Goal: Contribute content

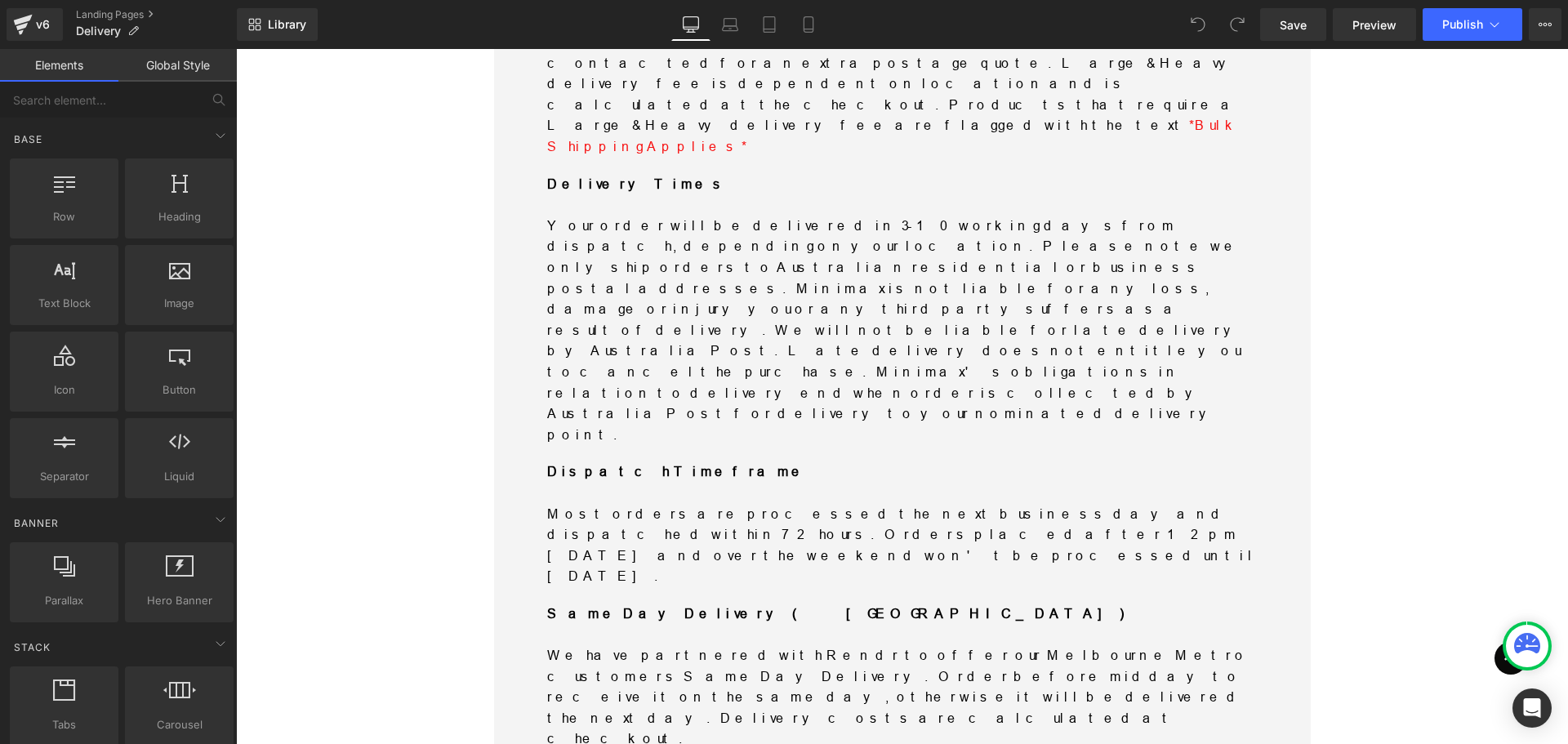
scroll to position [817, 0]
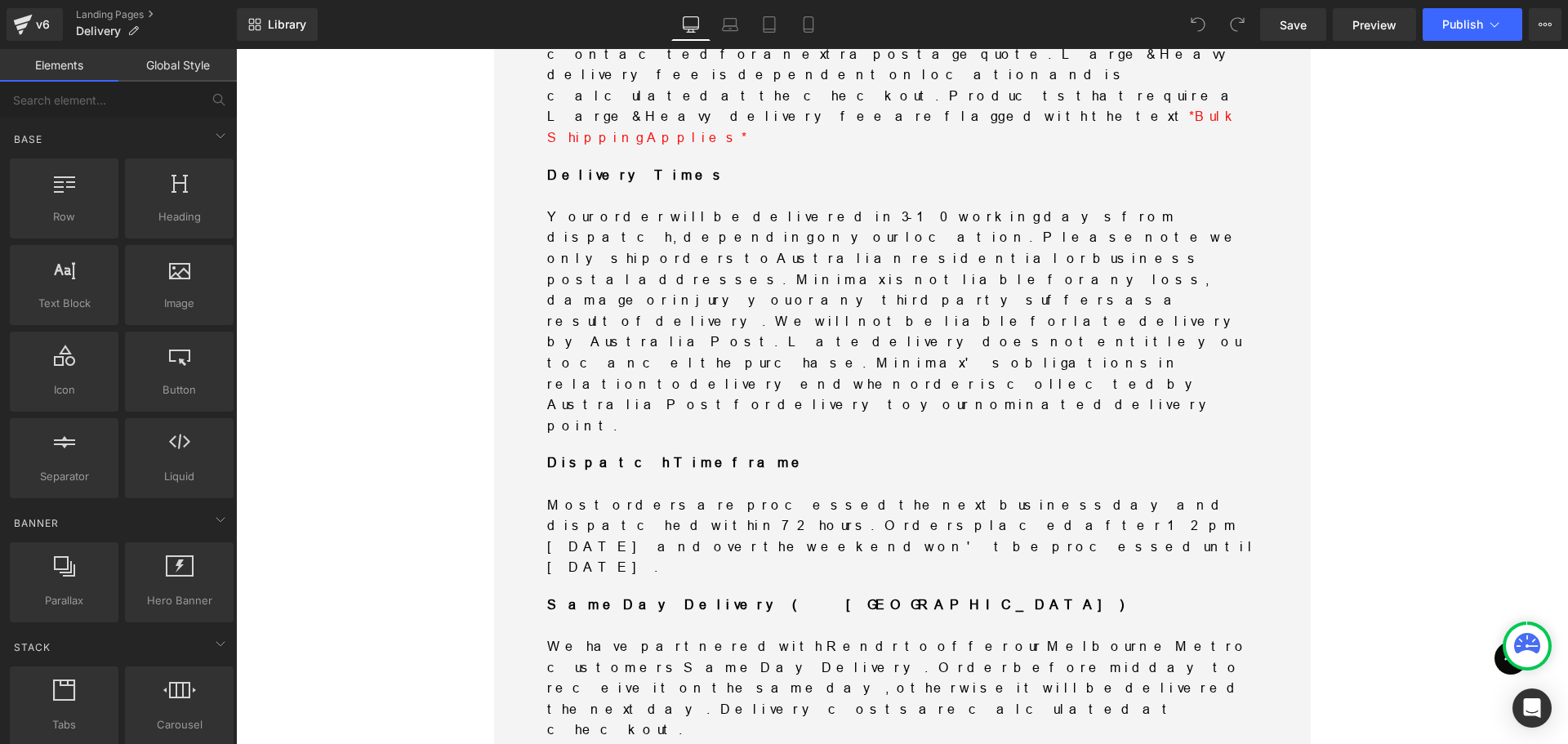
drag, startPoint x: 891, startPoint y: 334, endPoint x: 884, endPoint y: 344, distance: 12.2
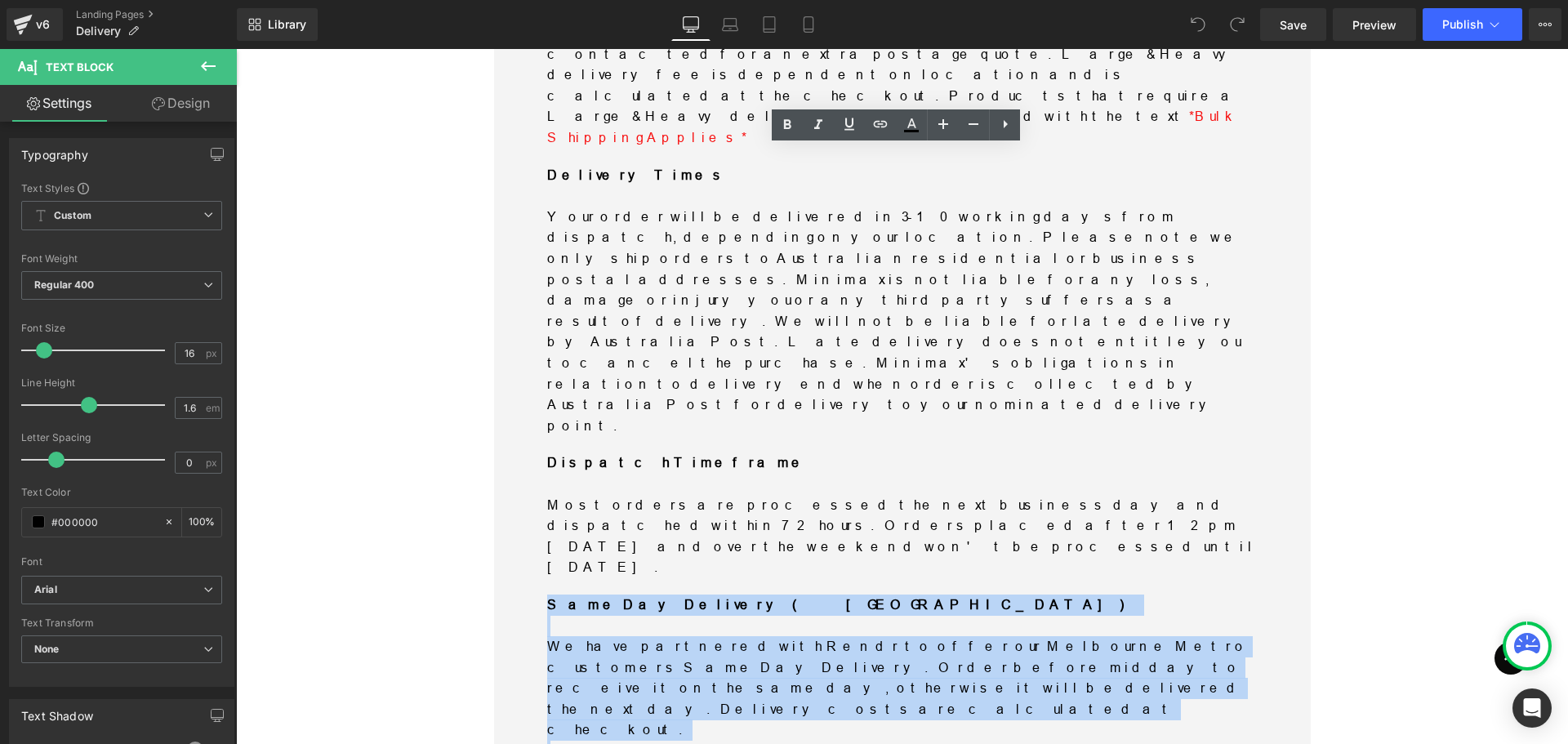
drag, startPoint x: 895, startPoint y: 344, endPoint x: 543, endPoint y: 164, distance: 395.4
copy div "Same Day Delivery (Melbourne Metro) We have partnered with Rendr to offer our M…"
drag, startPoint x: 561, startPoint y: 384, endPoint x: 734, endPoint y: 386, distance: 173.0
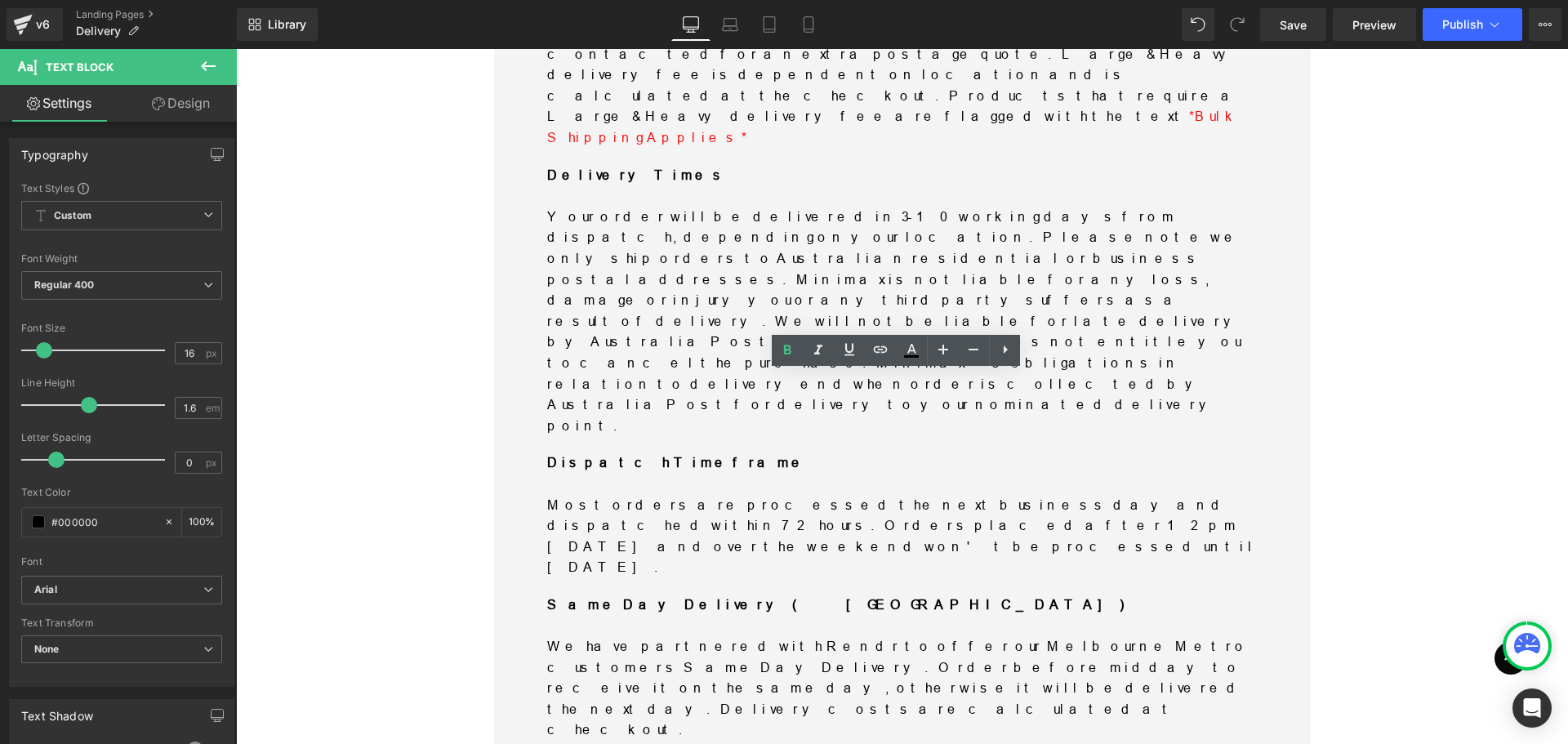
drag, startPoint x: 735, startPoint y: 386, endPoint x: 542, endPoint y: 391, distance: 193.1
copy strong "Same Day Delivery FAQs"
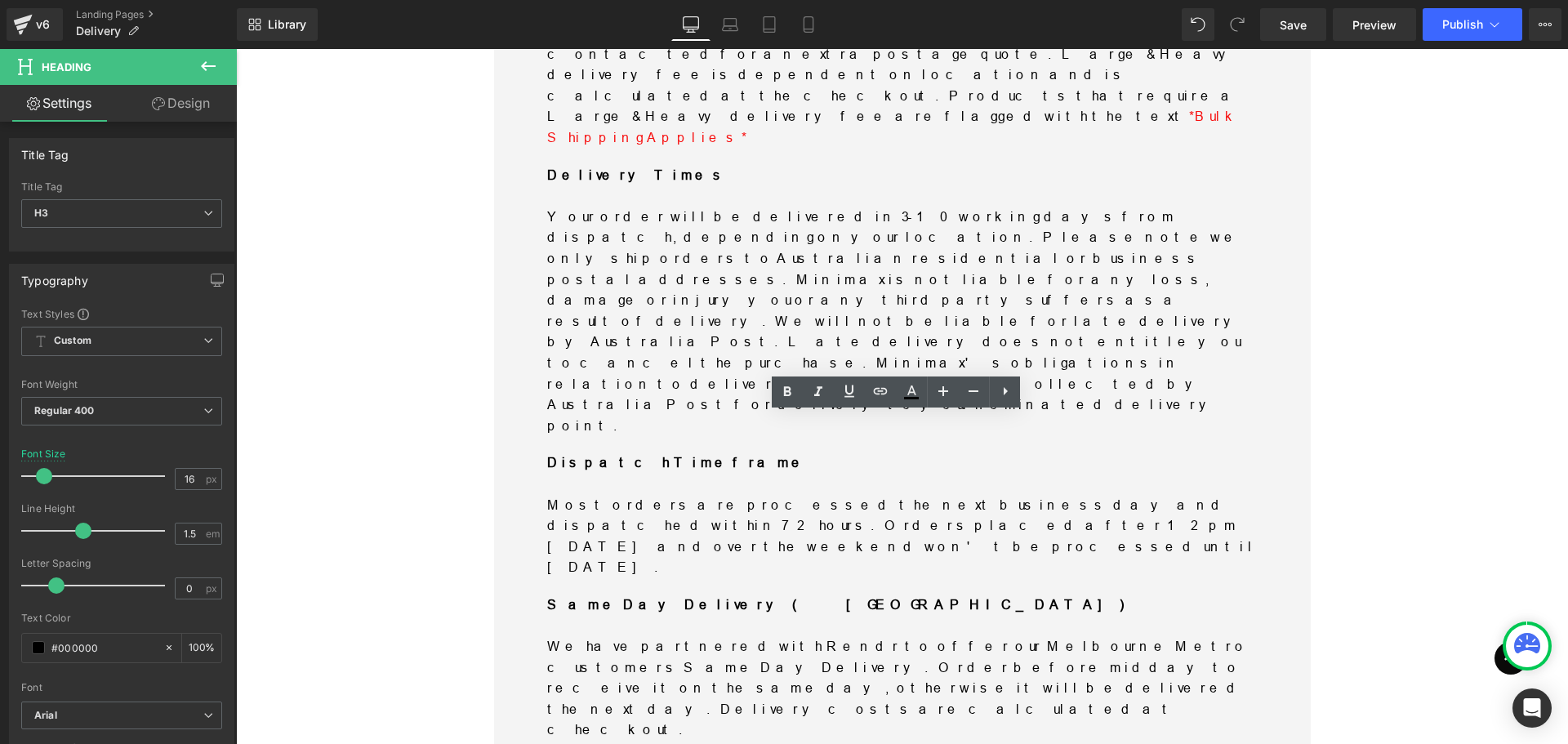
drag, startPoint x: 832, startPoint y: 421, endPoint x: 764, endPoint y: 420, distance: 68.0
drag, startPoint x: 615, startPoint y: 437, endPoint x: 773, endPoint y: 604, distance: 229.9
drag, startPoint x: 837, startPoint y: 421, endPoint x: 566, endPoint y: 427, distance: 271.1
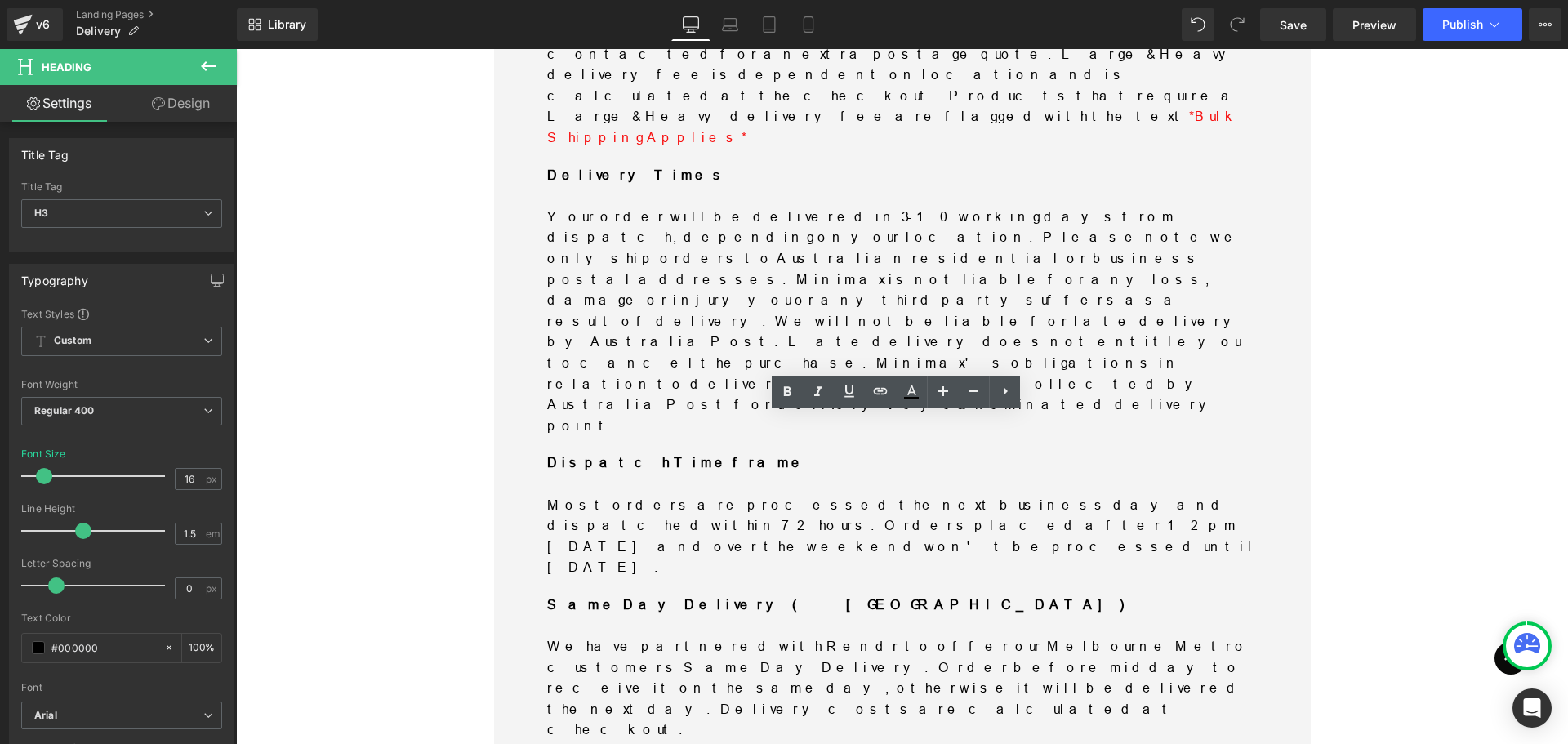
copy h3 "Can I send to a PO Box and Parcel Locker"
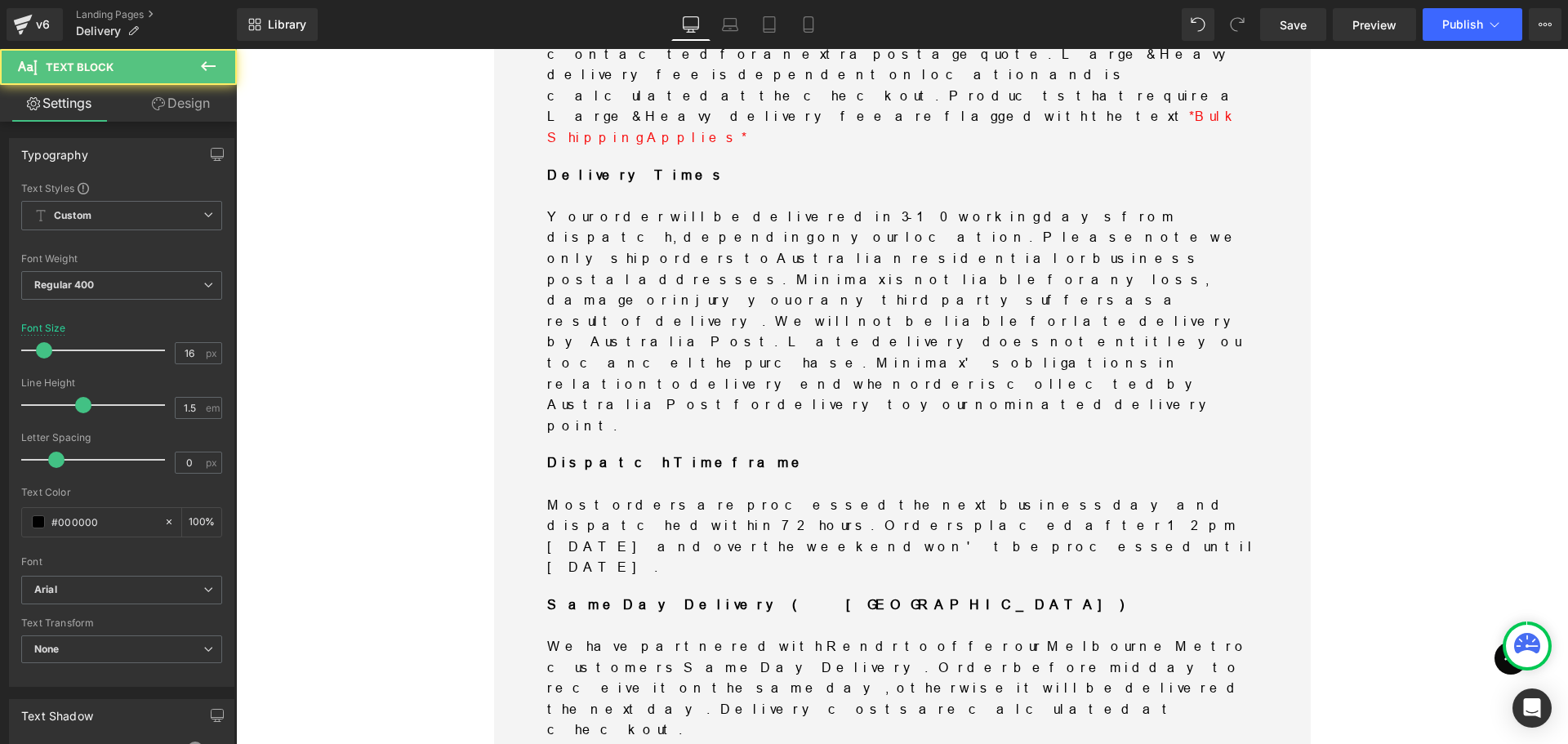
drag, startPoint x: 745, startPoint y: 551, endPoint x: 584, endPoint y: 492, distance: 171.5
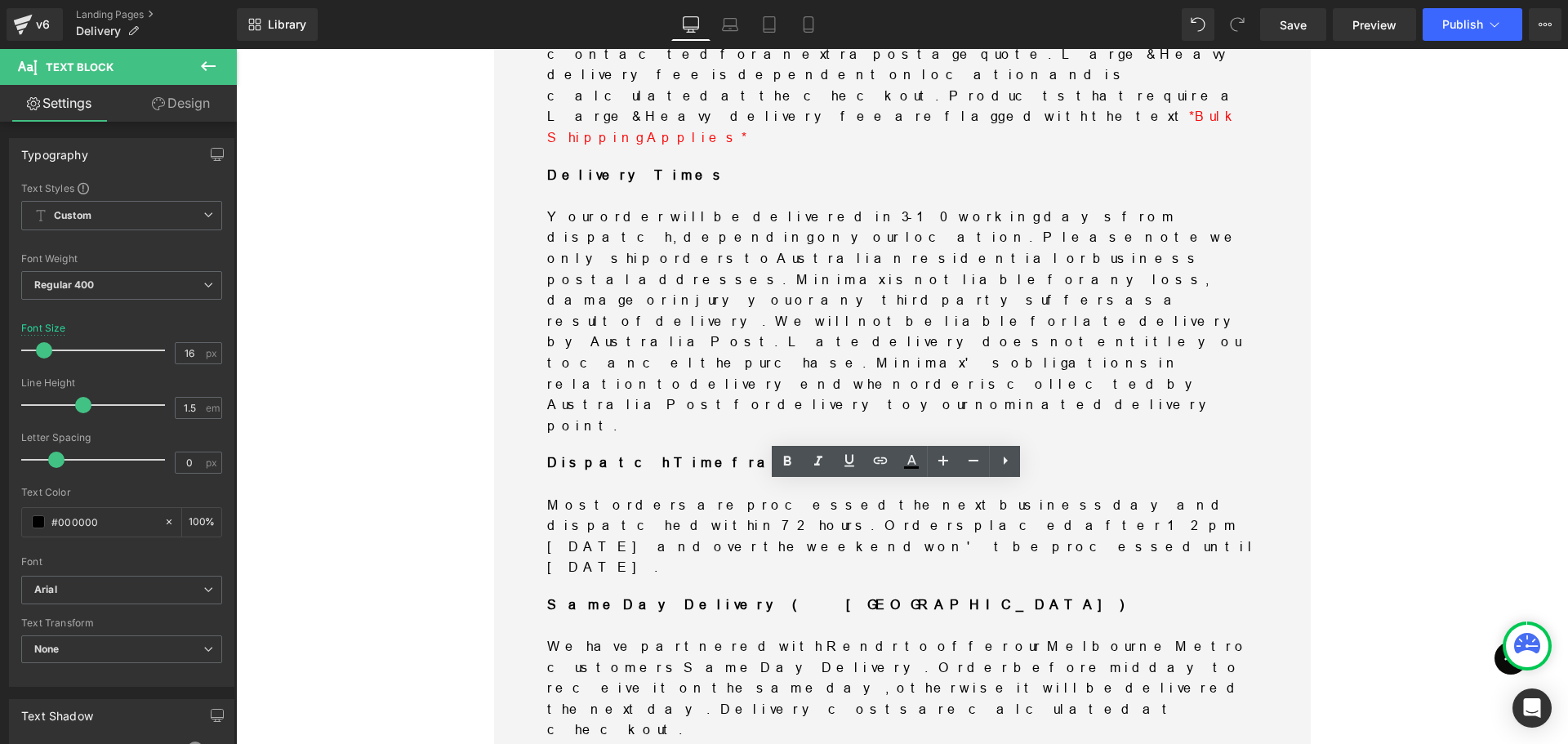
copy p "Please note that our same day delivery service is not available for PO boxes or…"
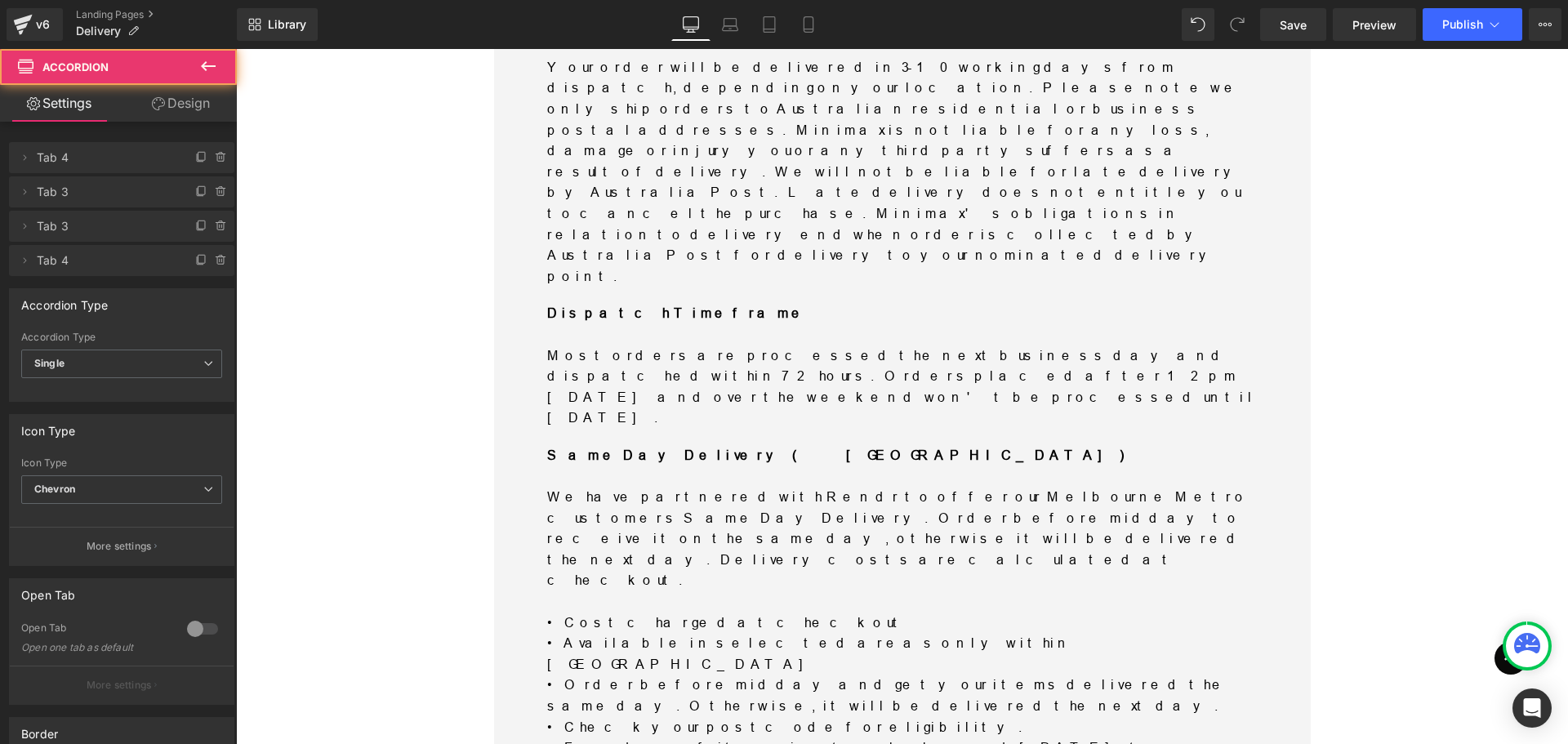
scroll to position [979, 0]
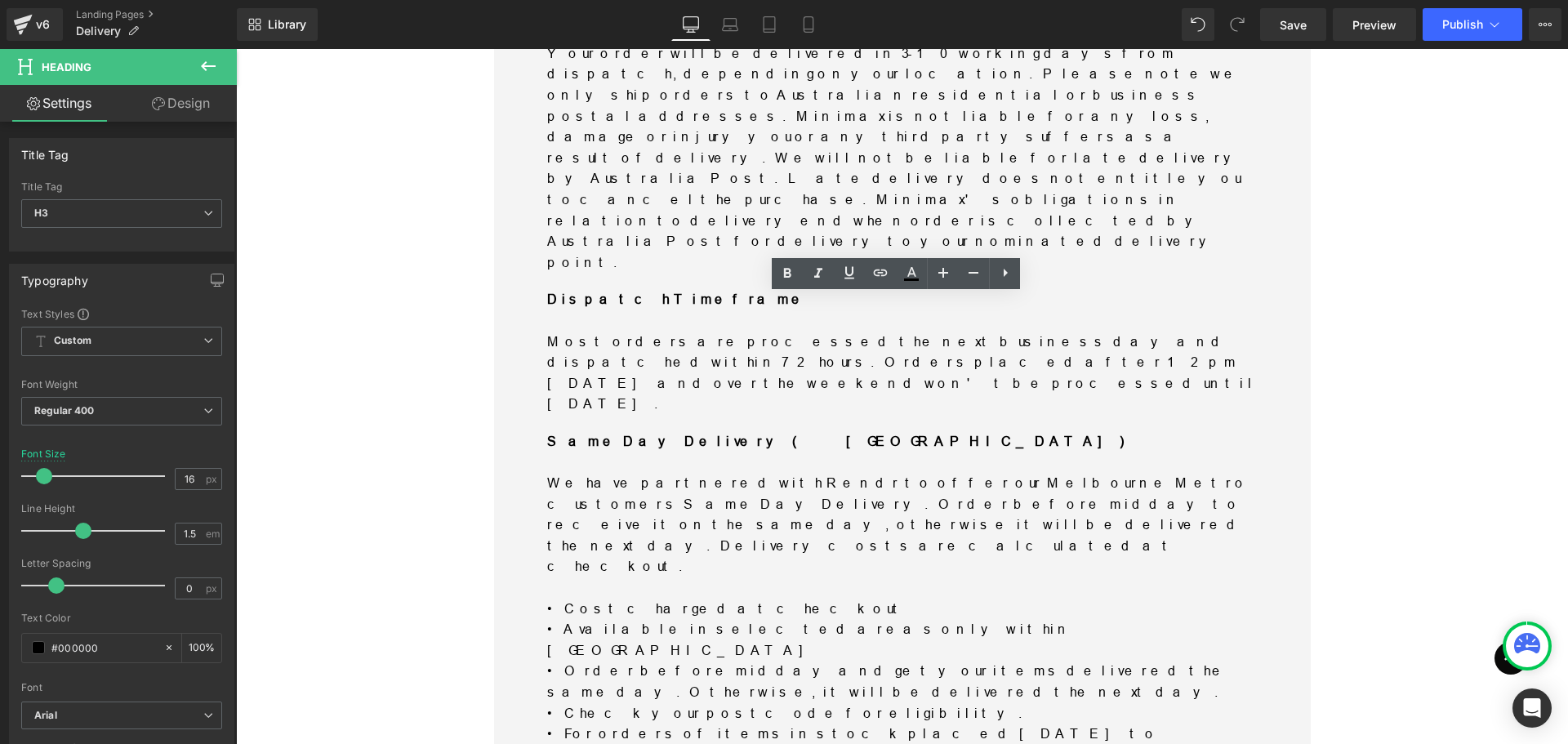
drag, startPoint x: 623, startPoint y: 304, endPoint x: 571, endPoint y: 312, distance: 52.6
drag, startPoint x: 574, startPoint y: 304, endPoint x: 825, endPoint y: 316, distance: 251.3
copy h3 "What if I’m not home to accept the delivery?"
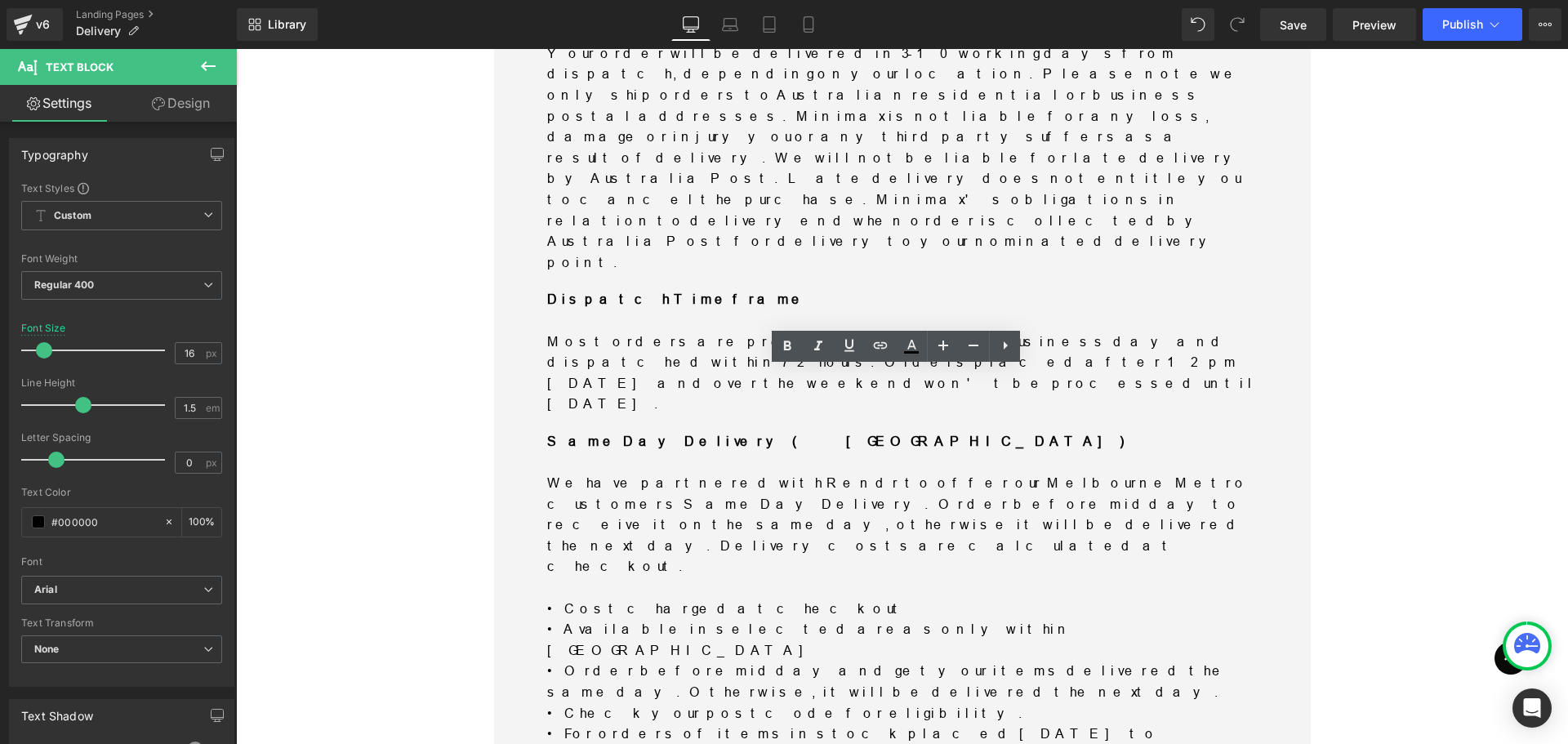
drag, startPoint x: 650, startPoint y: 495, endPoint x: 572, endPoint y: 384, distance: 135.7
copy div "We strongly recommend that you are home to accept the delivery, however if you …"
drag, startPoint x: 712, startPoint y: 570, endPoint x: 731, endPoint y: 570, distance: 19.0
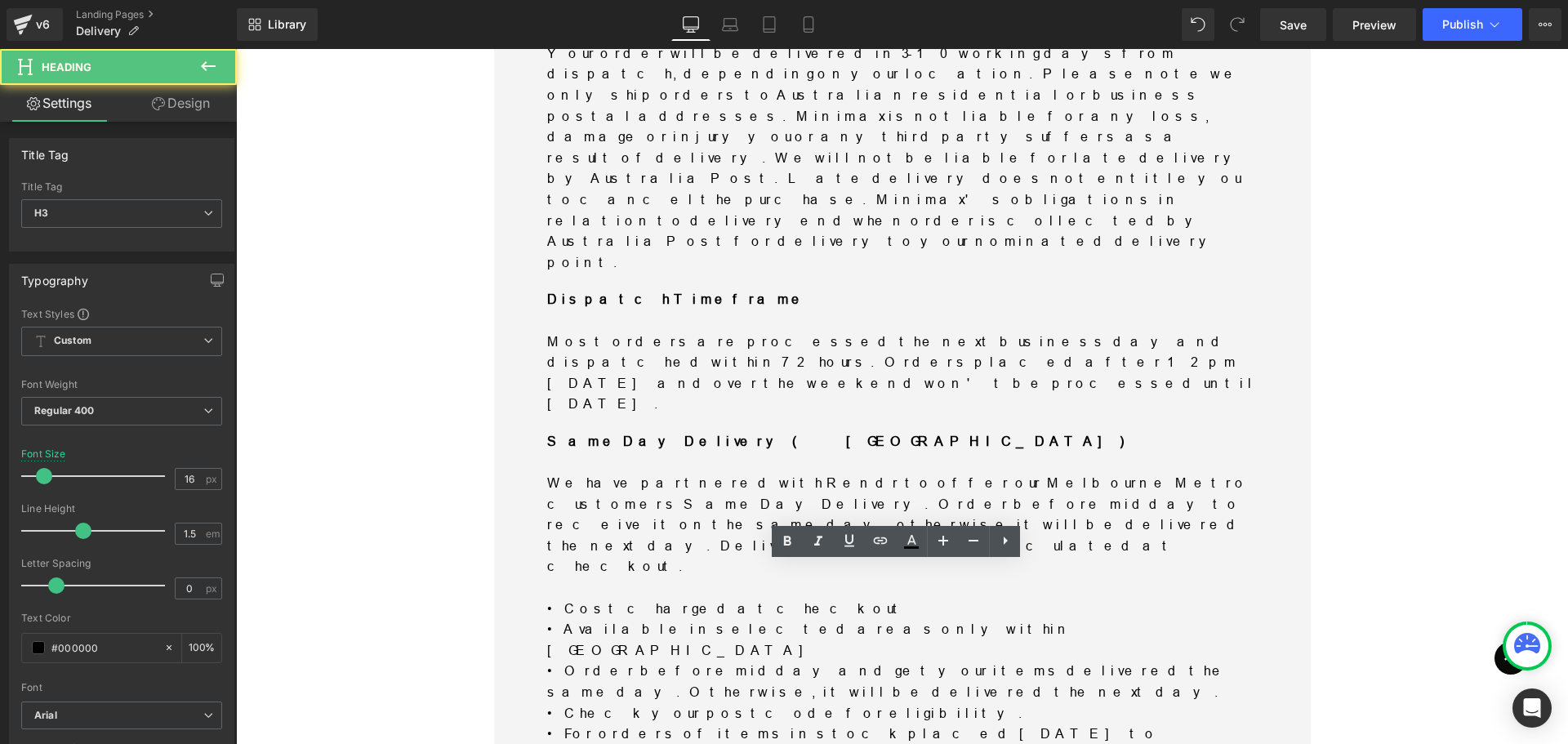
drag, startPoint x: 703, startPoint y: 572, endPoint x: 571, endPoint y: 574, distance: 132.0
drag, startPoint x: 712, startPoint y: 573, endPoint x: 578, endPoint y: 576, distance: 134.0
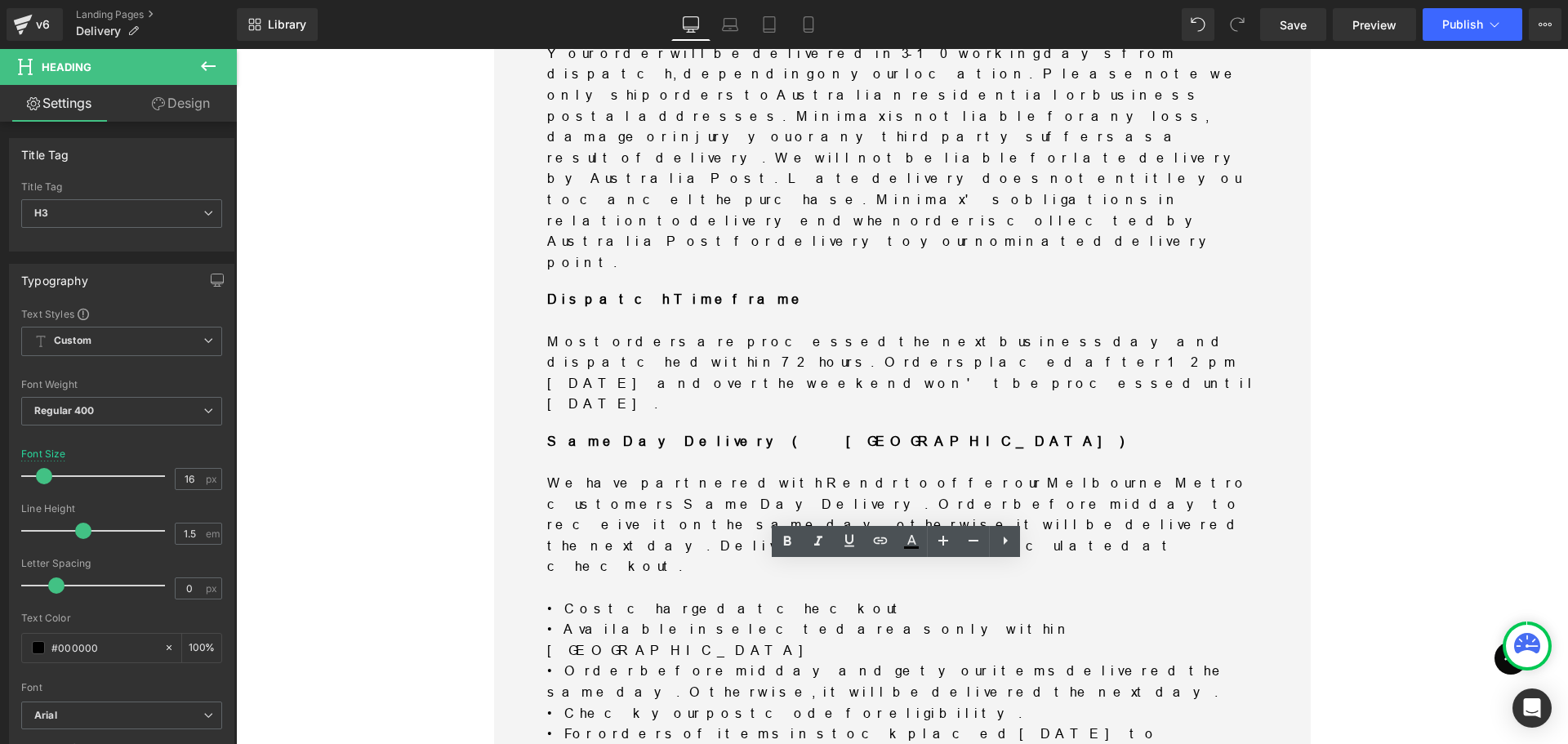
copy h3 "Can I cancel my order?"
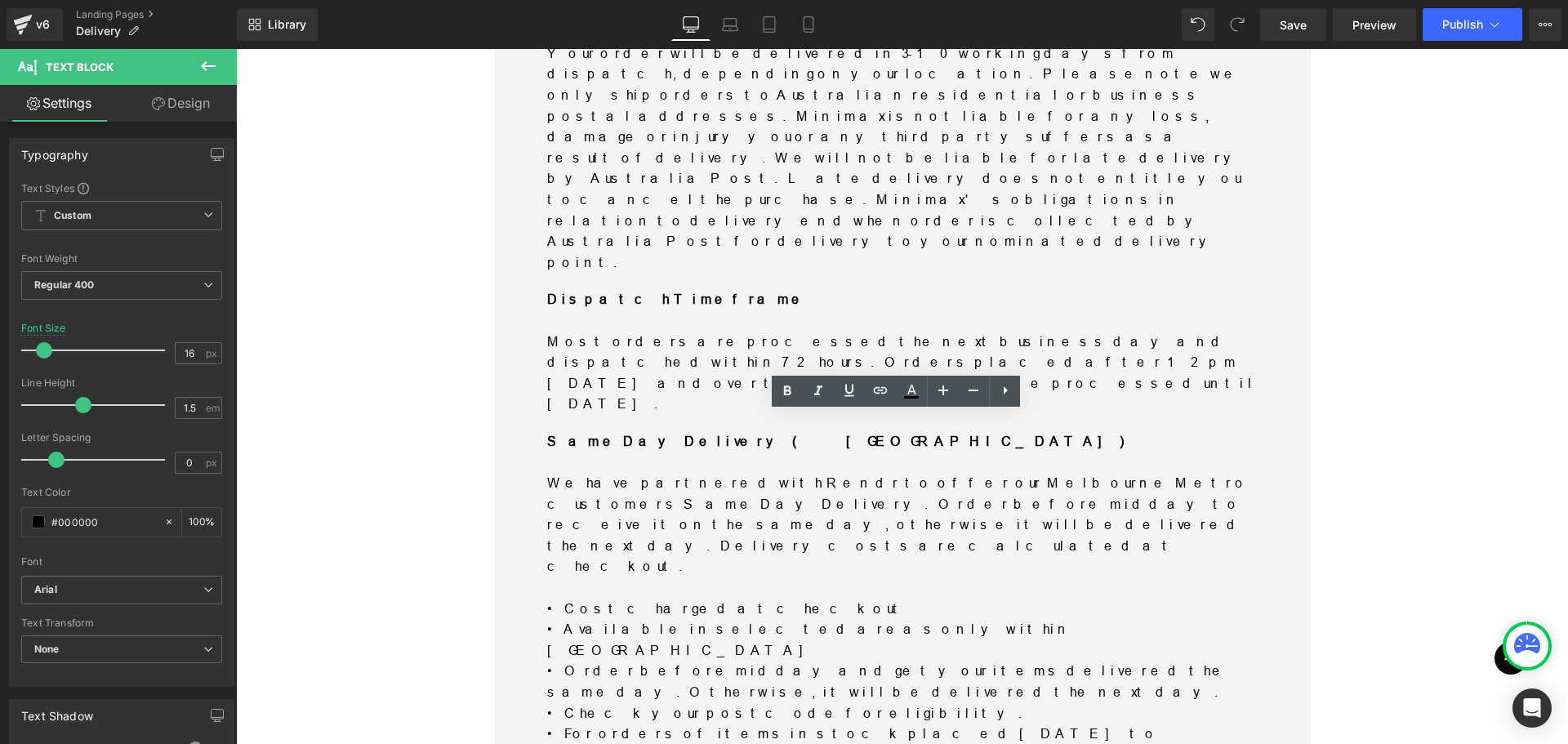
drag, startPoint x: 1170, startPoint y: 442, endPoint x: 579, endPoint y: 429, distance: 591.1
copy p "You will be refunded in total if the driver has not been assigned to your order…"
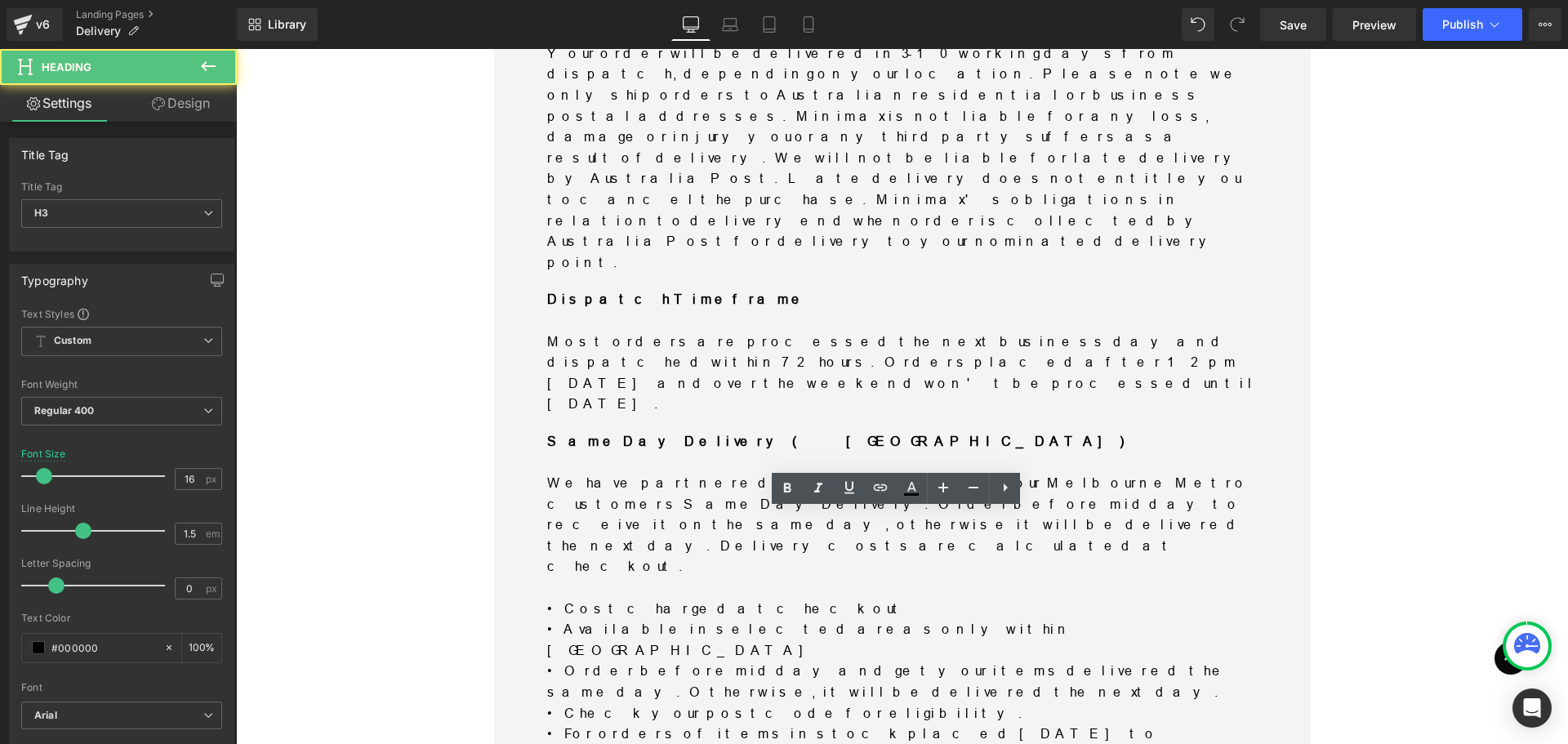
drag, startPoint x: 828, startPoint y: 516, endPoint x: 568, endPoint y: 518, distance: 260.0
copy h3 "What if I receive an incorrect item or order?"
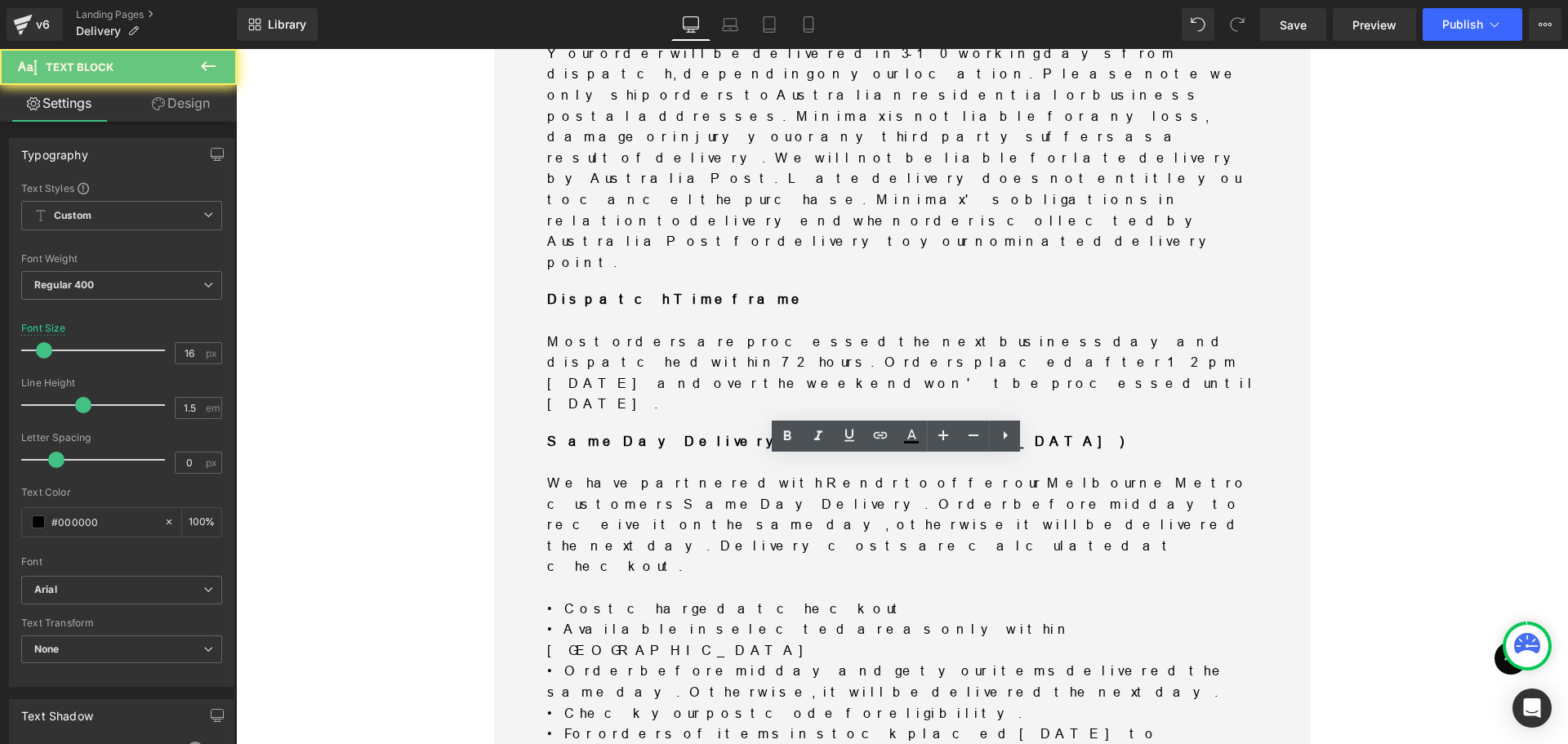
drag, startPoint x: 1137, startPoint y: 470, endPoint x: 584, endPoint y: 473, distance: 553.0
copy p "Please contact our customer service team and they will discuss the options with…"
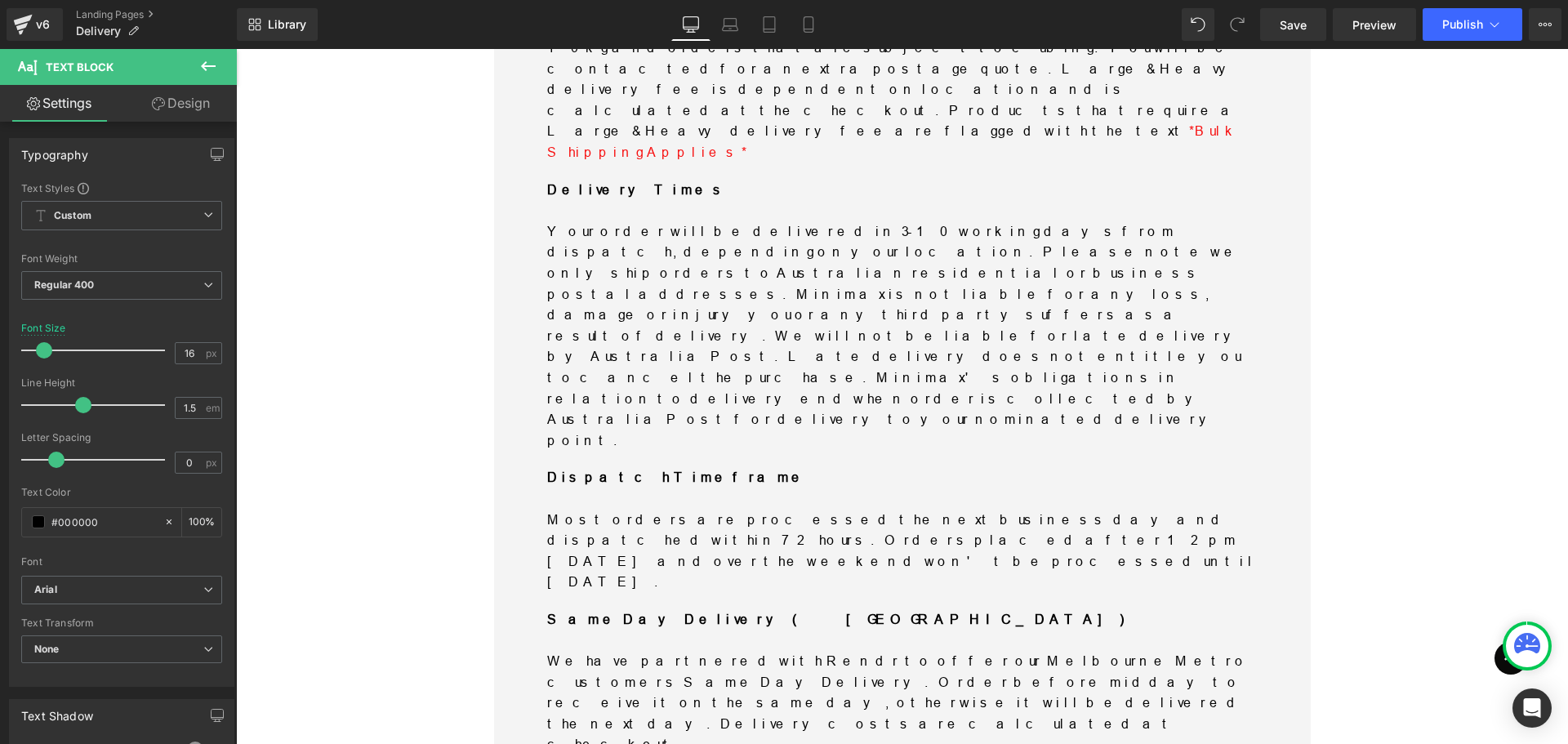
scroll to position [735, 0]
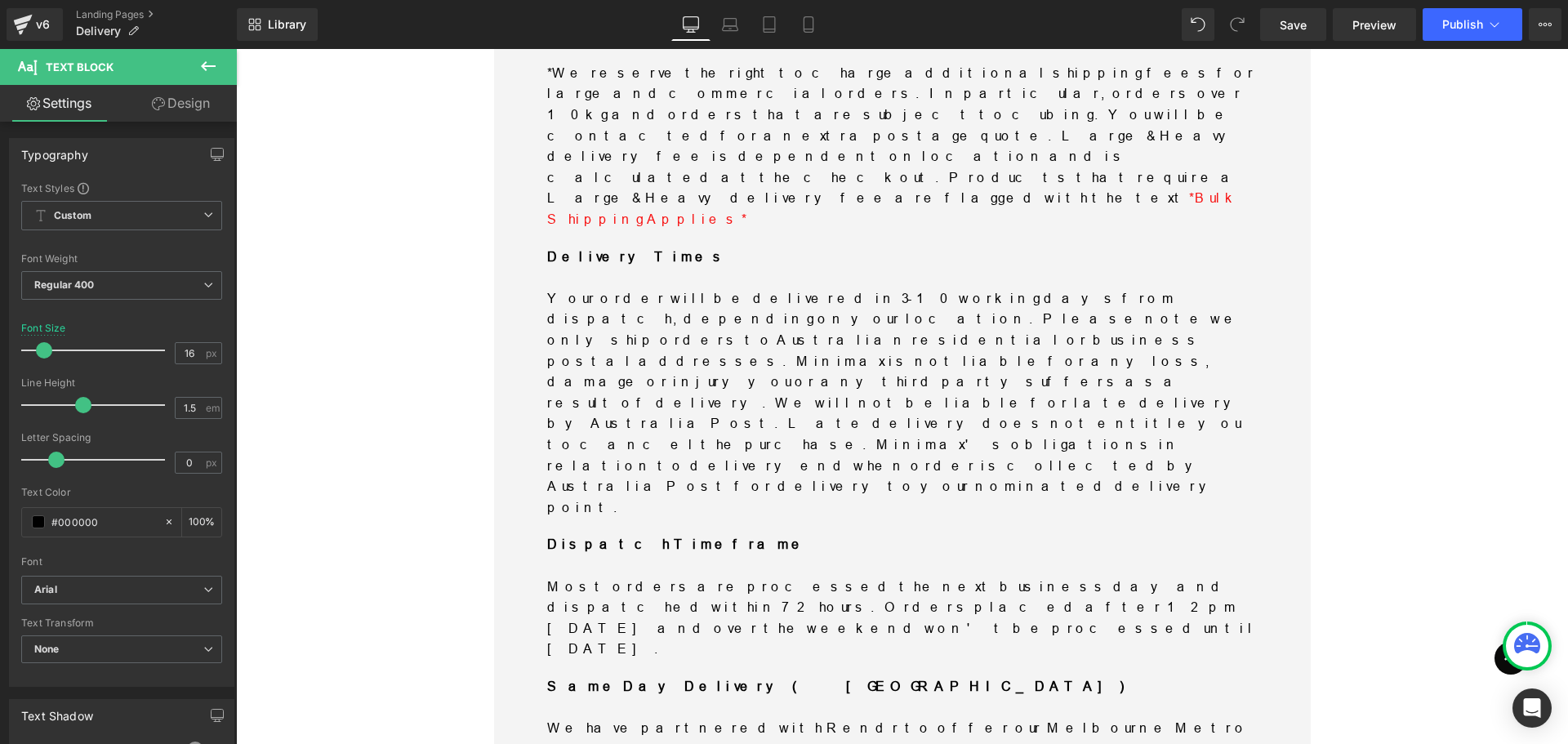
drag, startPoint x: 769, startPoint y: 302, endPoint x: 859, endPoint y: 385, distance: 122.4
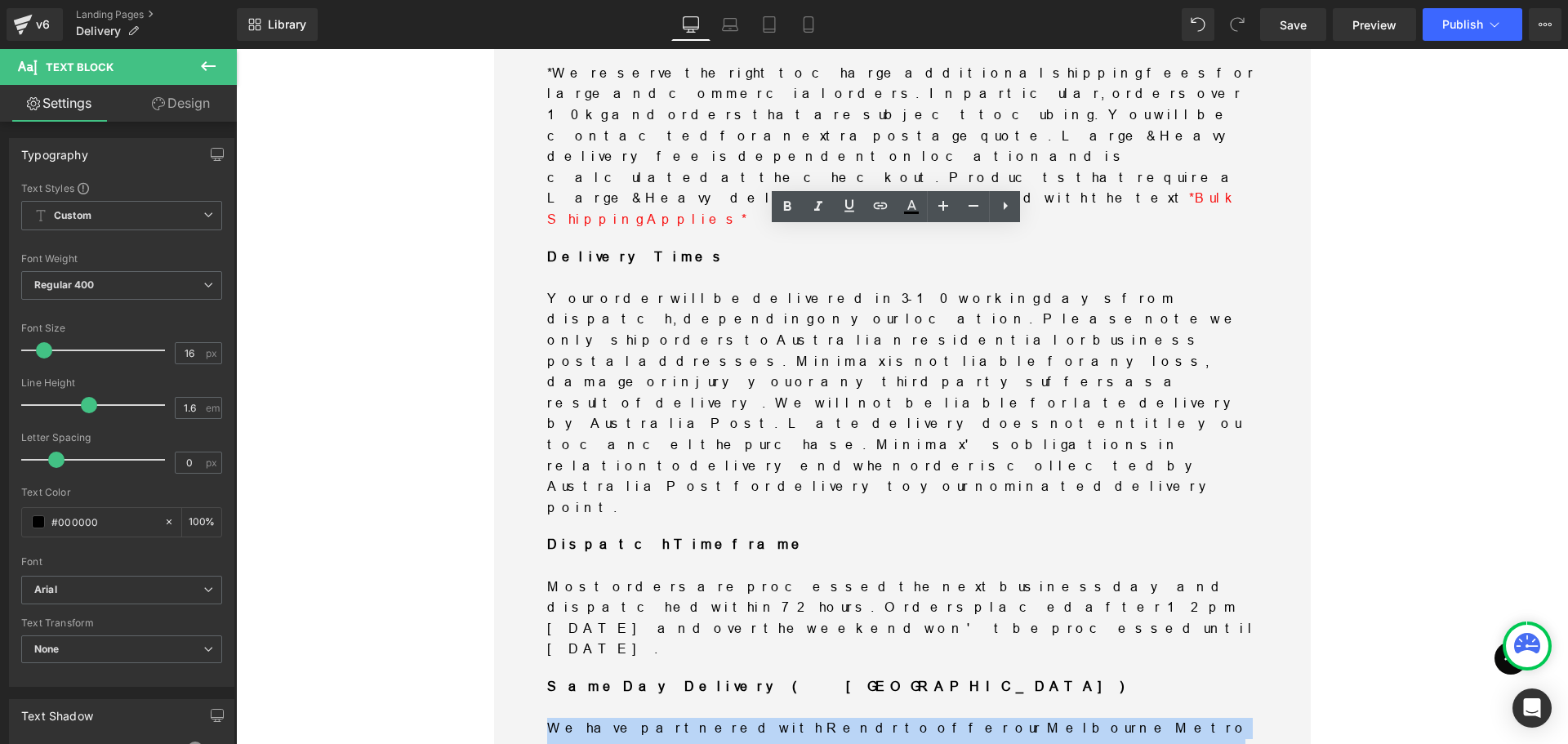
drag, startPoint x: 920, startPoint y: 428, endPoint x: 544, endPoint y: 286, distance: 401.9
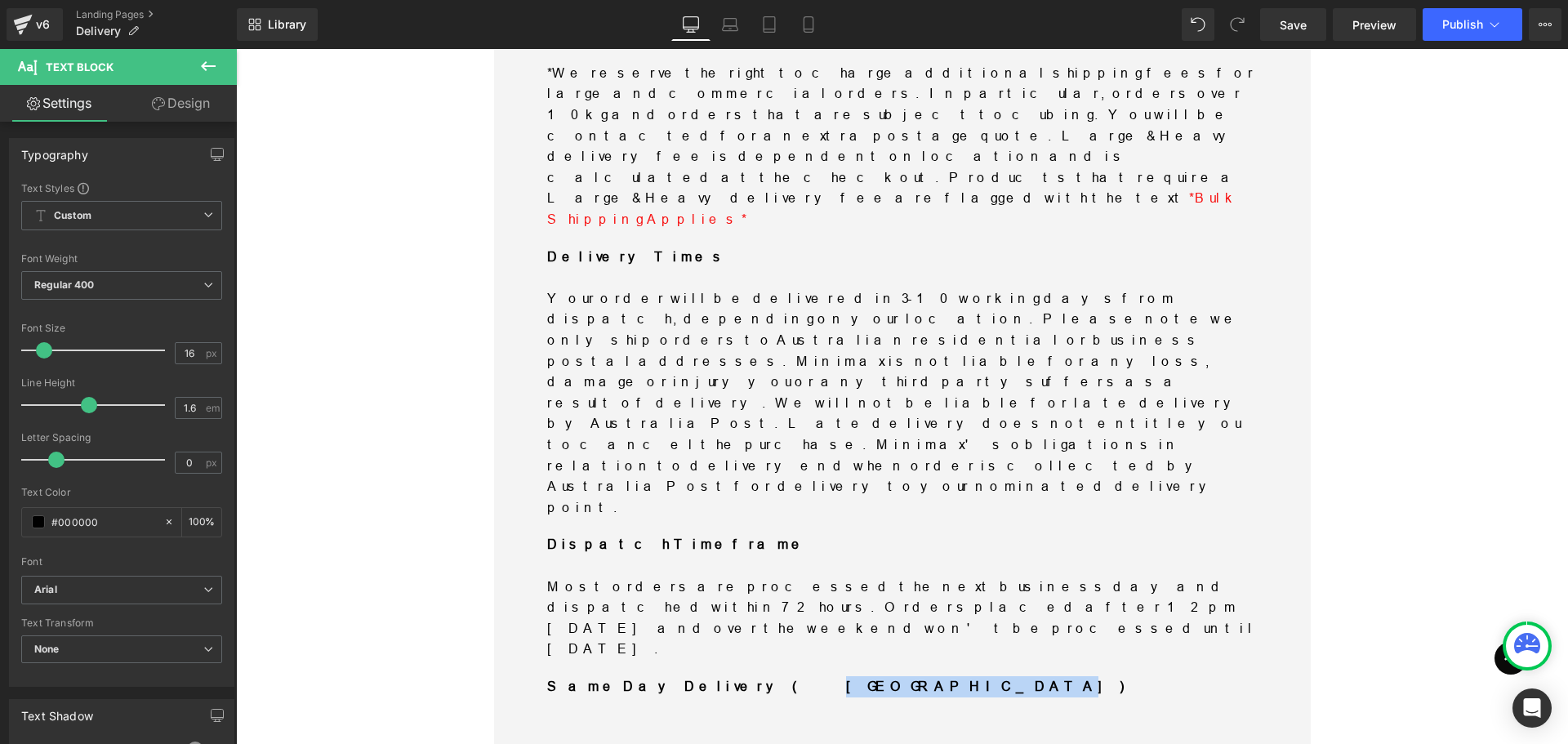
drag, startPoint x: 796, startPoint y: 237, endPoint x: 668, endPoint y: 237, distance: 128.0
click at [668, 676] on p "Same Day Delivery ([GEOGRAPHIC_DATA])" at bounding box center [903, 686] width 711 height 21
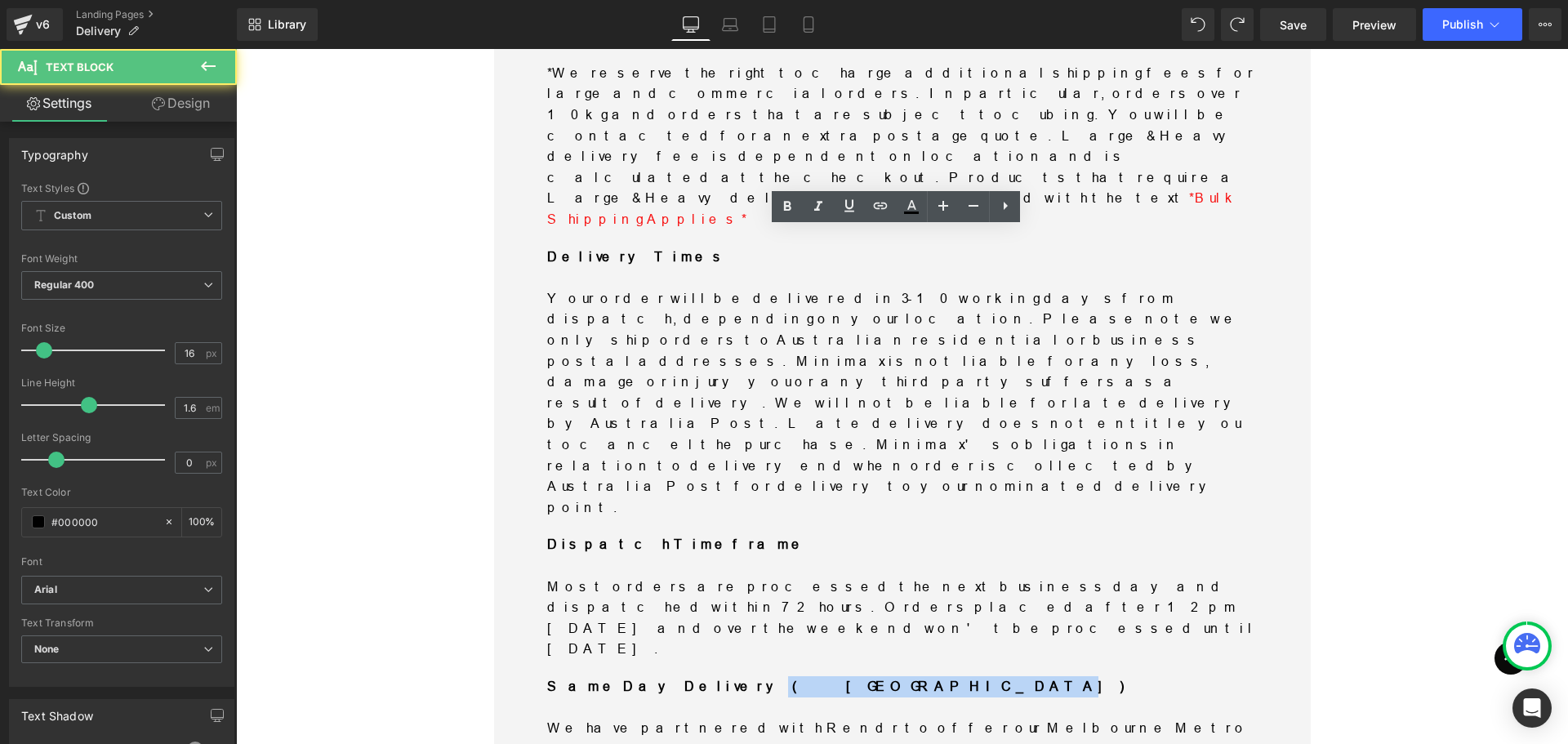
drag, startPoint x: 797, startPoint y: 242, endPoint x: 660, endPoint y: 242, distance: 137.0
click at [660, 676] on p "Same Day Delivery ([GEOGRAPHIC_DATA])" at bounding box center [903, 686] width 711 height 21
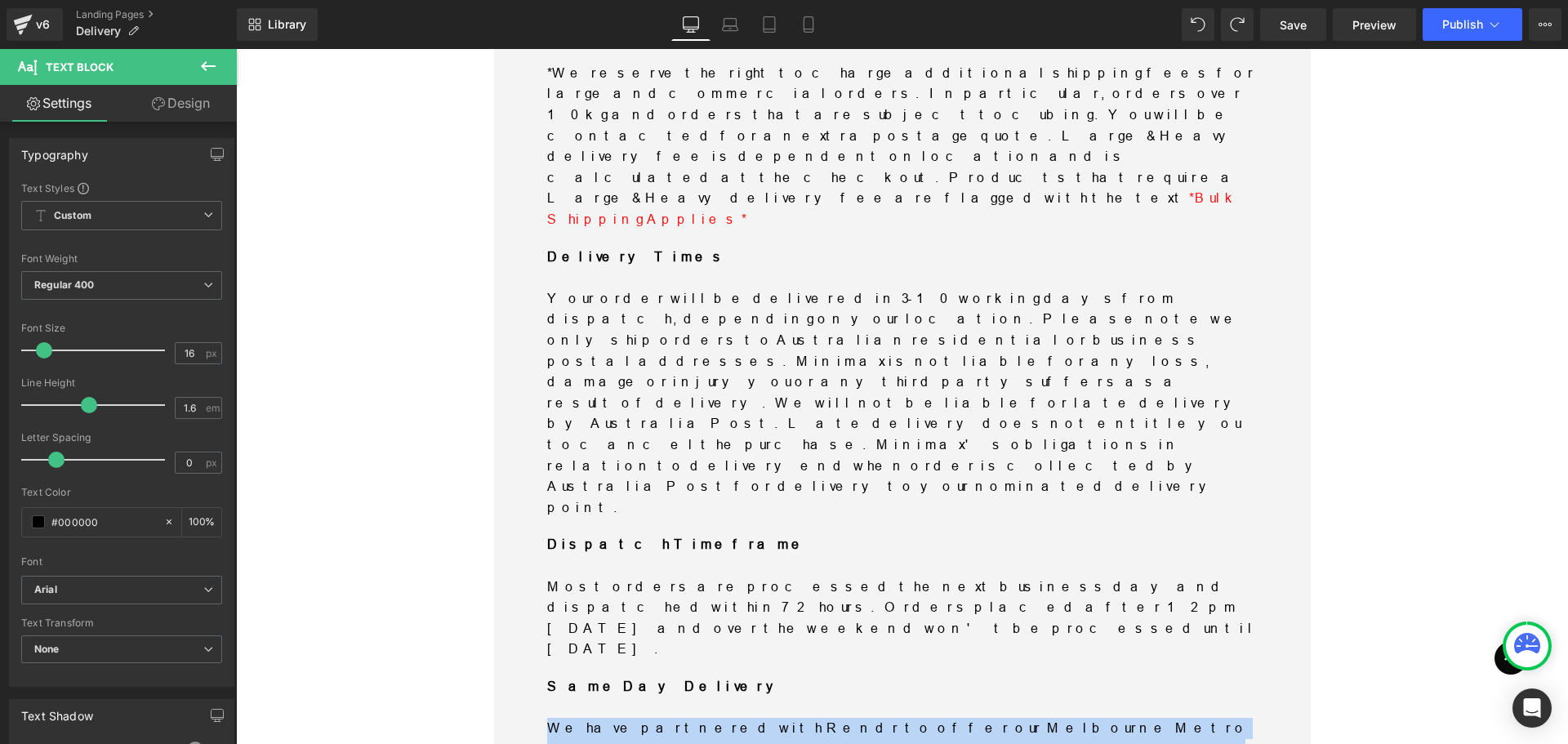
drag, startPoint x: 894, startPoint y: 428, endPoint x: 546, endPoint y: 288, distance: 375.1
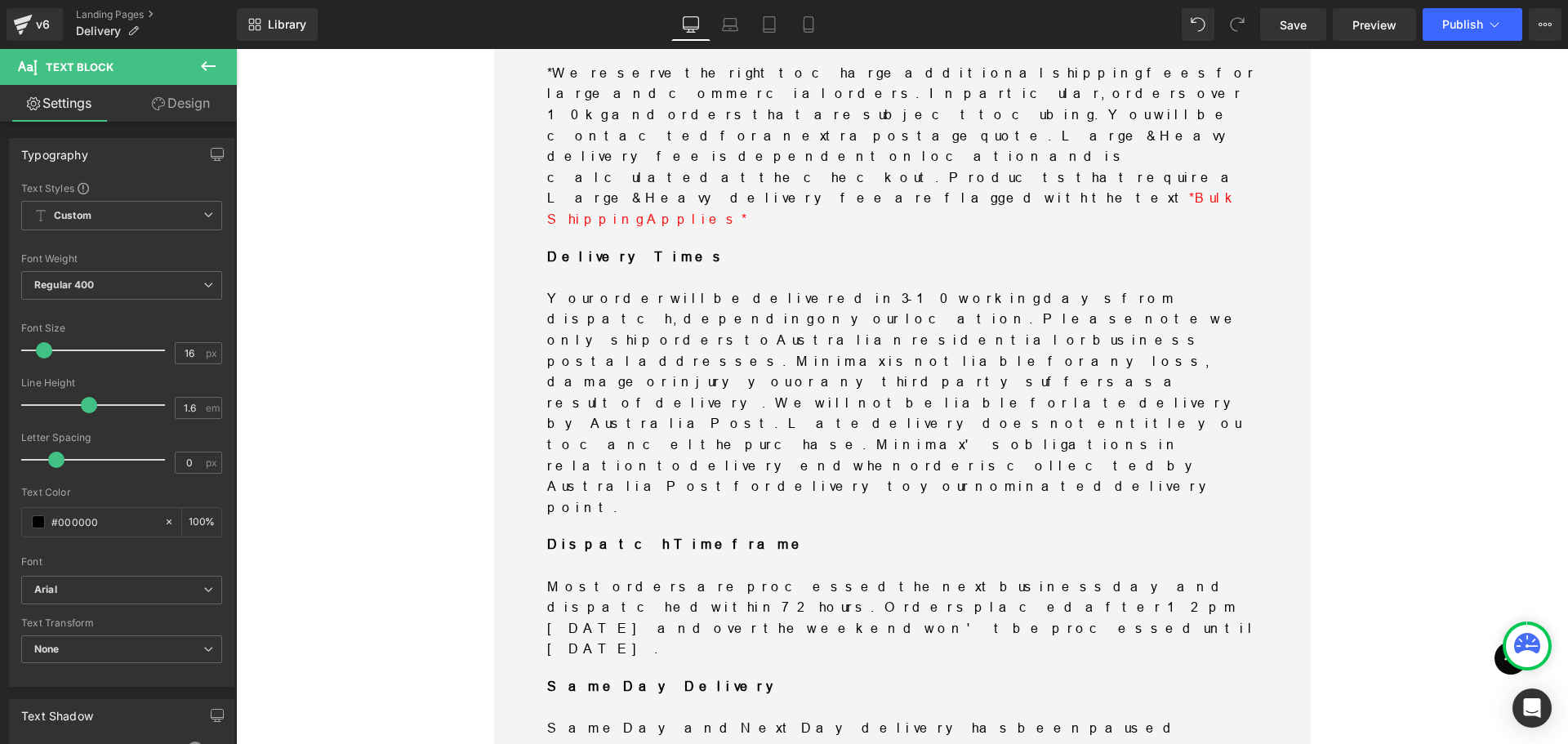
click at [1005, 286] on icon at bounding box center [1006, 285] width 4 height 8
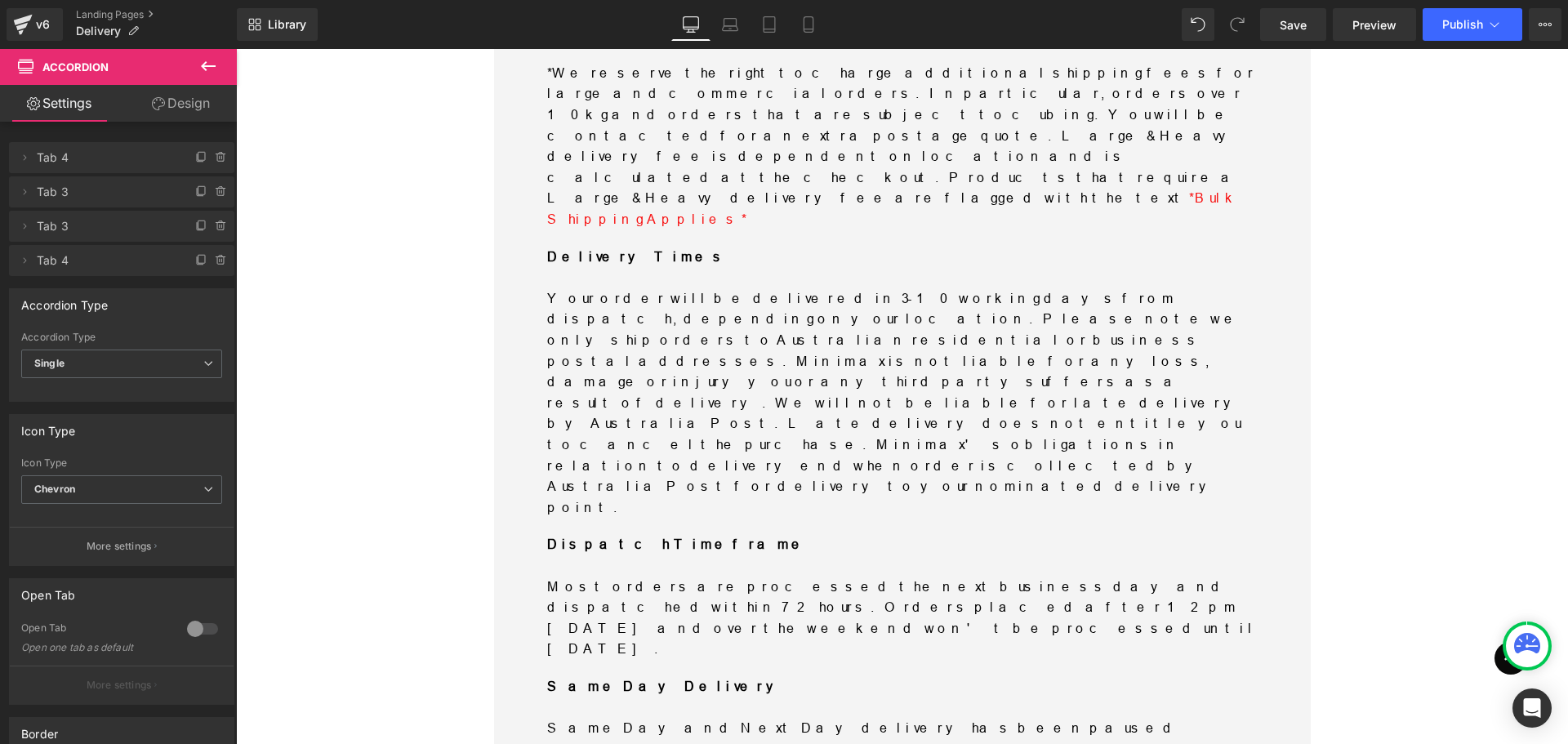
click at [236, 49] on icon at bounding box center [236, 49] width 0 height 0
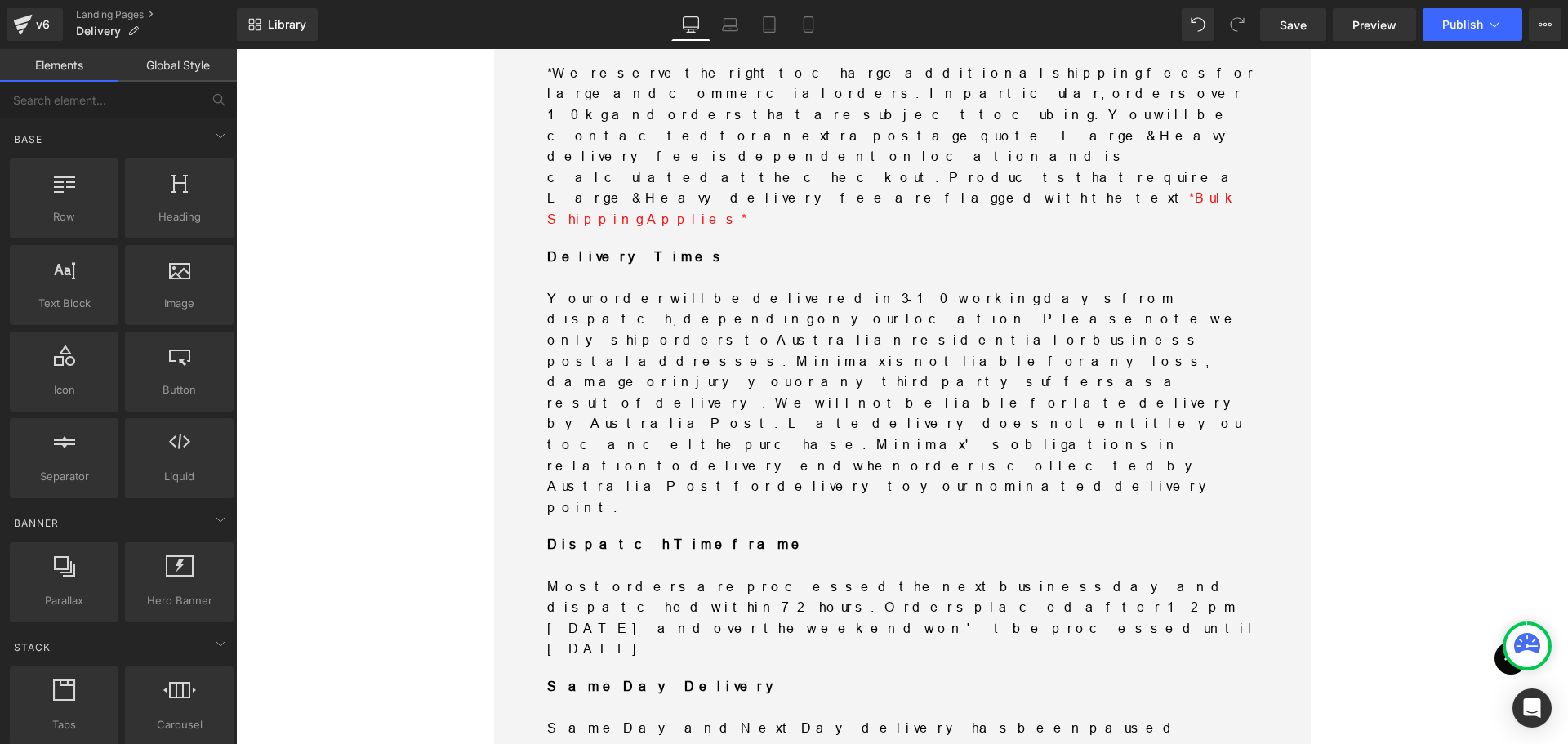
click at [236, 49] on icon at bounding box center [236, 49] width 0 height 0
click at [1142, 718] on p "Same Day and Next Day delivery has been paused temporarily and will be availabl…" at bounding box center [903, 738] width 711 height 42
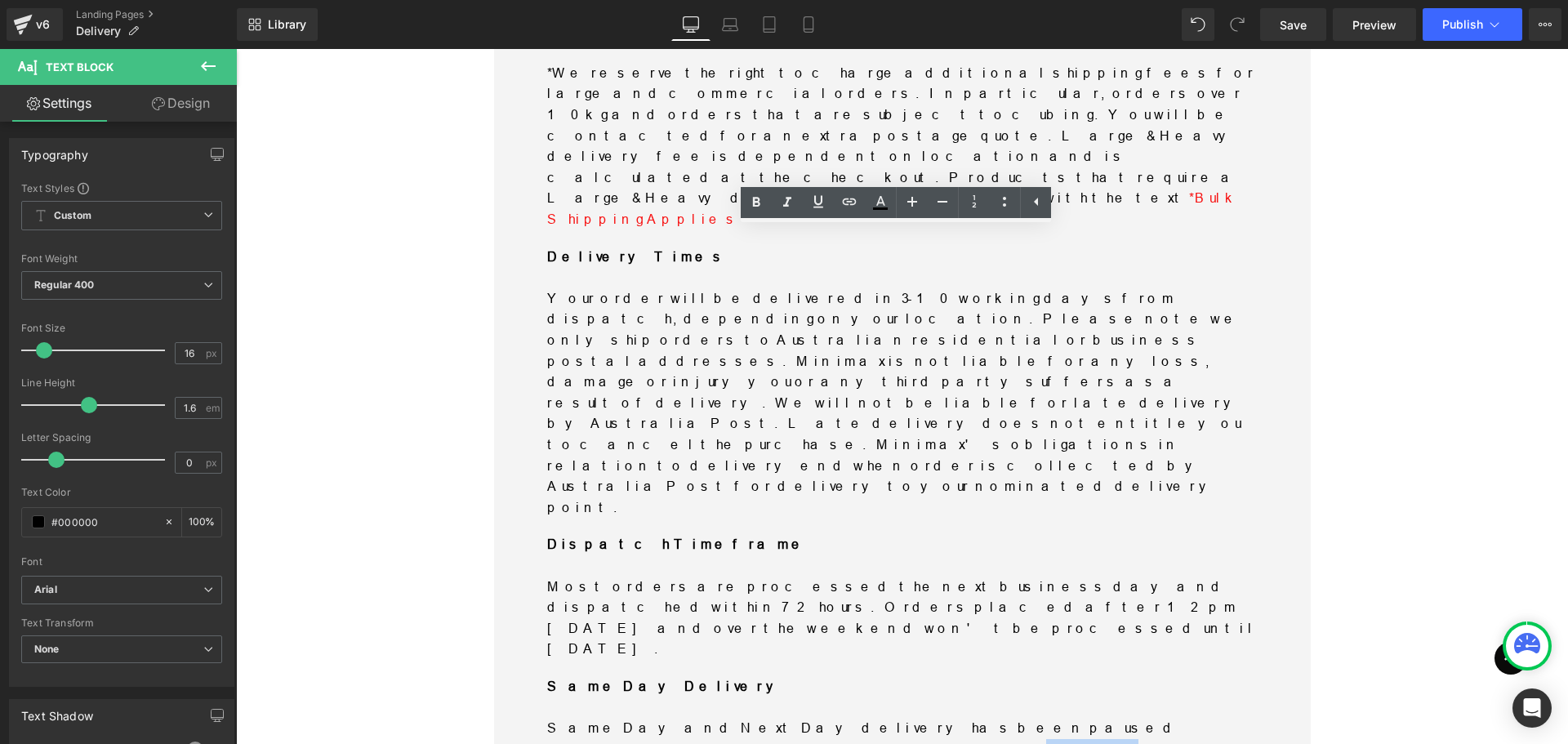
drag, startPoint x: 1151, startPoint y: 280, endPoint x: 1095, endPoint y: 282, distance: 56.0
click at [1095, 718] on p "Same Day and Next Day delivery has been paused temporarily and will be availabl…" at bounding box center [903, 738] width 711 height 42
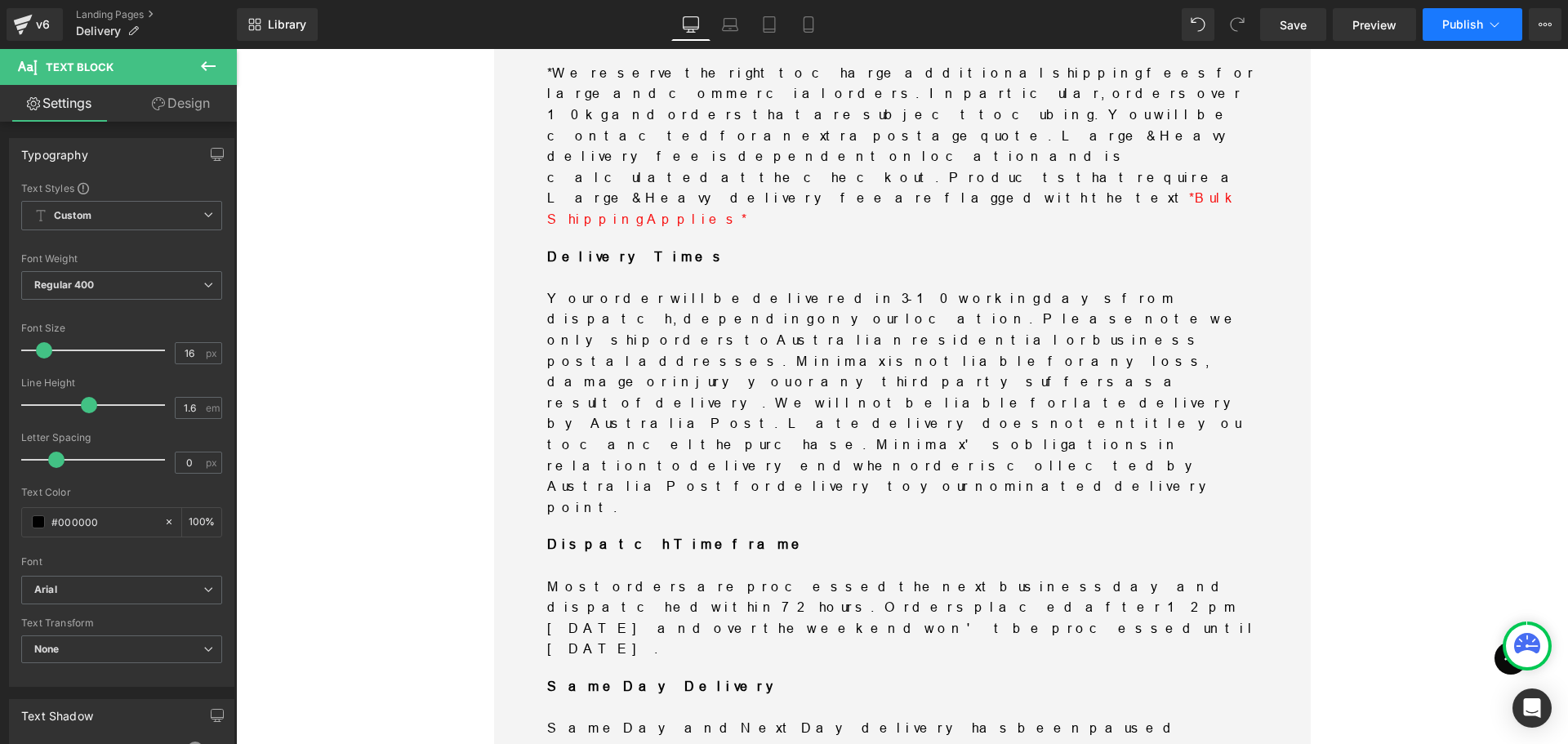
click at [1451, 31] on button "Publish" at bounding box center [1472, 24] width 100 height 33
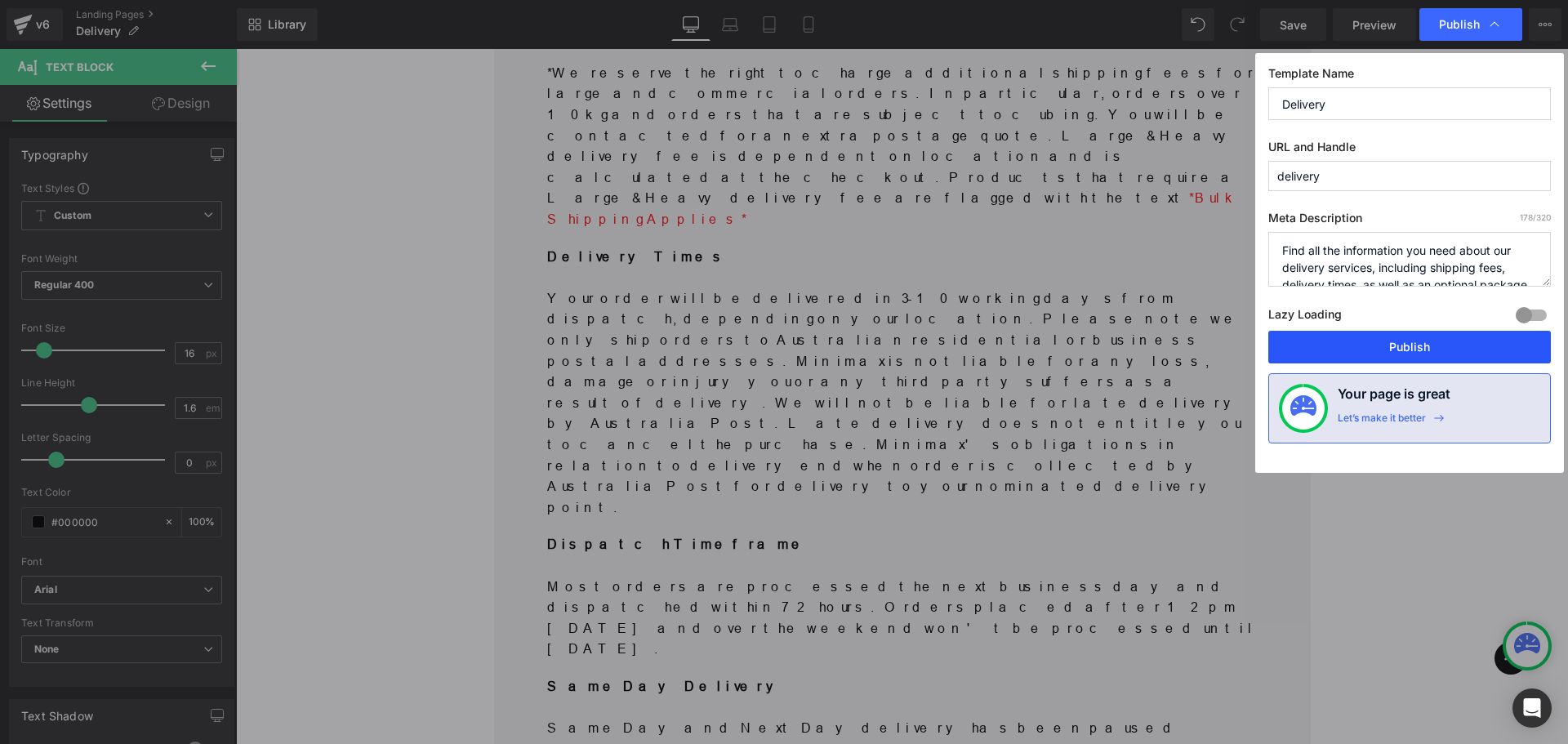
click at [1405, 349] on button "Publish" at bounding box center [1410, 346] width 283 height 33
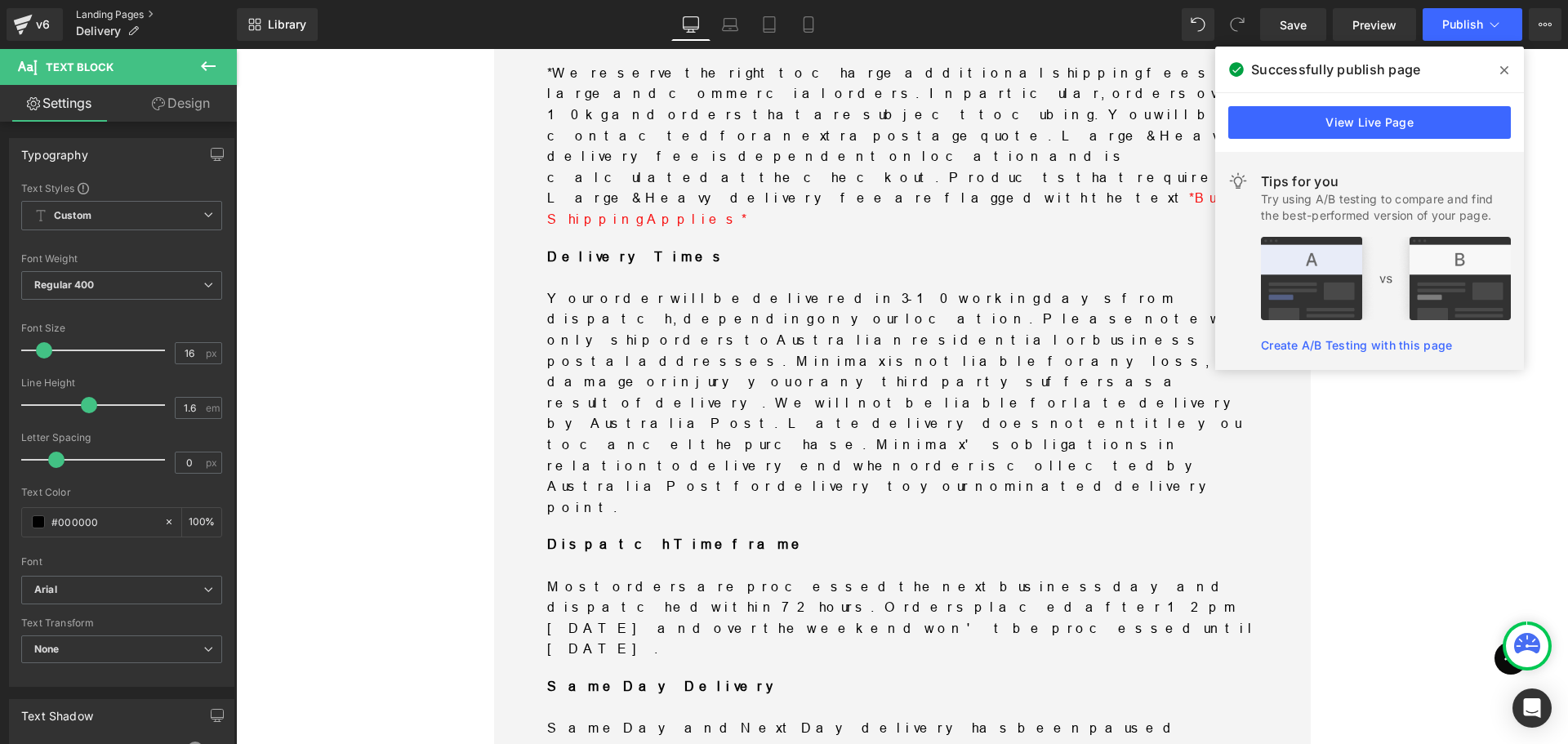
click at [104, 10] on link "Landing Pages" at bounding box center [156, 15] width 161 height 13
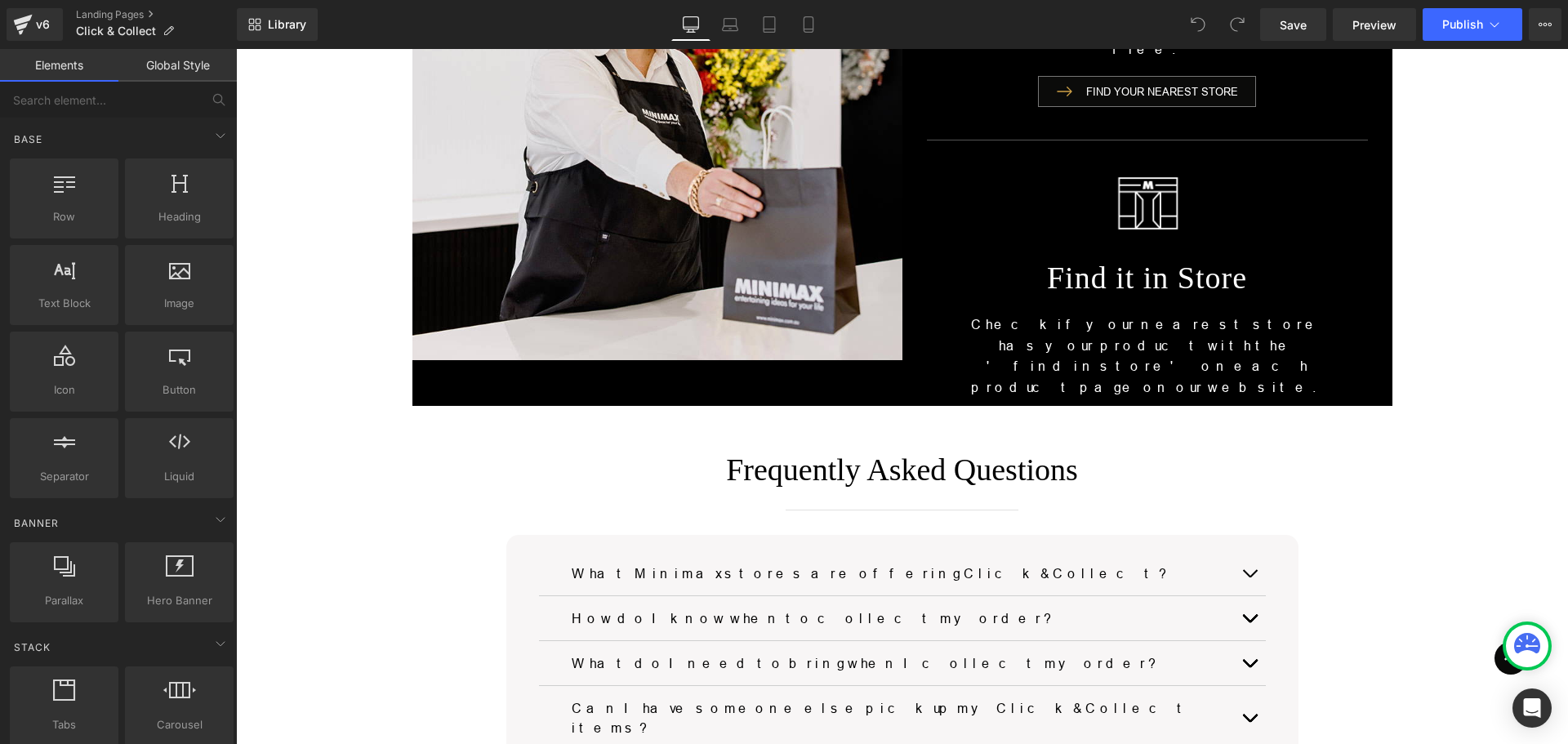
scroll to position [898, 0]
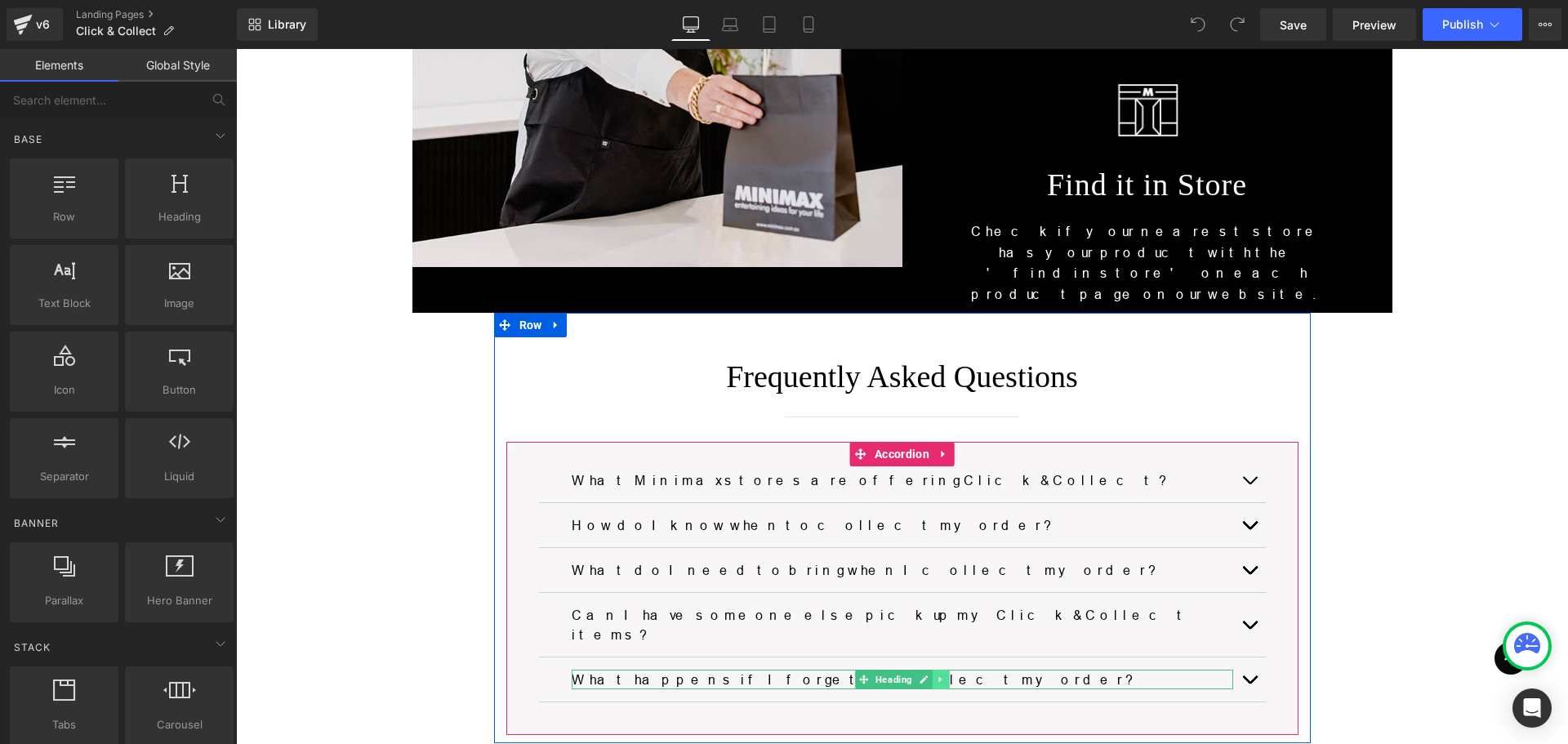
click at [936, 674] on icon at bounding box center [941, 679] width 9 height 10
click at [928, 674] on icon at bounding box center [932, 679] width 9 height 10
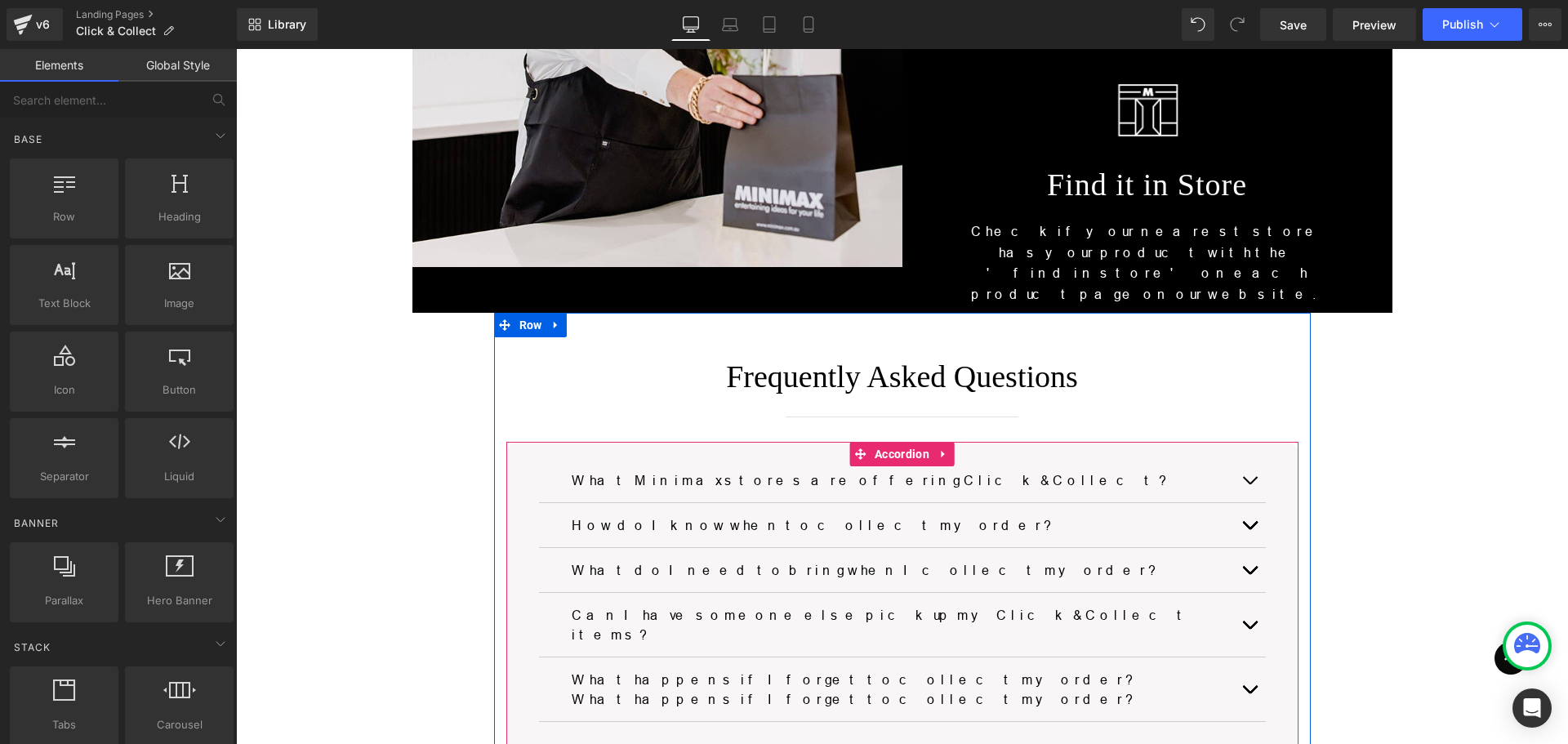
click at [941, 658] on div "What happens if I forget to collect my order? Heading What happens if I forget …" at bounding box center [902, 689] width 727 height 64
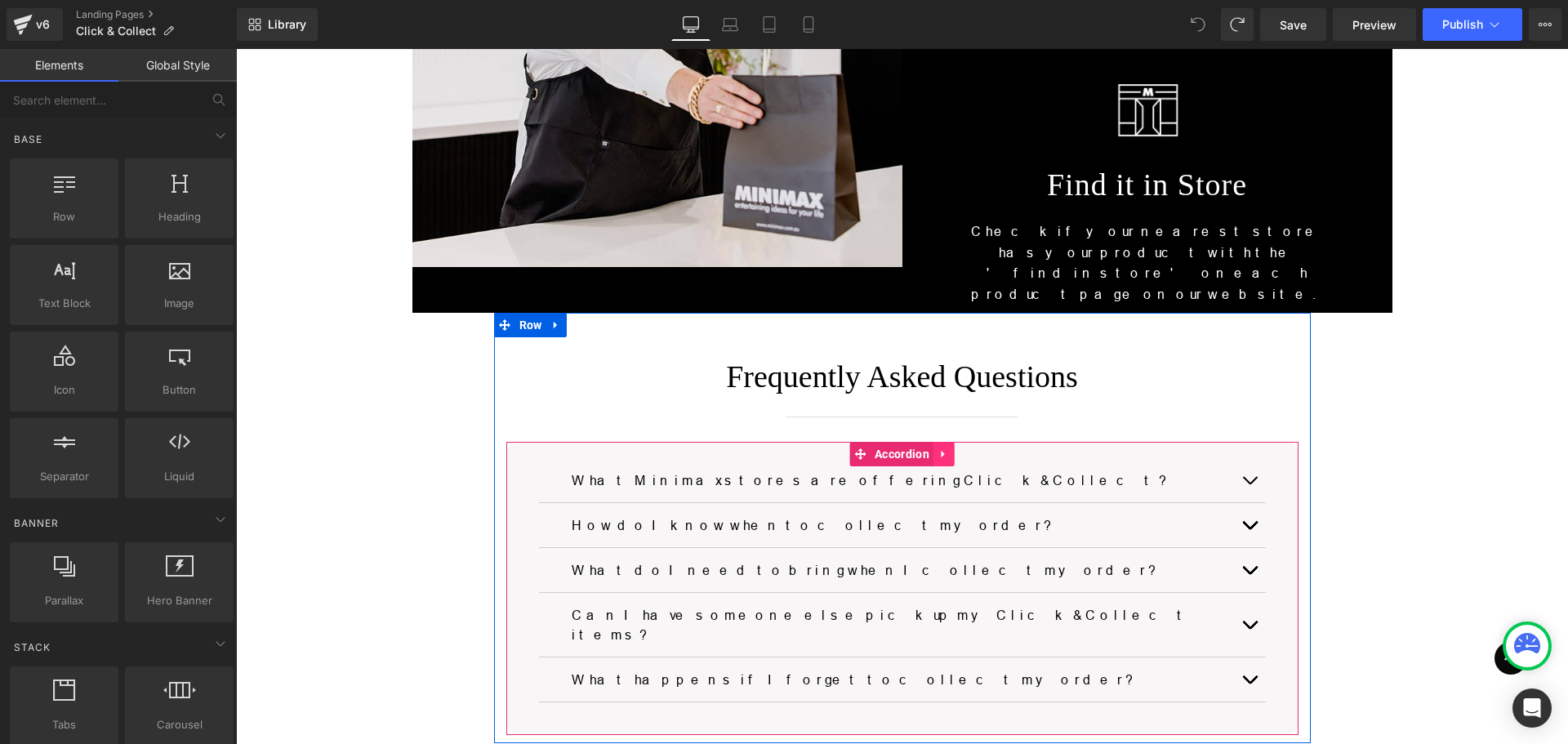
click at [942, 451] on icon at bounding box center [944, 455] width 4 height 7
click at [929, 448] on icon at bounding box center [933, 454] width 11 height 11
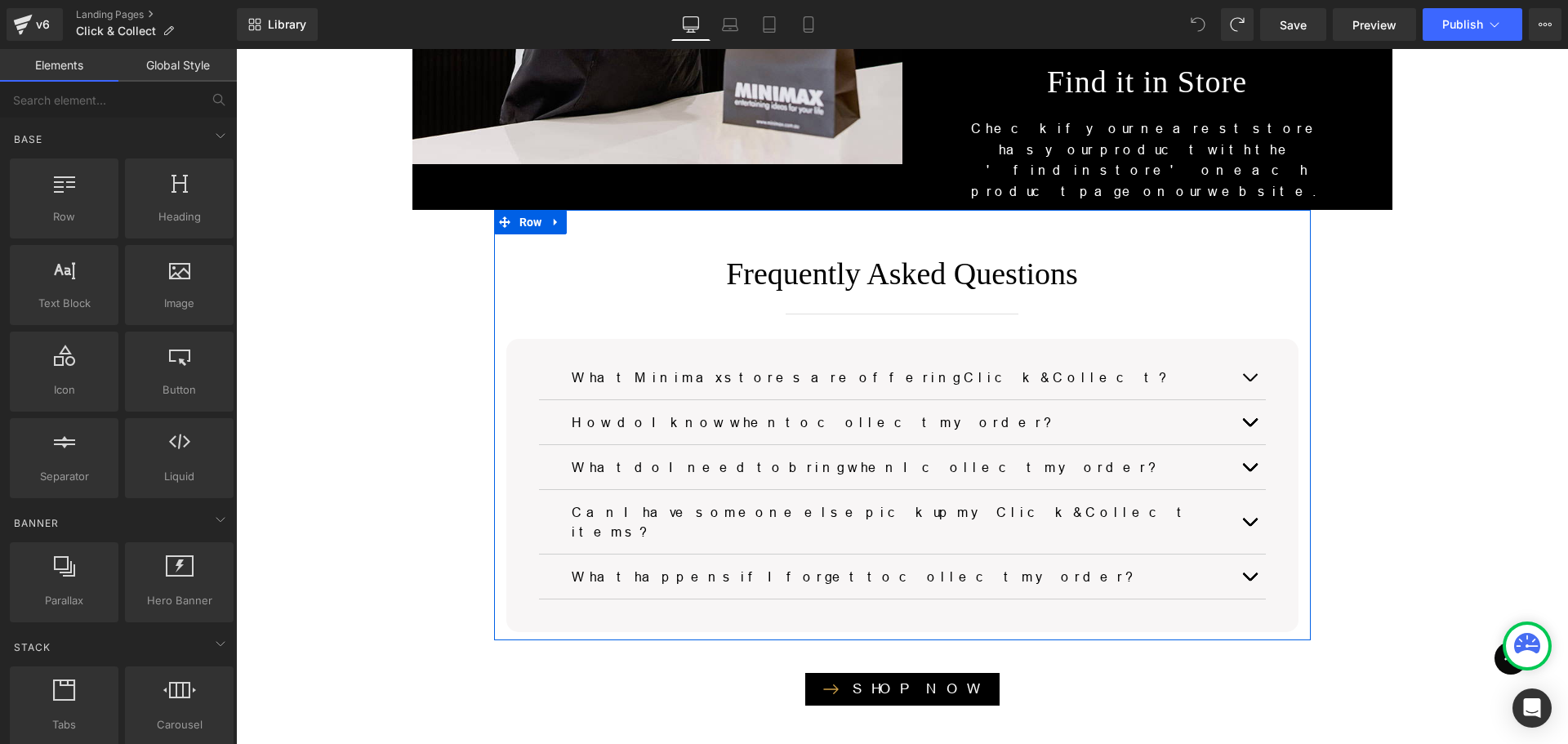
scroll to position [957, 0]
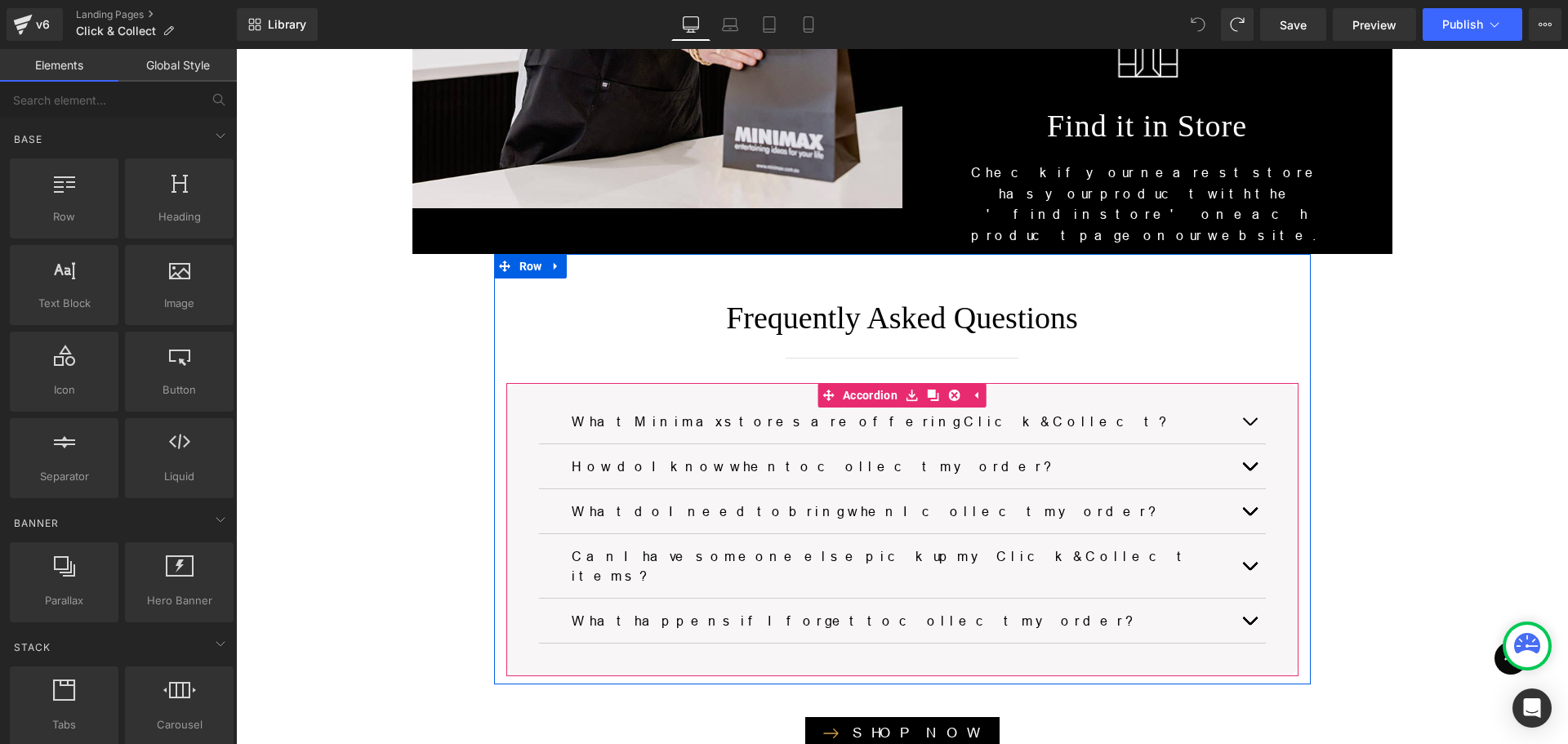
click at [1246, 598] on button "button" at bounding box center [1249, 619] width 33 height 44
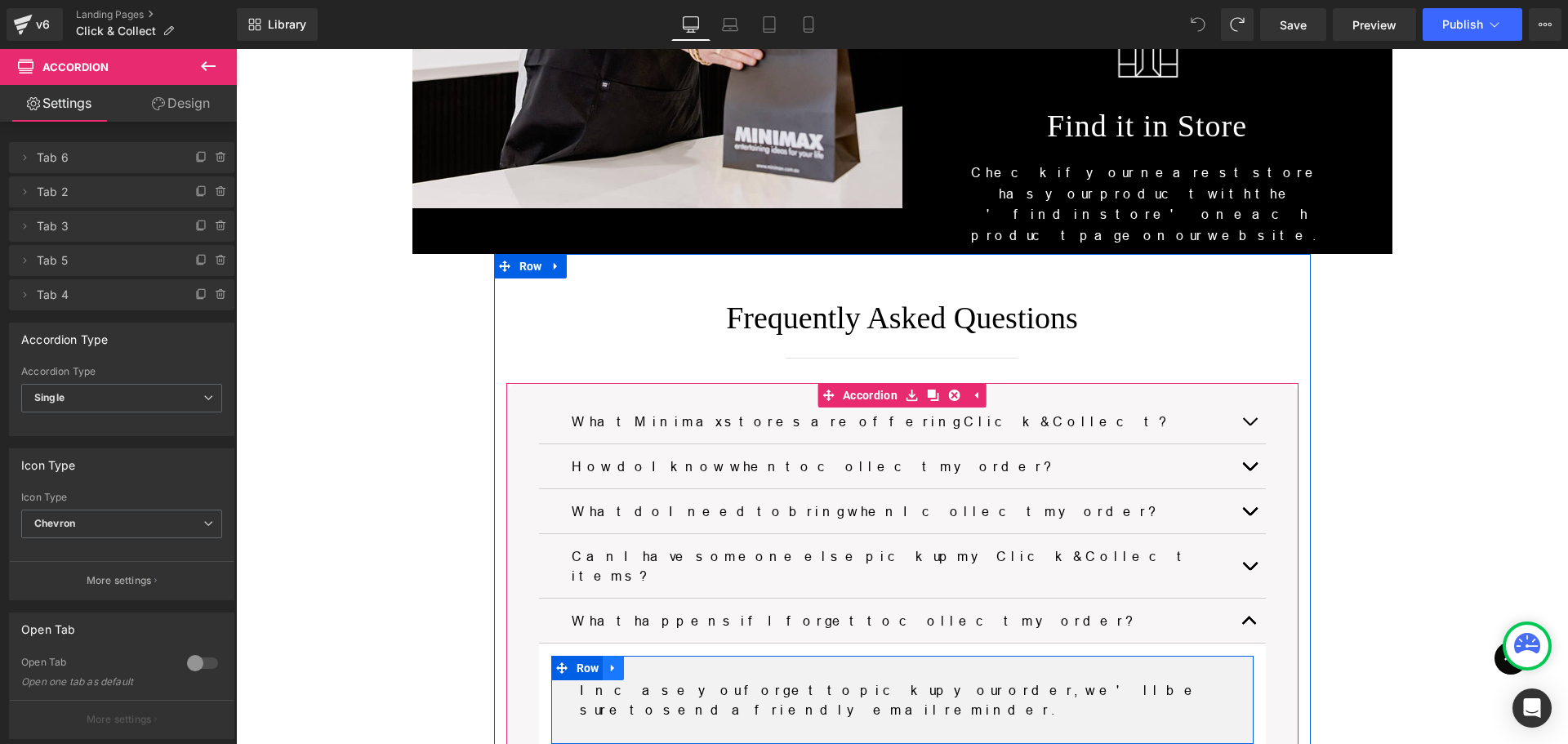
click at [611, 665] on icon at bounding box center [613, 669] width 4 height 7
click at [629, 662] on icon at bounding box center [635, 668] width 11 height 12
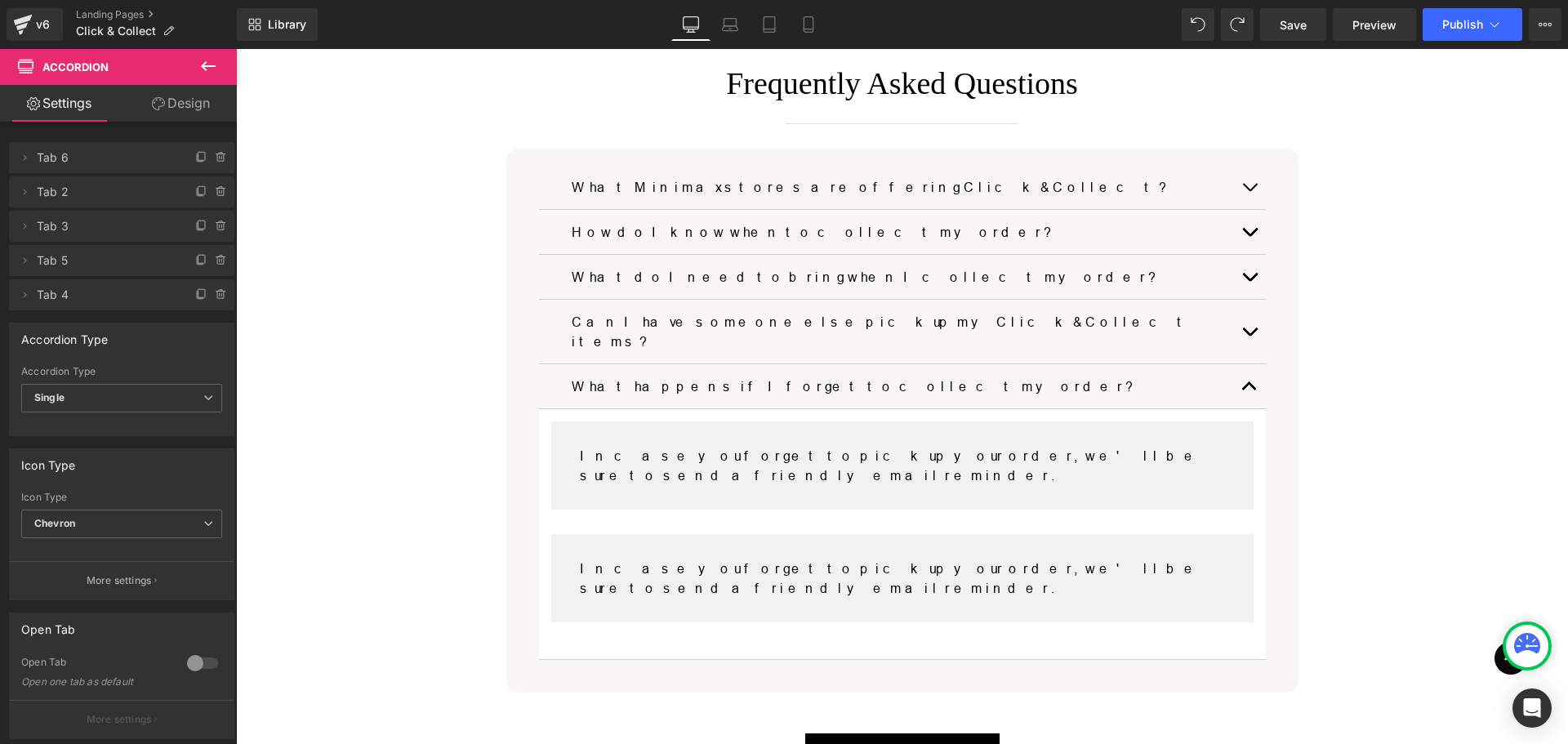
scroll to position [1095, 0]
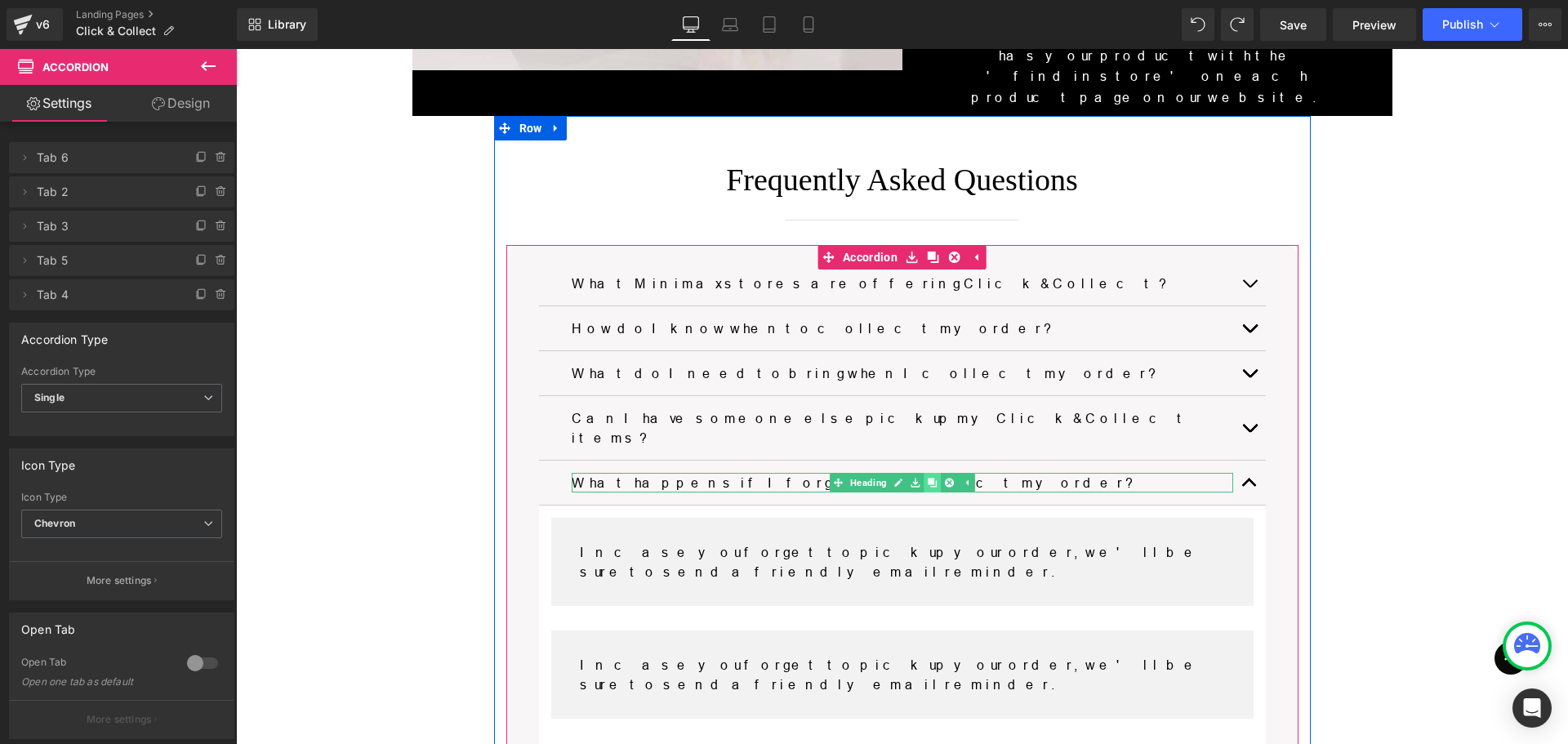
click at [929, 478] on icon at bounding box center [932, 483] width 9 height 9
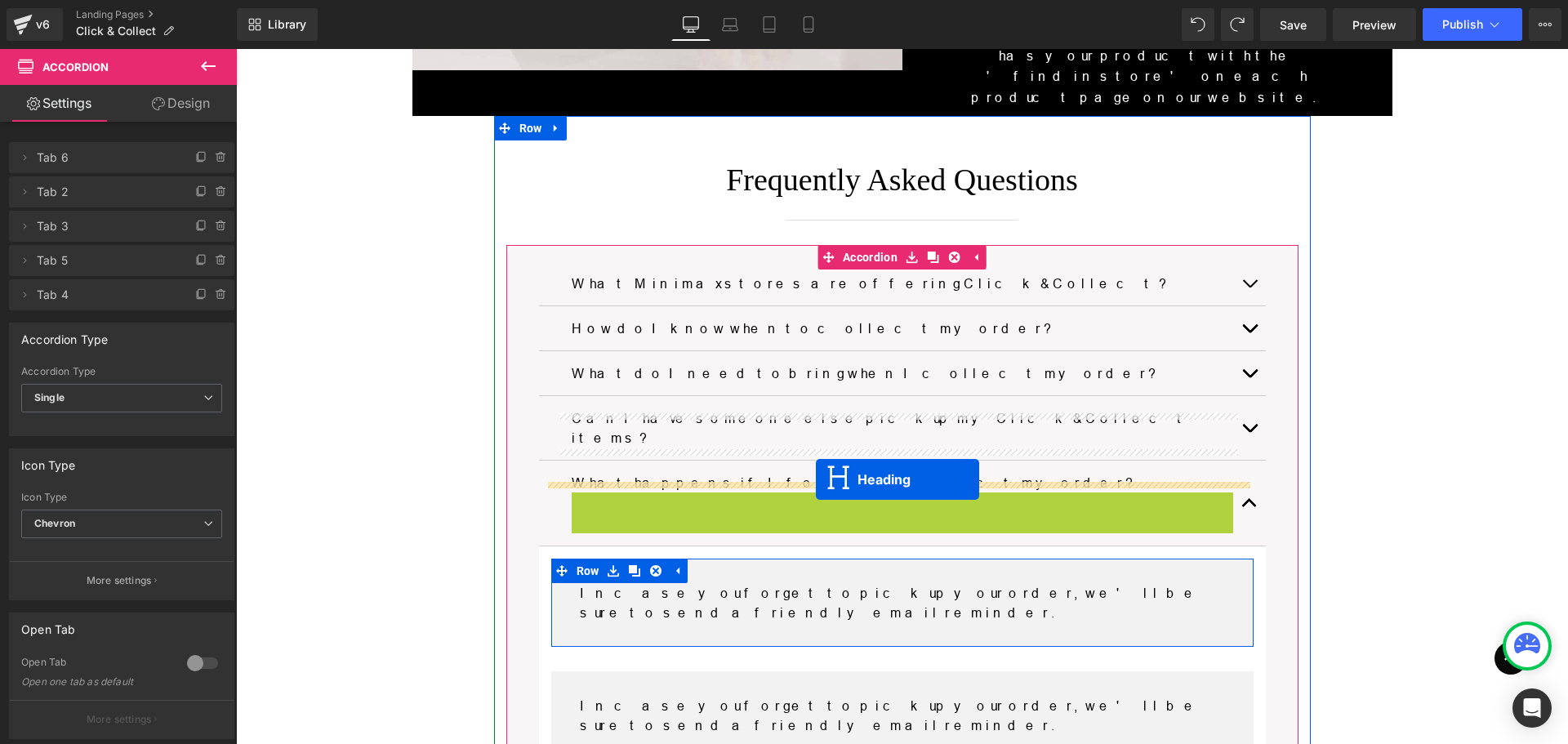
drag, startPoint x: 854, startPoint y: 328, endPoint x: 816, endPoint y: 479, distance: 155.7
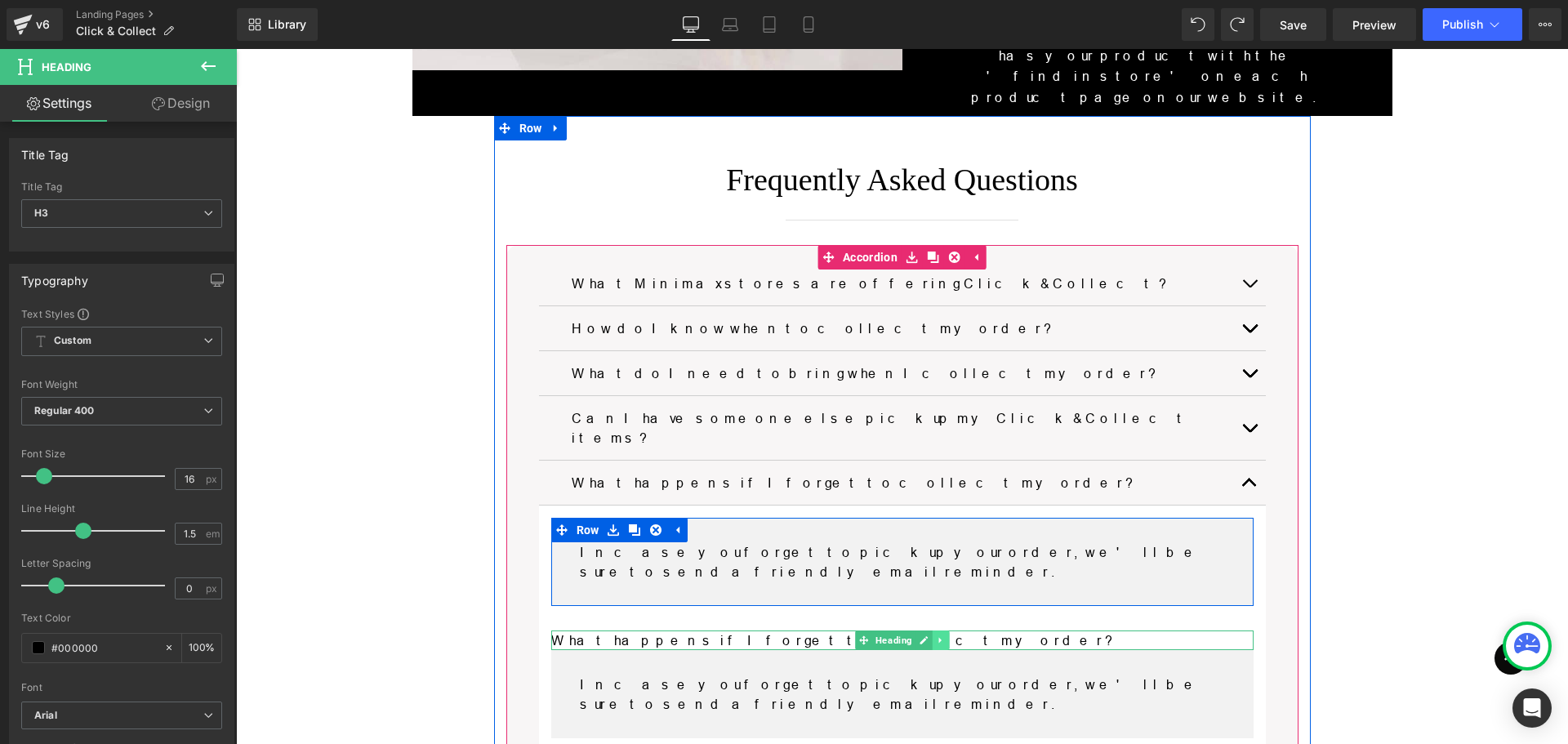
click at [936, 635] on icon at bounding box center [941, 640] width 9 height 10
click at [945, 635] on icon at bounding box center [950, 640] width 9 height 10
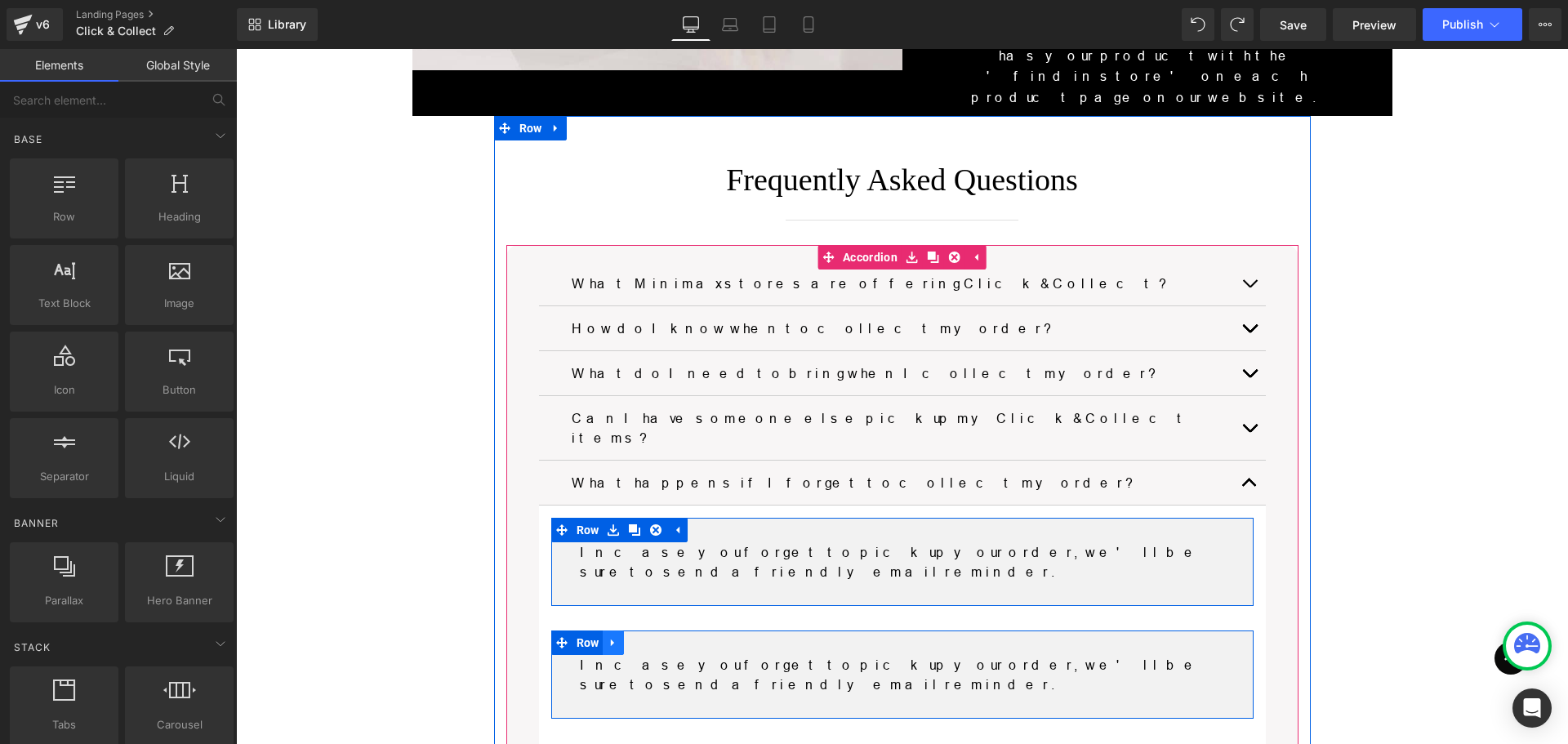
click at [609, 637] on icon at bounding box center [613, 643] width 11 height 12
click at [650, 637] on icon at bounding box center [656, 643] width 11 height 12
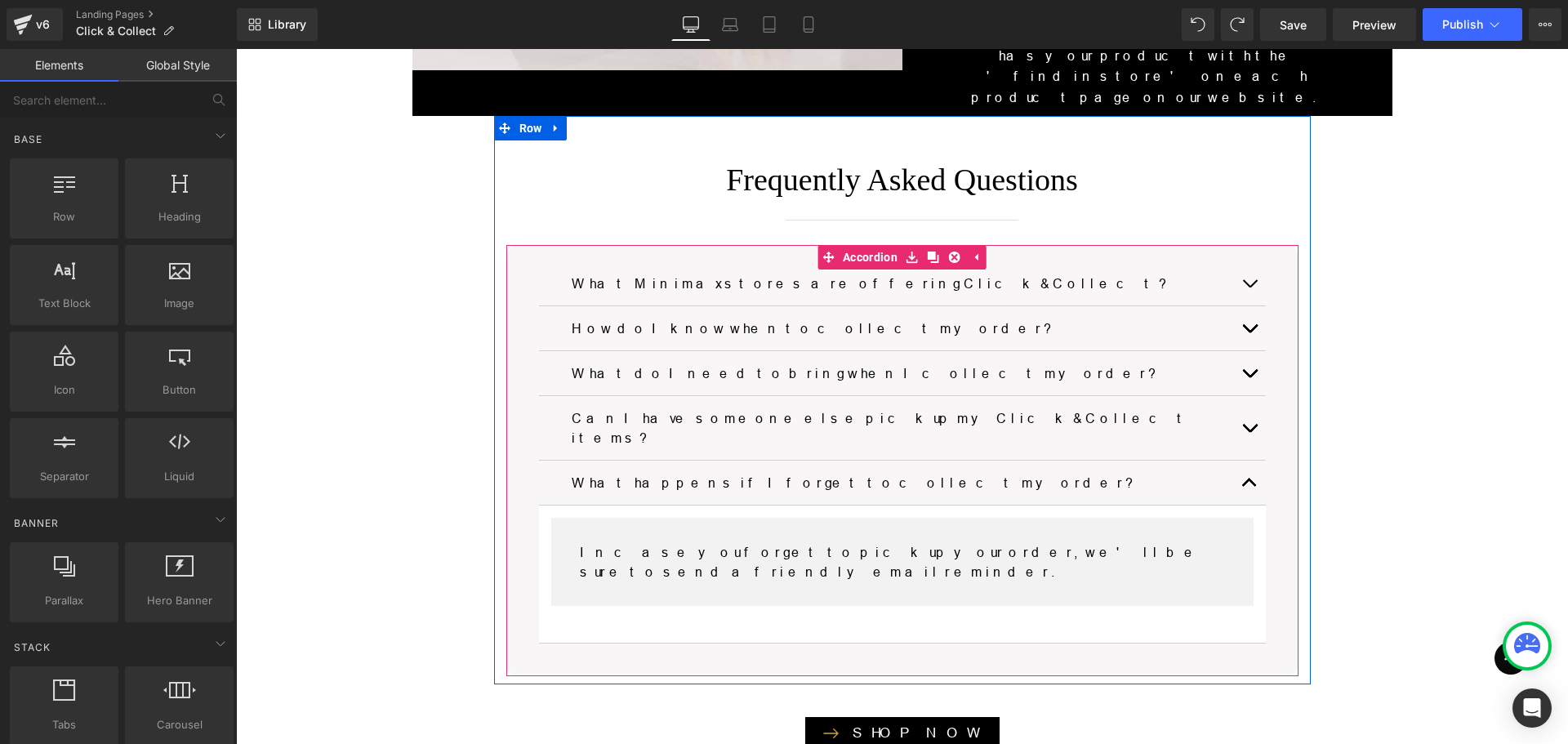
click at [848, 306] on div "How do I know when to collect my order? Heading" at bounding box center [902, 328] width 727 height 45
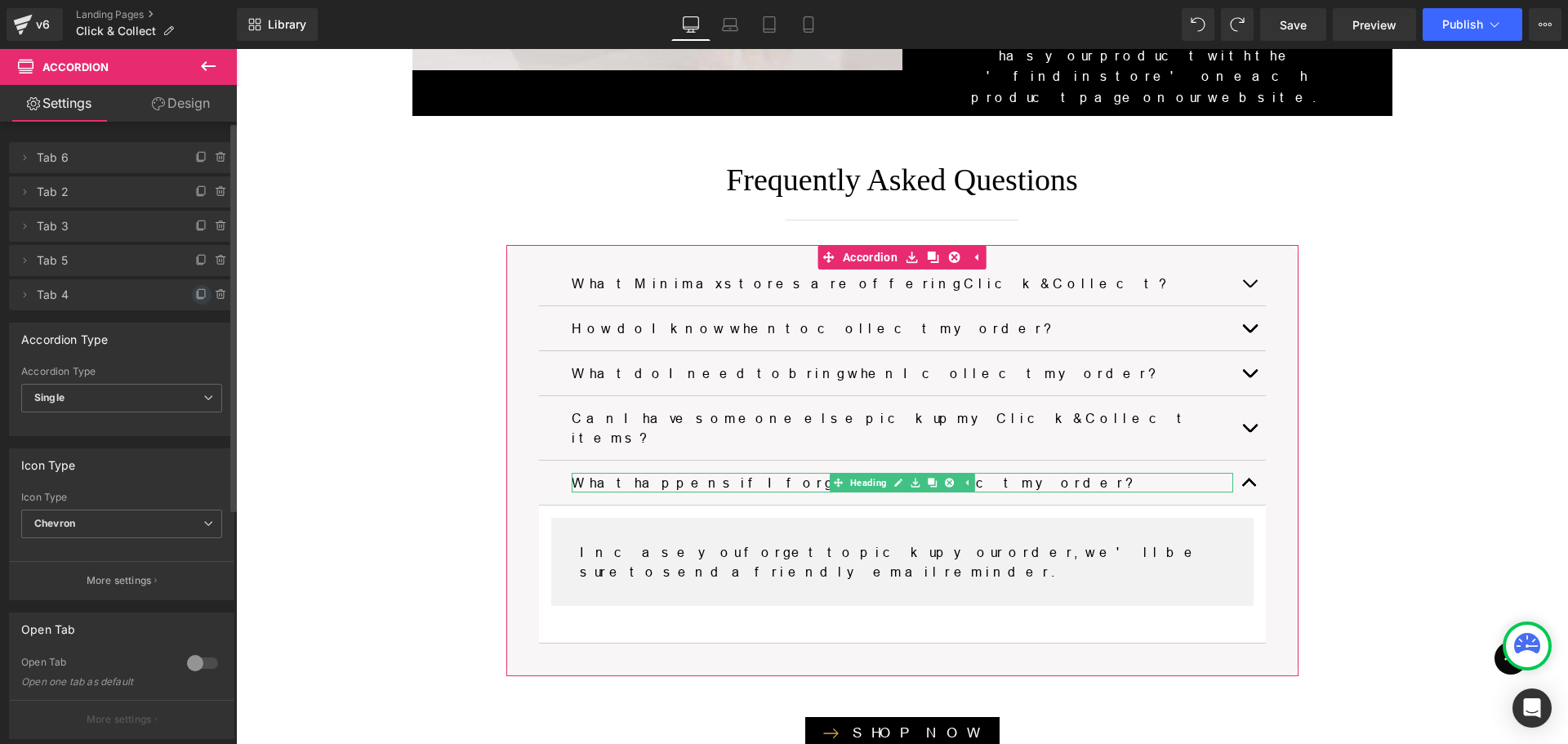
click at [198, 292] on icon at bounding box center [201, 293] width 7 height 8
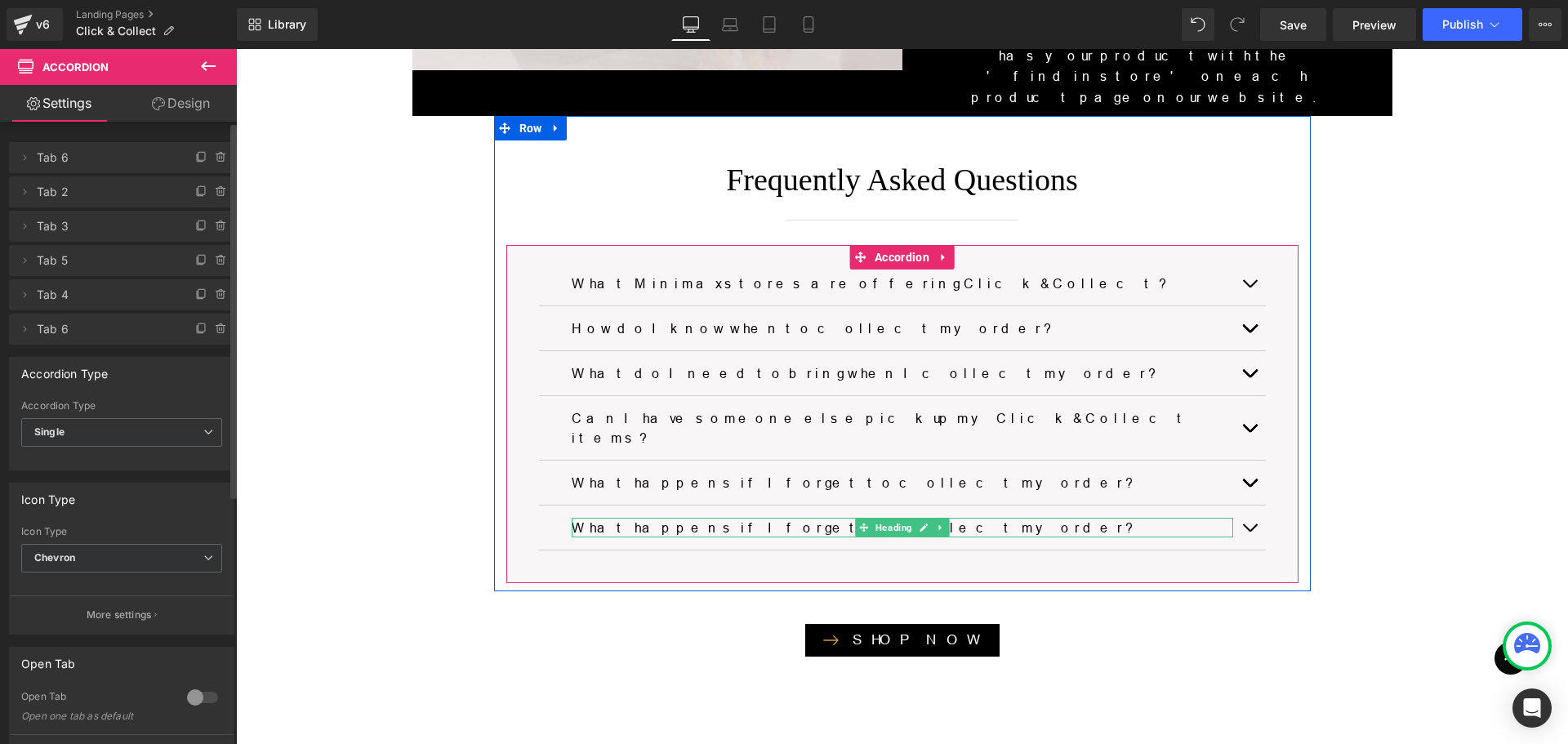
click at [662, 518] on h3 "What happens if I forget to collect my order?" at bounding box center [902, 527] width 662 height 20
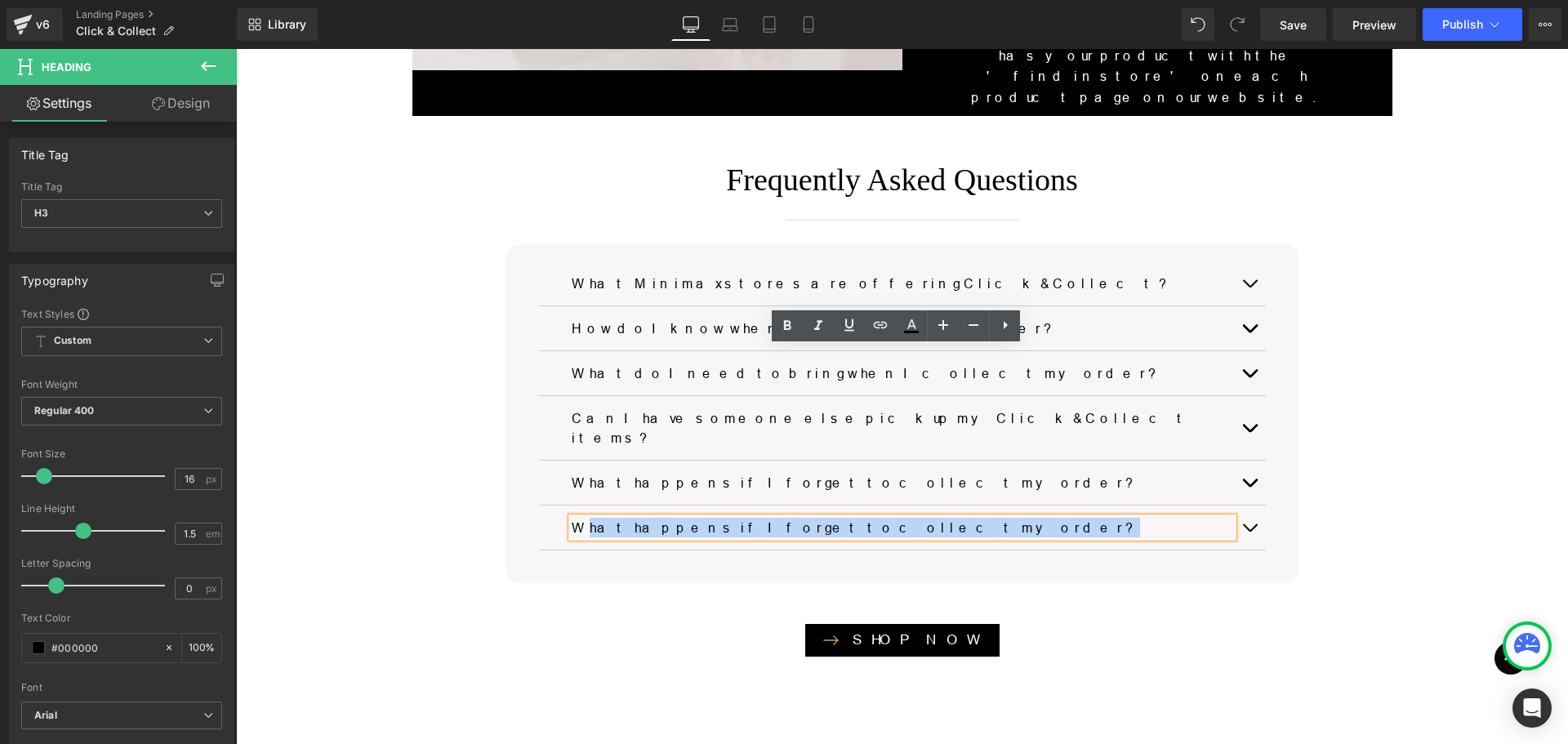
drag, startPoint x: 823, startPoint y: 357, endPoint x: 577, endPoint y: 357, distance: 246.0
click at [577, 518] on h3 "What happens if I forget to collect my order?" at bounding box center [902, 527] width 662 height 20
click at [825, 518] on h3 "What happens if I forget to collect my order?" at bounding box center [902, 527] width 662 height 20
click at [838, 518] on h3 "What happens if I forget to collect my order?" at bounding box center [902, 527] width 662 height 20
click at [824, 518] on h3 "What happens if I forget to collect my order?" at bounding box center [902, 527] width 662 height 20
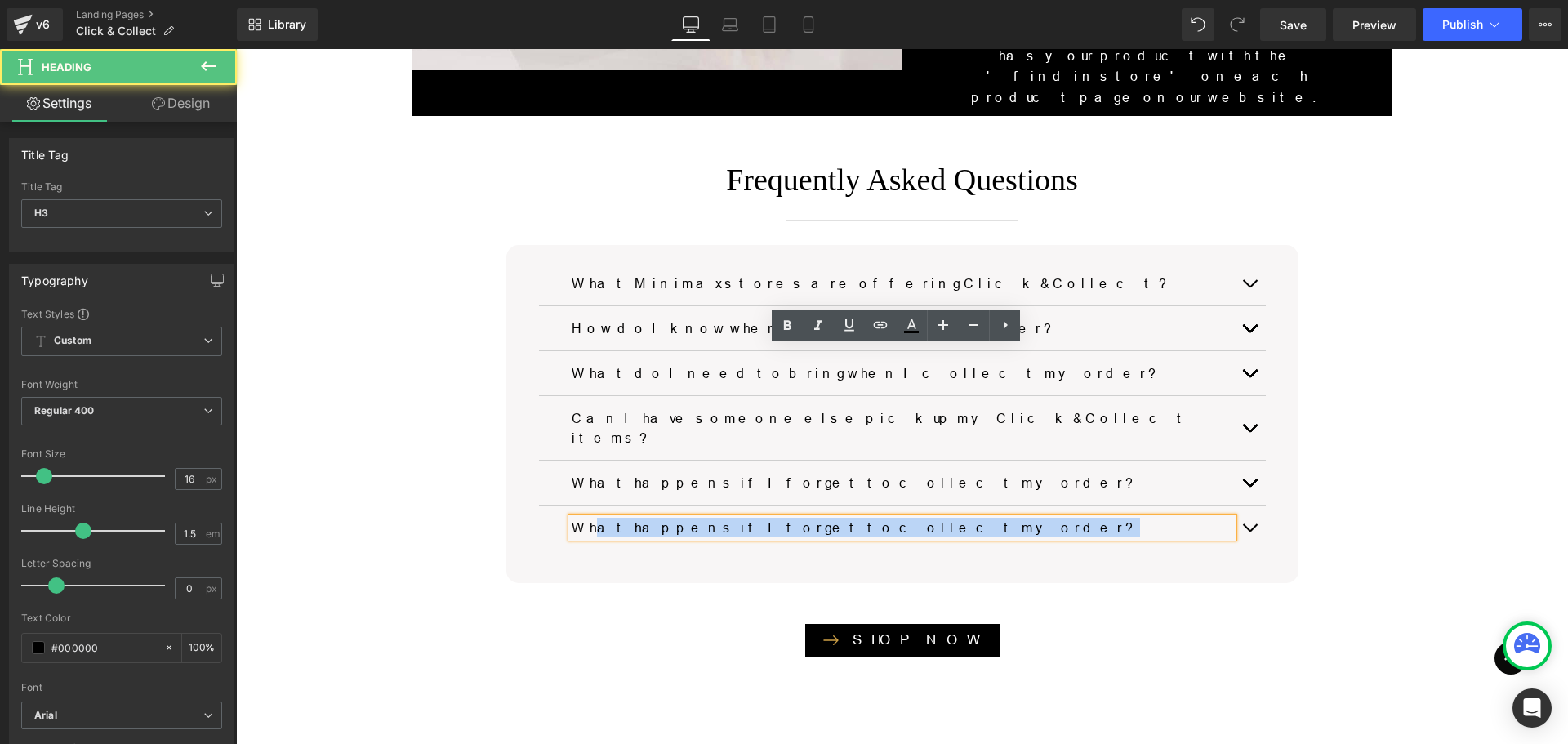
drag, startPoint x: 584, startPoint y: 358, endPoint x: 836, endPoint y: 357, distance: 252.0
click at [836, 518] on h3 "What happens if I forget to collect my order?" at bounding box center [902, 527] width 662 height 20
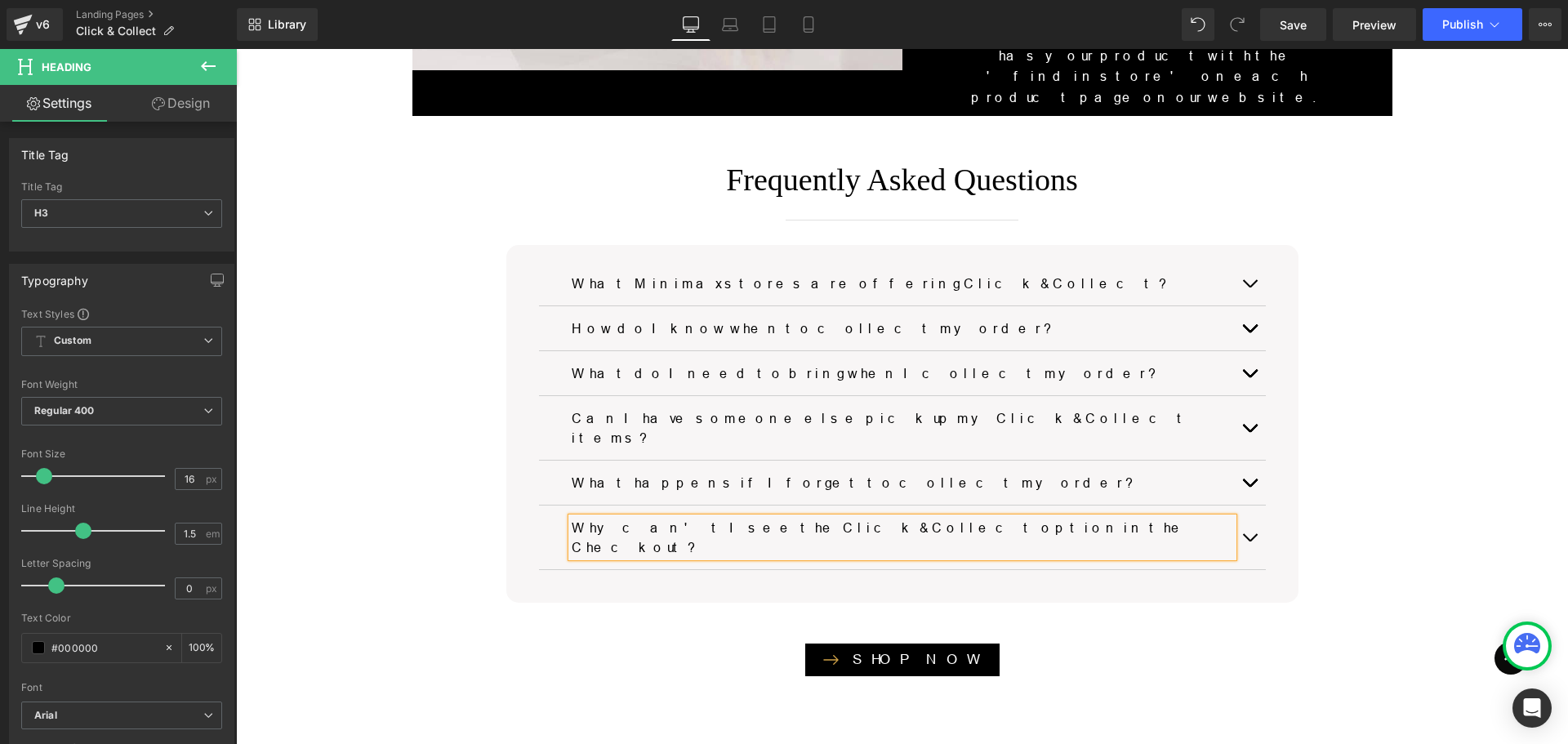
click at [1244, 505] on button "button" at bounding box center [1249, 537] width 33 height 63
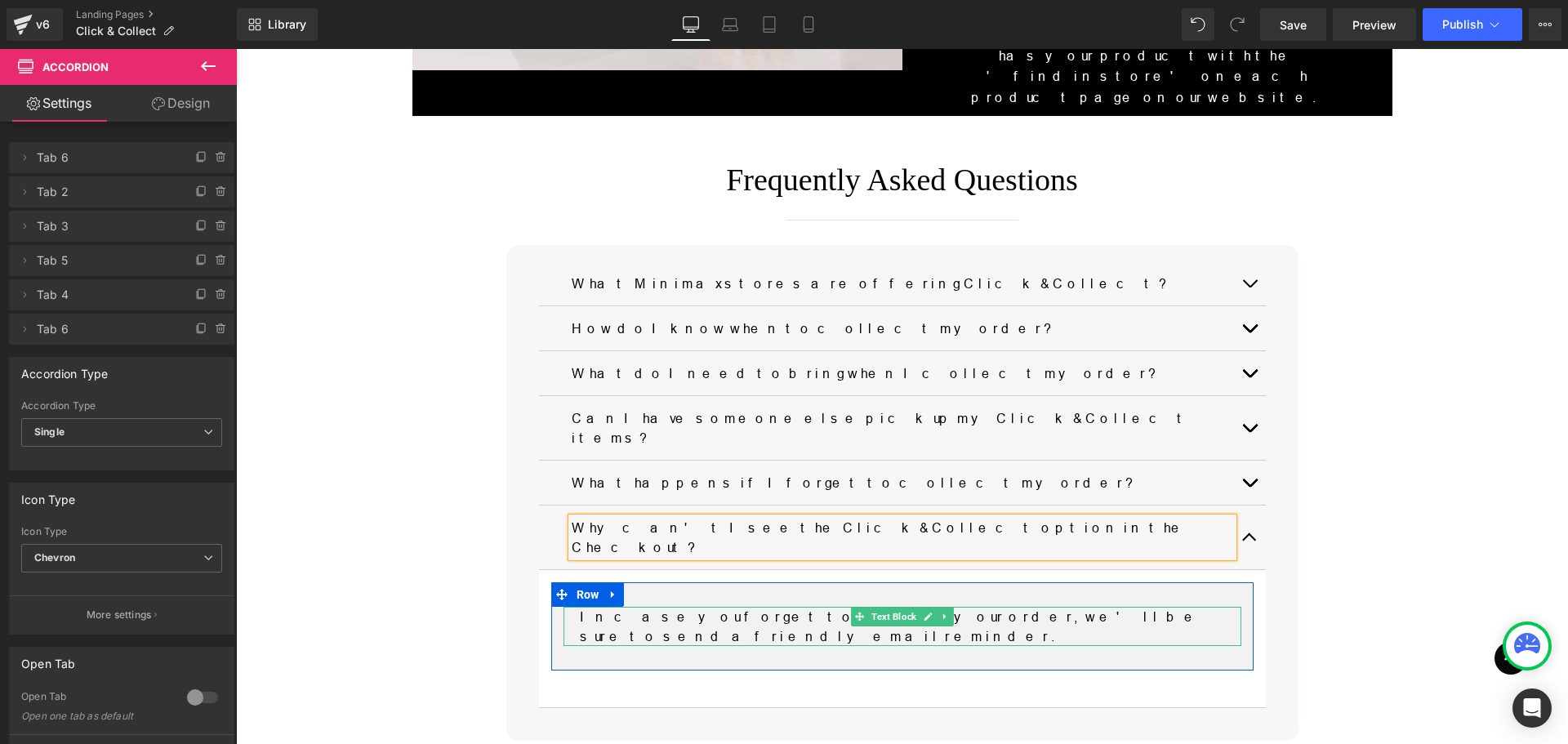
click at [1049, 606] on p "In case you forget to pick up your order, we'll be sure to send a friendly emai…" at bounding box center [902, 626] width 645 height 39
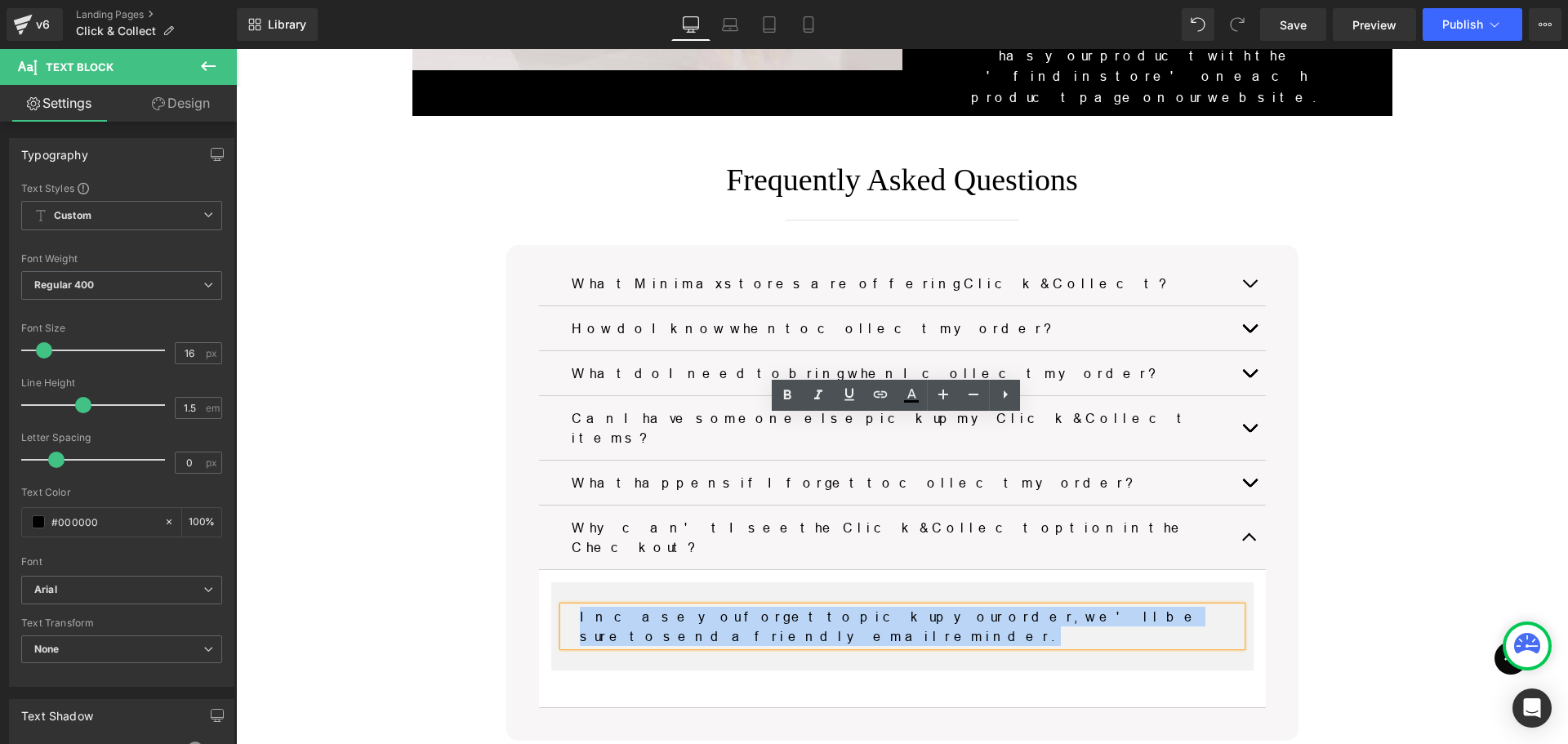
drag, startPoint x: 1124, startPoint y: 423, endPoint x: 570, endPoint y: 427, distance: 554.0
click at [570, 606] on div "In case you forget to pick up your order, we'll be sure to send a friendly emai…" at bounding box center [903, 626] width 678 height 39
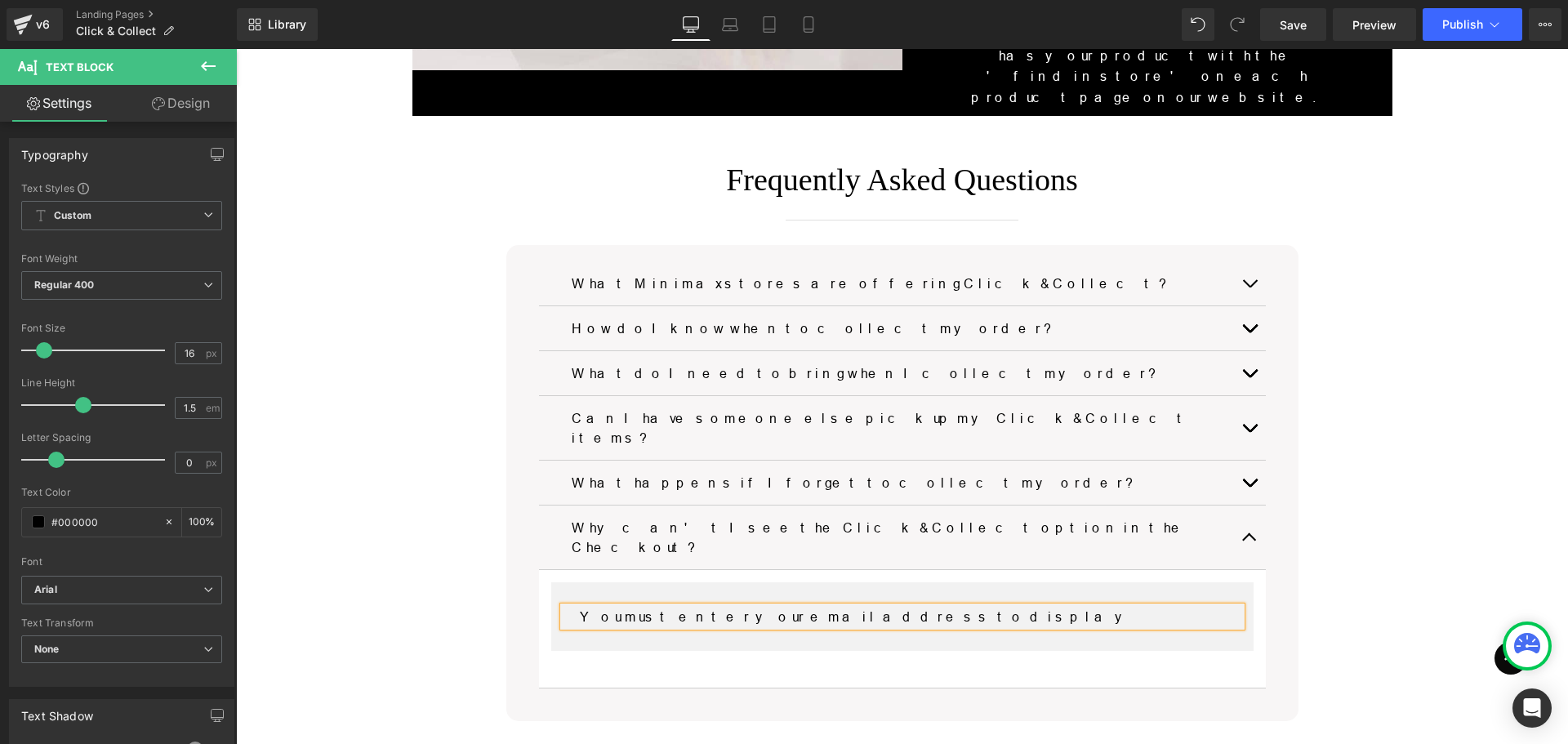
click at [1076, 621] on div "Click & Collect Heading Separator We understand that your time is valuable, whi…" at bounding box center [903, 89] width 1333 height 1959
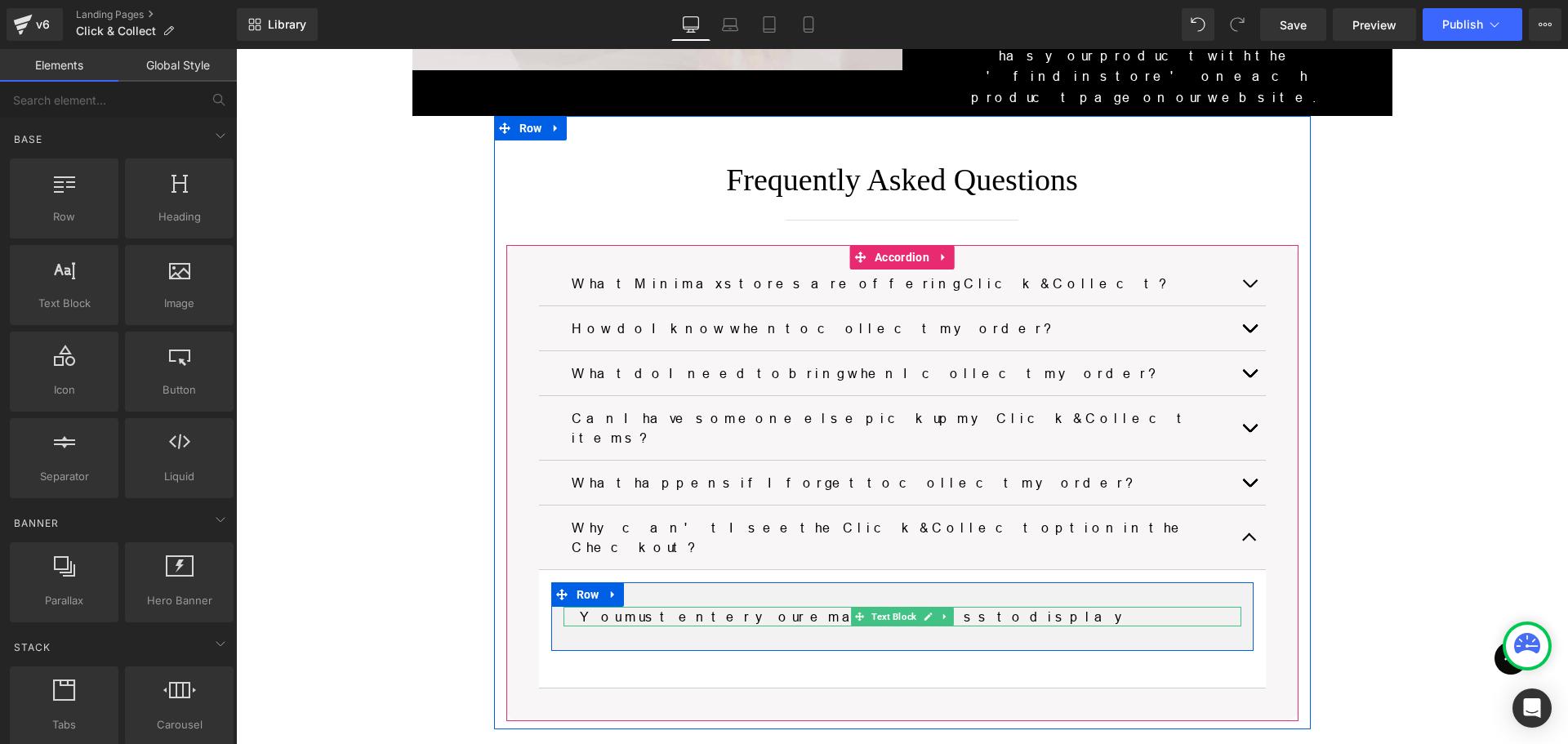
click at [970, 606] on p "You must enter your email address to display" at bounding box center [902, 616] width 645 height 20
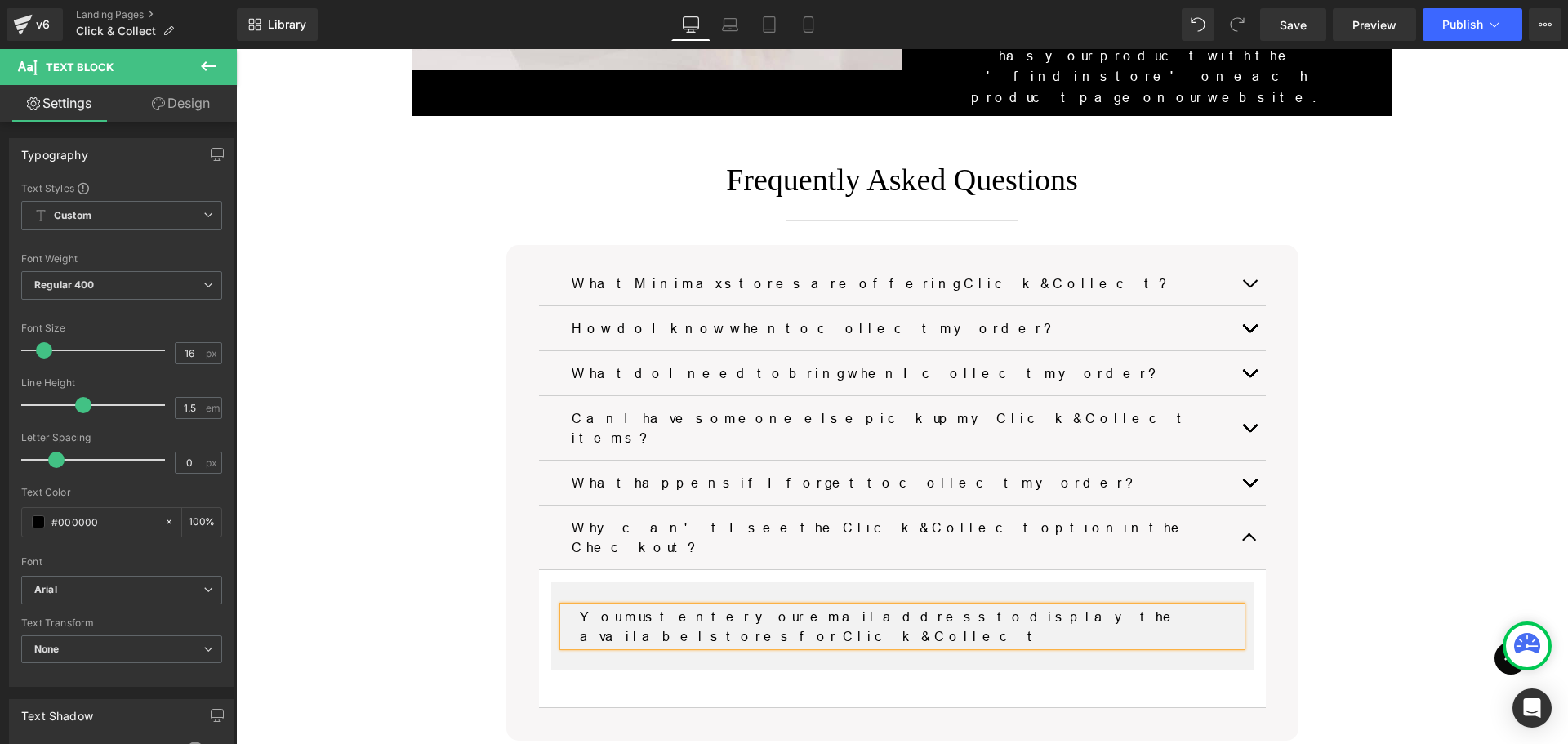
click at [925, 606] on p "You must enter your email address to display the availabel stores for Click & C…" at bounding box center [902, 626] width 645 height 39
click at [717, 606] on p "You must enter your email address to display the available stores for Click & C…" at bounding box center [902, 626] width 645 height 39
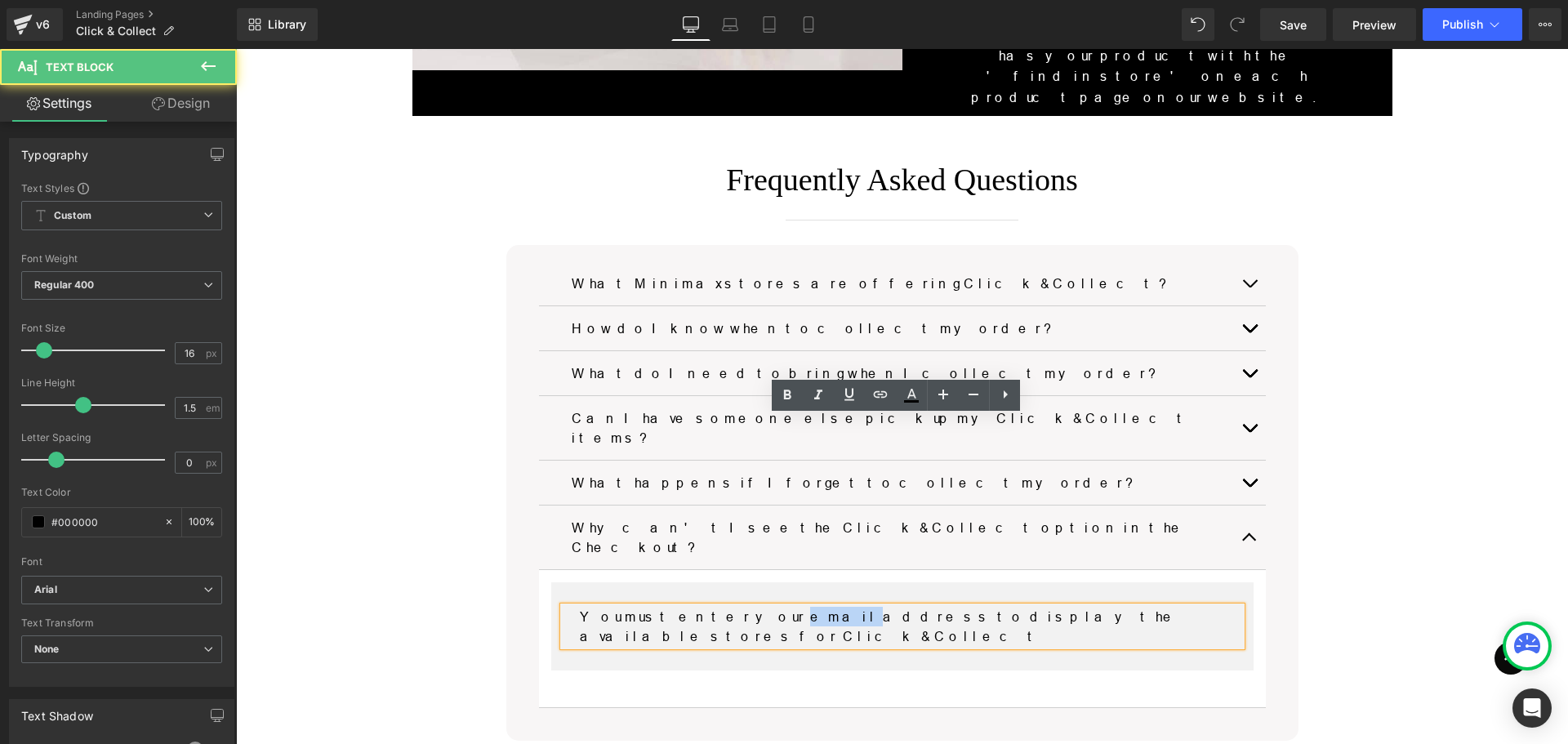
click at [717, 606] on p "You must enter your email address to display the available stores for Click & C…" at bounding box center [902, 626] width 645 height 39
click at [1125, 606] on p "You must enter your shipping address to display the available stores for Click …" at bounding box center [902, 626] width 645 height 39
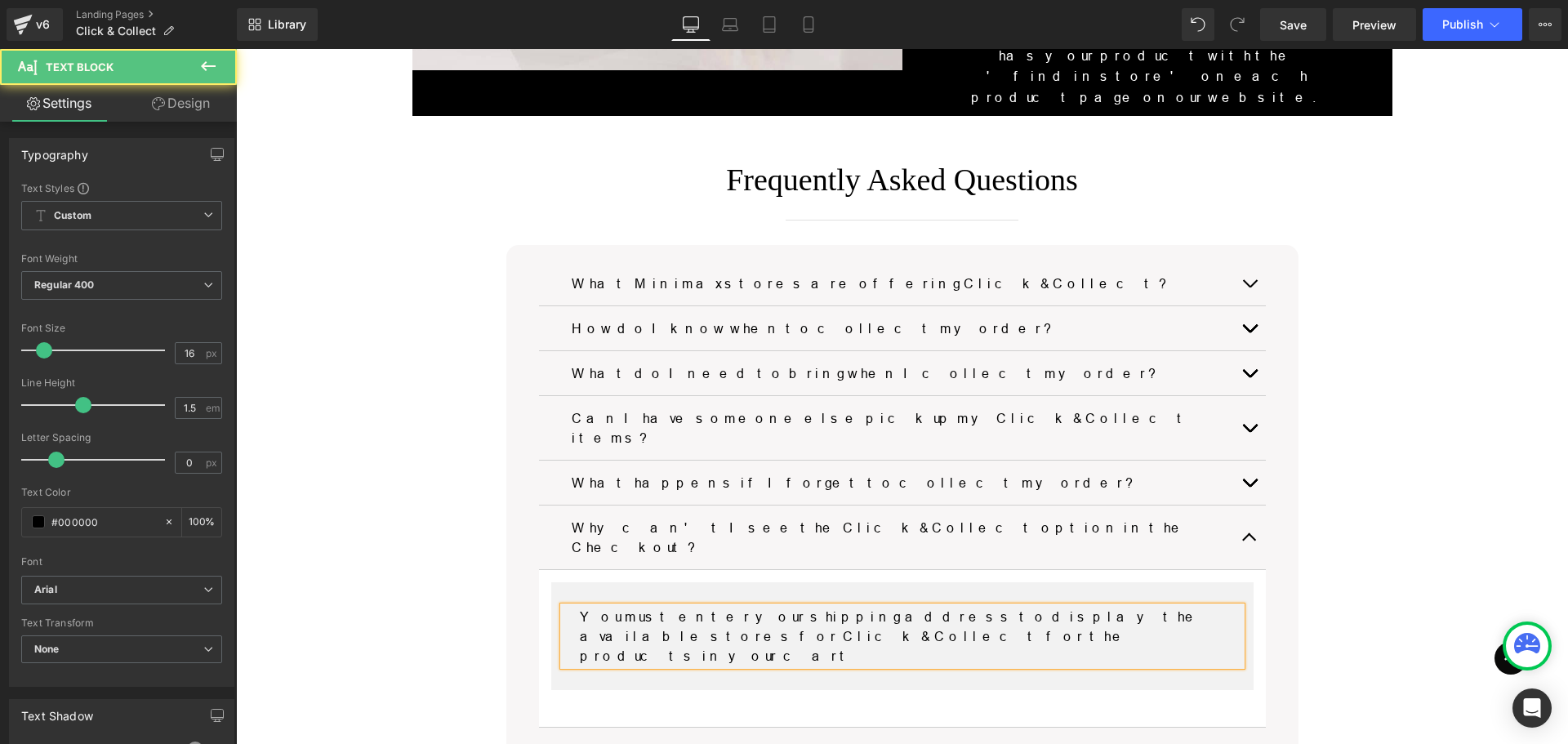
click at [811, 606] on p "You must enter your shipping address to display the available stores for Click …" at bounding box center [902, 635] width 645 height 59
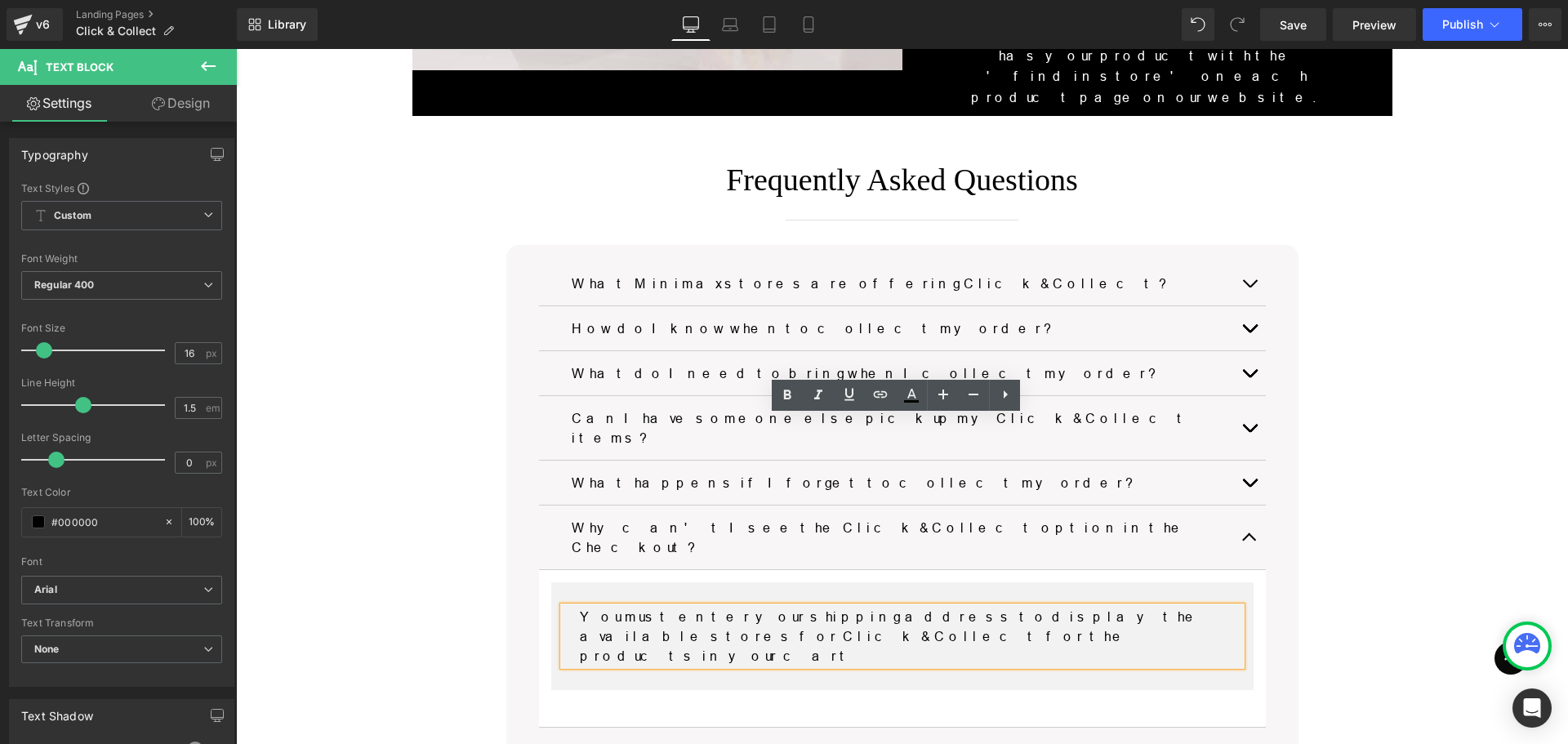
click at [805, 606] on p "You must enter your shipping address to display the available stores for Click …" at bounding box center [902, 635] width 645 height 59
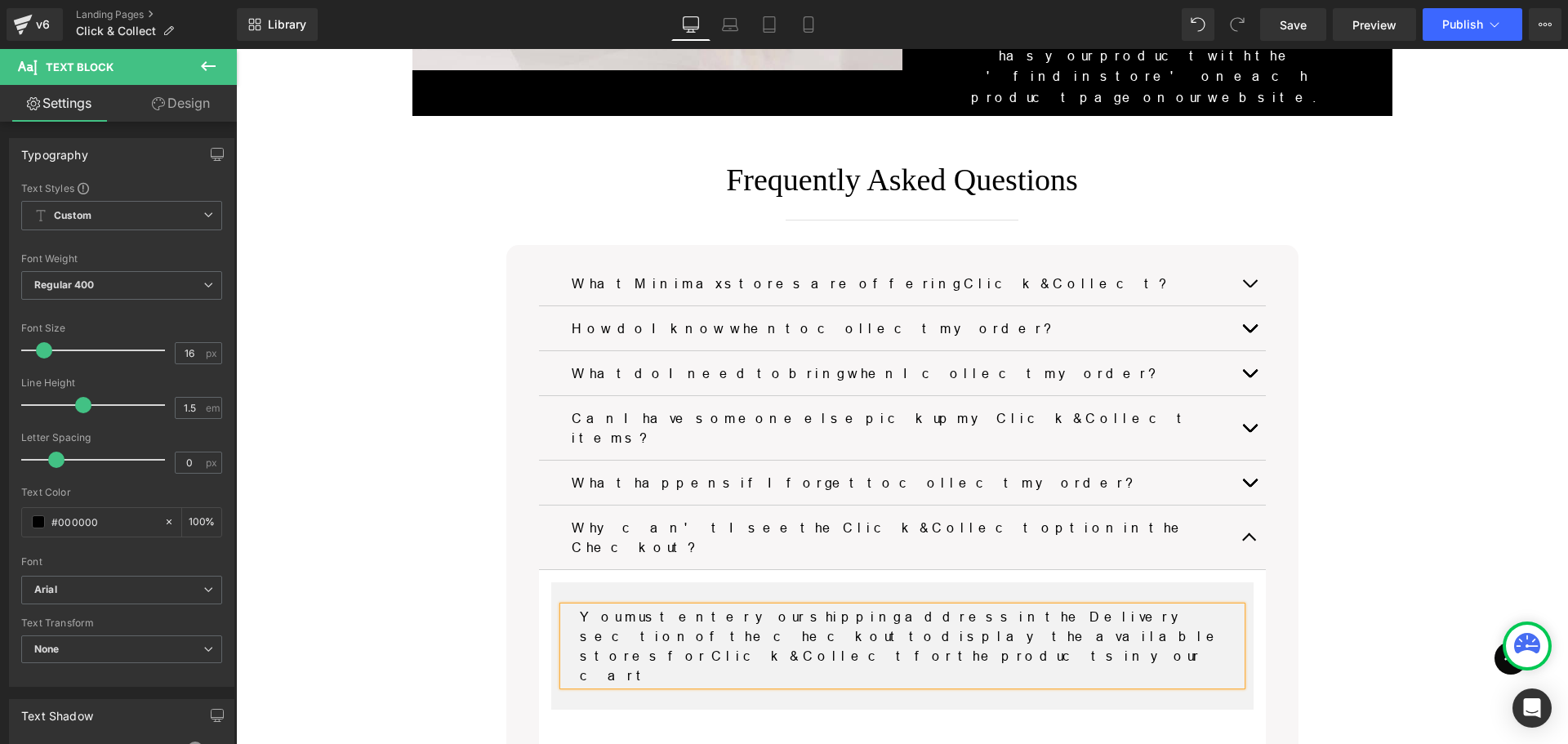
click at [725, 606] on p "You must enter your shipping address in the Delivery section of the checkout to…" at bounding box center [902, 645] width 645 height 78
click at [1447, 25] on span "Publish" at bounding box center [1463, 24] width 41 height 13
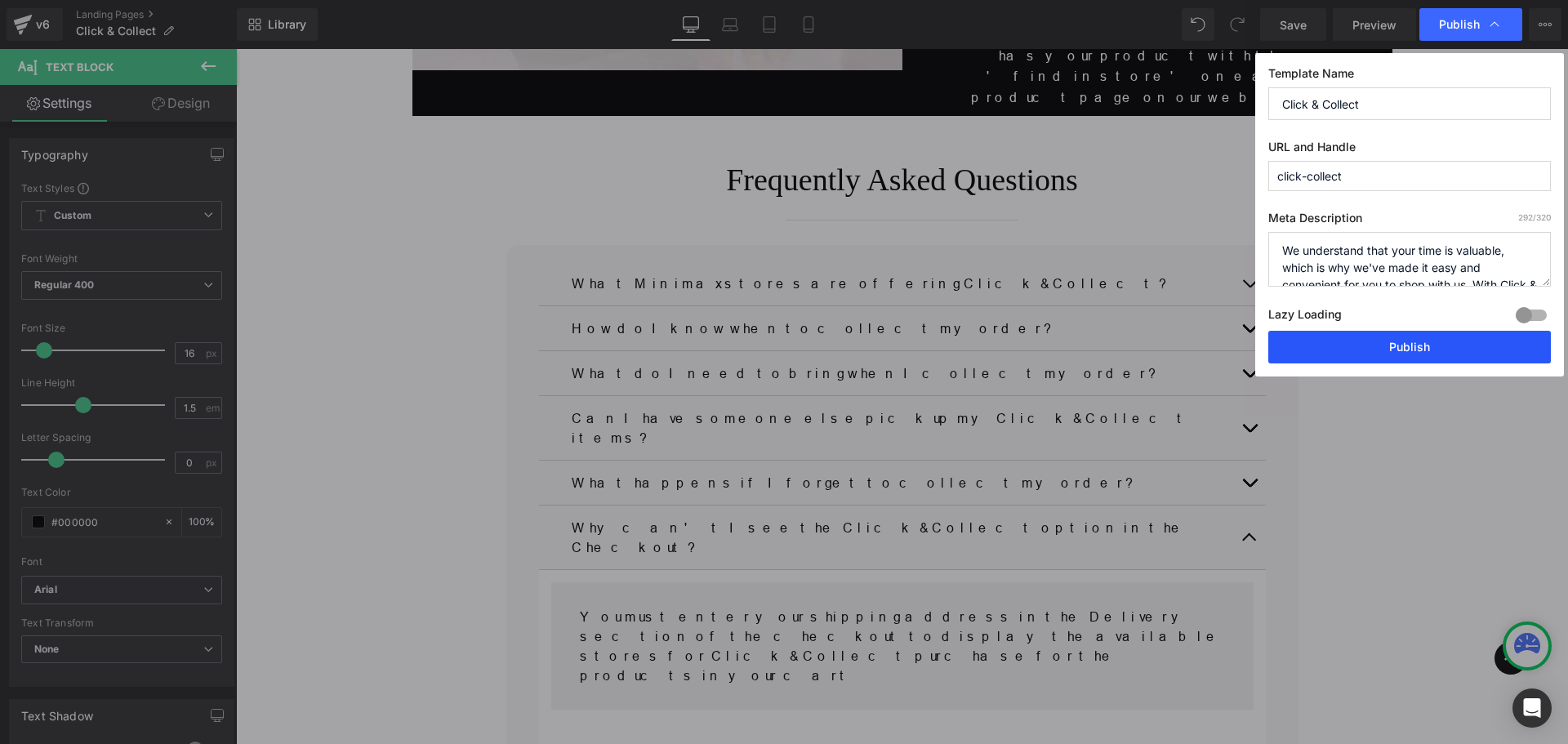
drag, startPoint x: 1420, startPoint y: 344, endPoint x: 1159, endPoint y: 277, distance: 269.5
click at [1420, 344] on button "Publish" at bounding box center [1410, 346] width 283 height 33
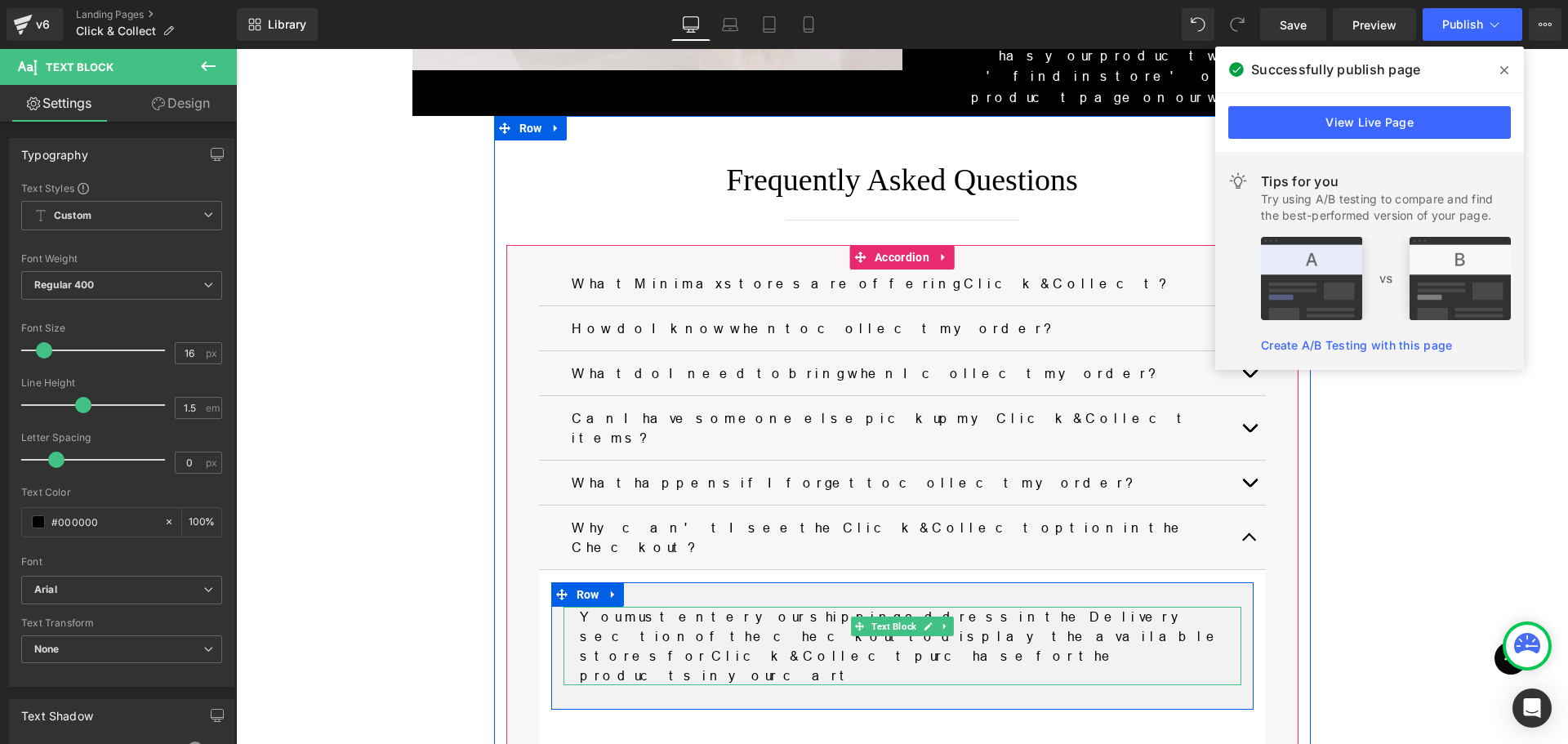
click at [637, 606] on p "You must enter your shipping address in the Delivery section of the checkout to…" at bounding box center [902, 645] width 645 height 78
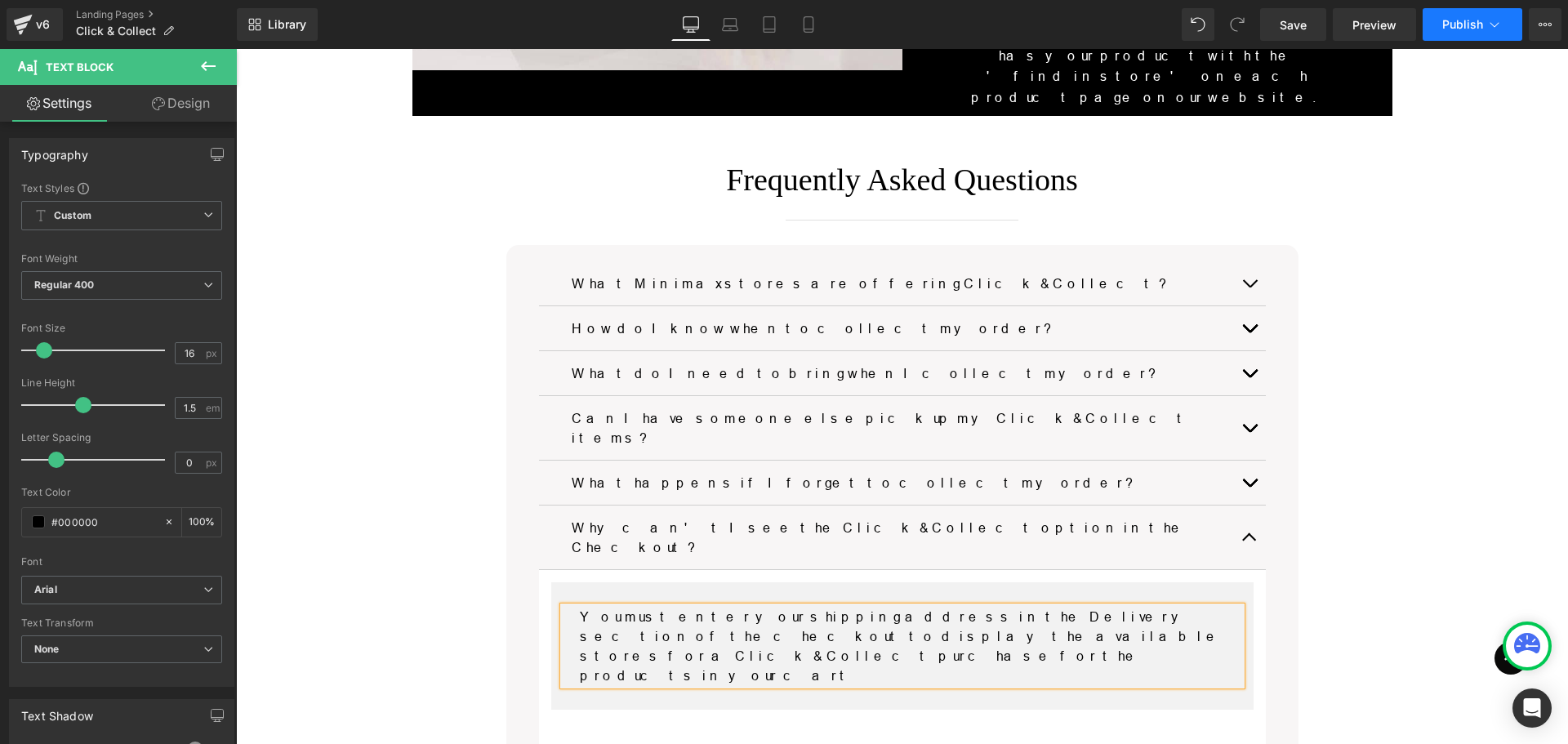
click at [1439, 32] on button "Publish" at bounding box center [1472, 24] width 100 height 33
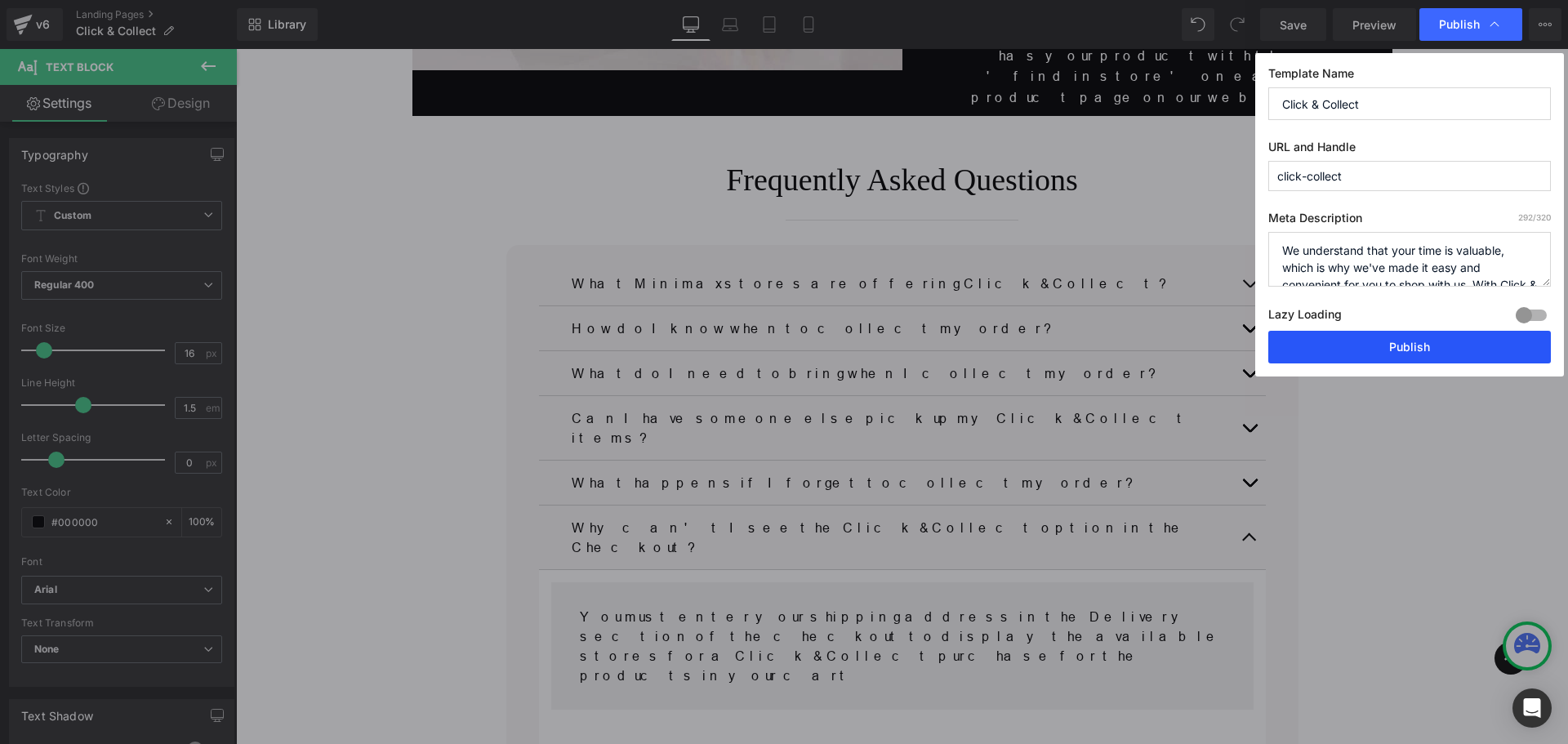
drag, startPoint x: 1385, startPoint y: 352, endPoint x: 1143, endPoint y: 298, distance: 248.0
click at [1385, 352] on button "Publish" at bounding box center [1410, 346] width 283 height 33
